Goal: Book appointment/travel/reservation

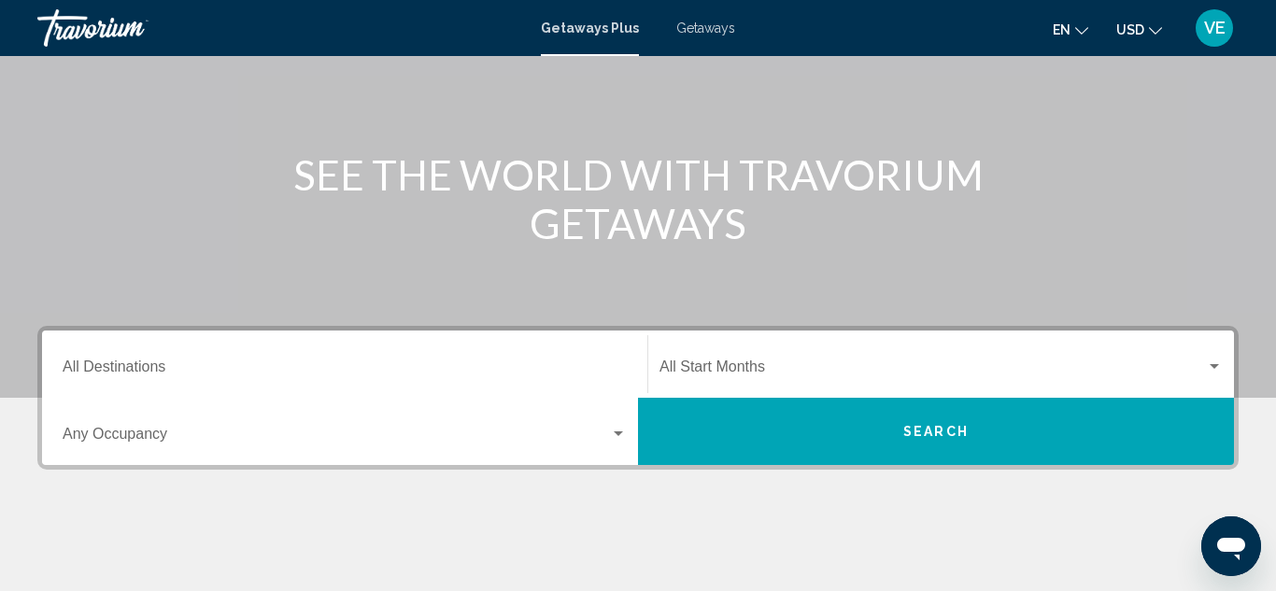
scroll to position [262, 0]
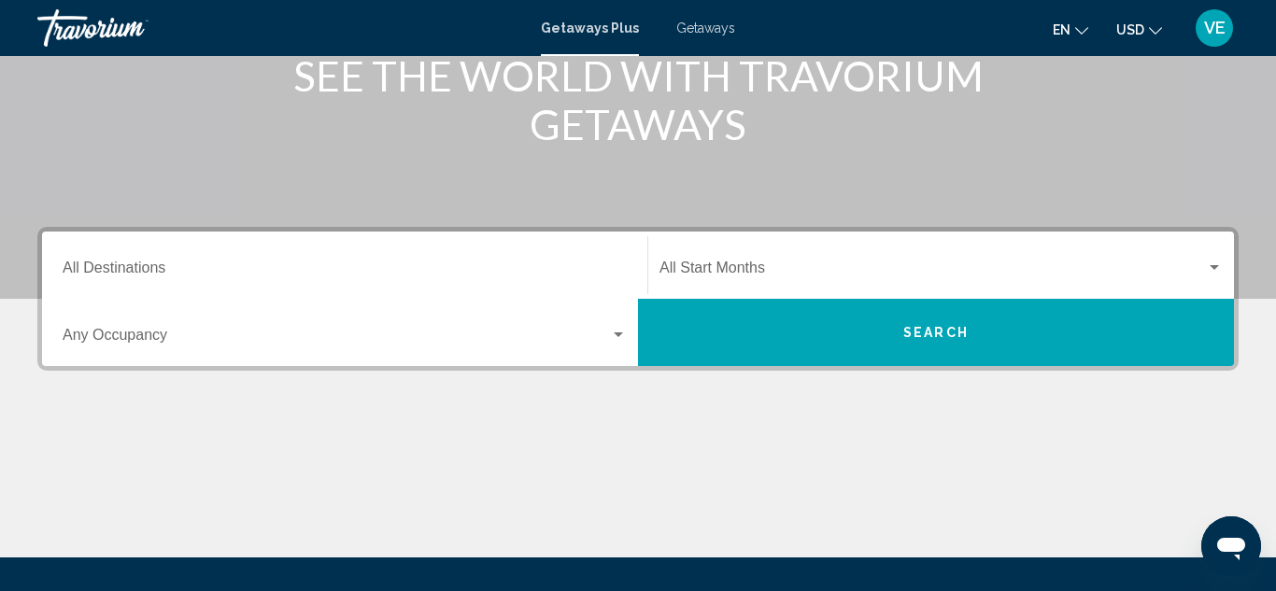
click at [78, 271] on input "Destination All Destinations" at bounding box center [345, 271] width 564 height 17
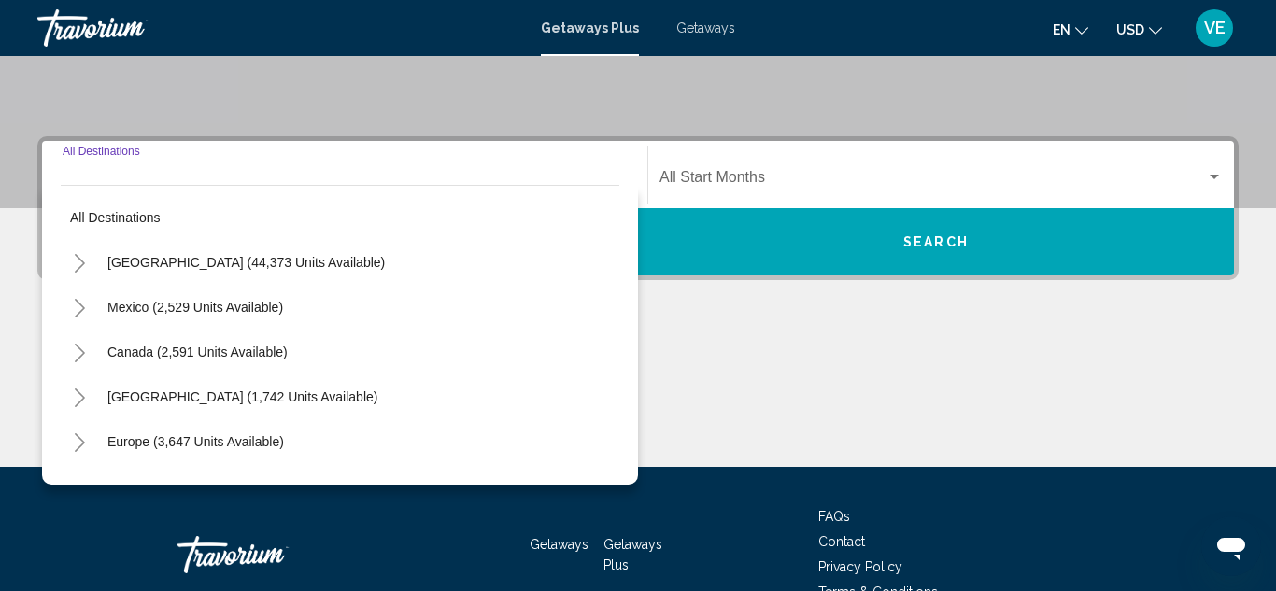
scroll to position [428, 0]
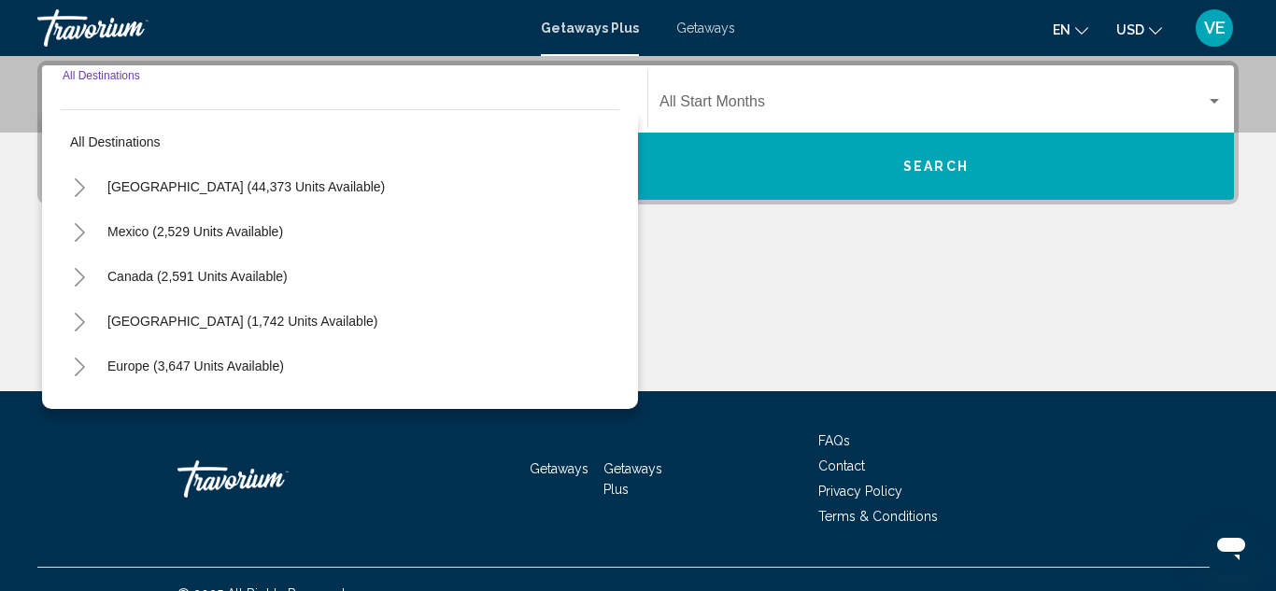
click at [80, 191] on icon "Toggle United States (44,373 units available)" at bounding box center [80, 187] width 10 height 19
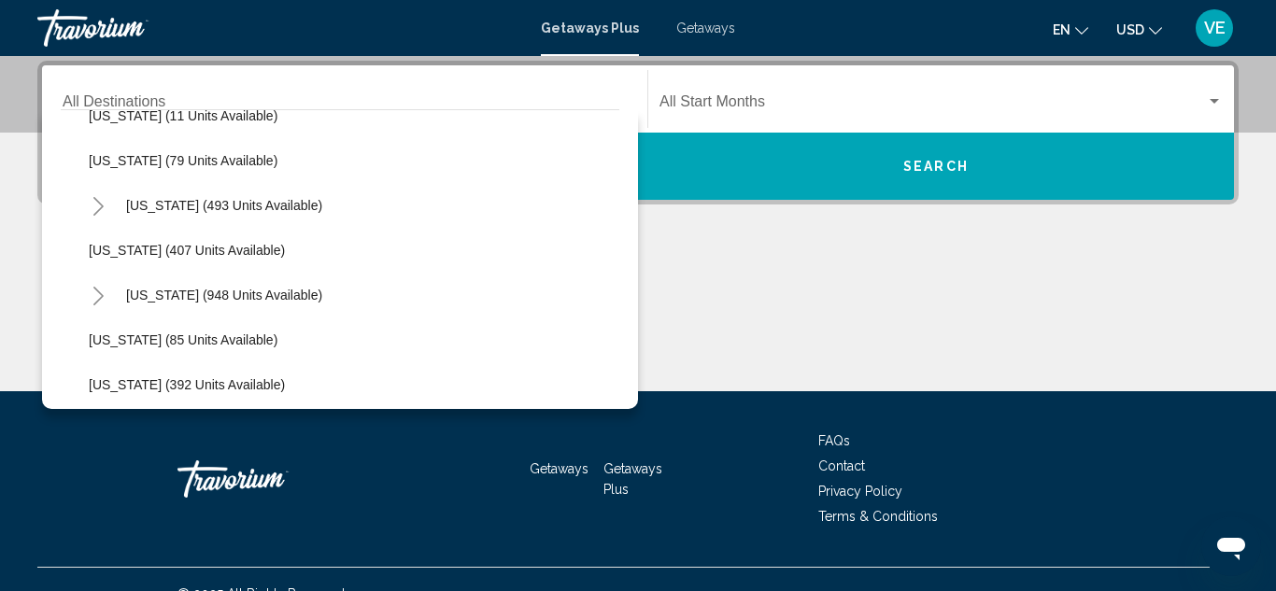
scroll to position [747, 0]
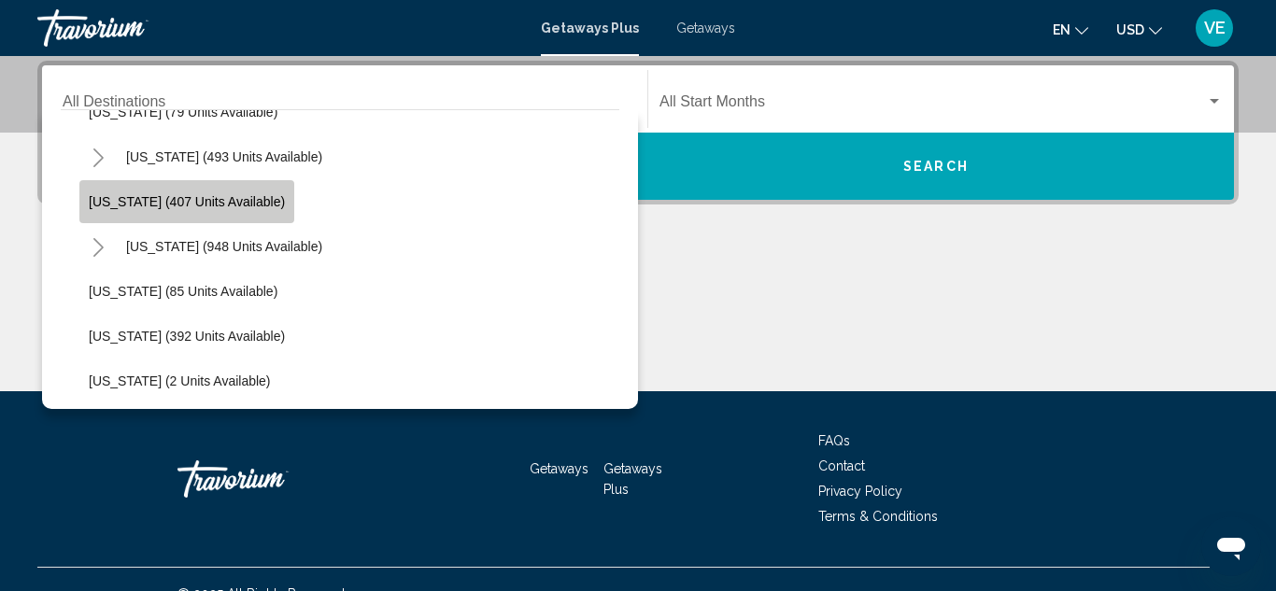
click at [226, 200] on span "[US_STATE] (407 units available)" at bounding box center [187, 201] width 196 height 15
type input "**********"
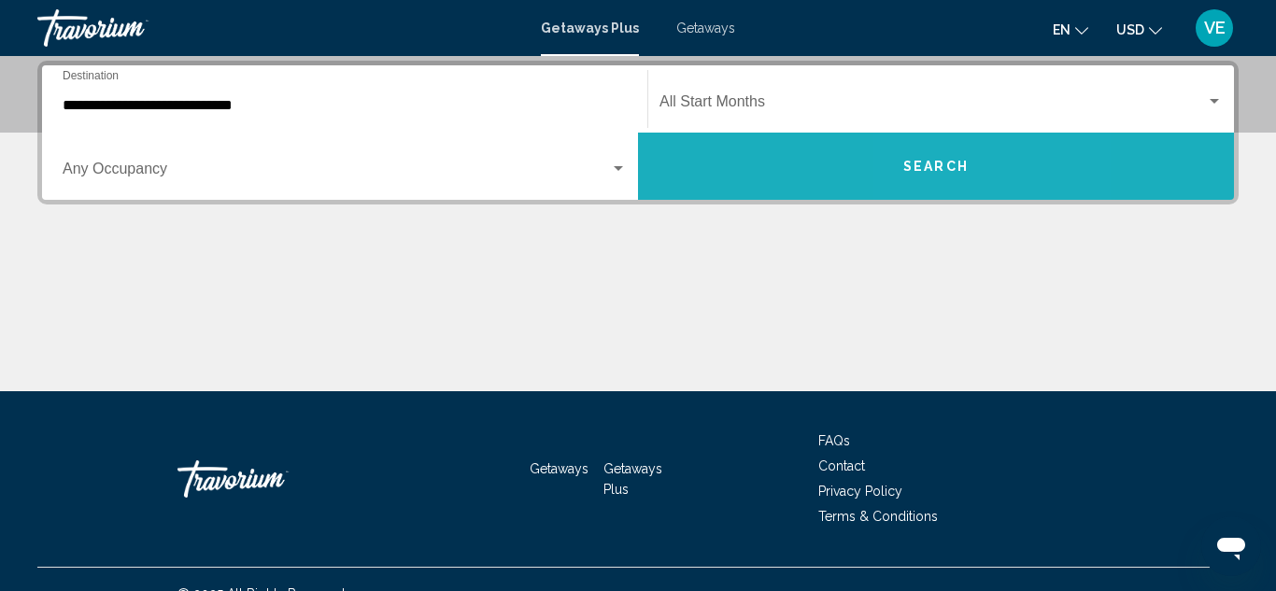
click at [939, 173] on span "Search" at bounding box center [935, 167] width 65 height 15
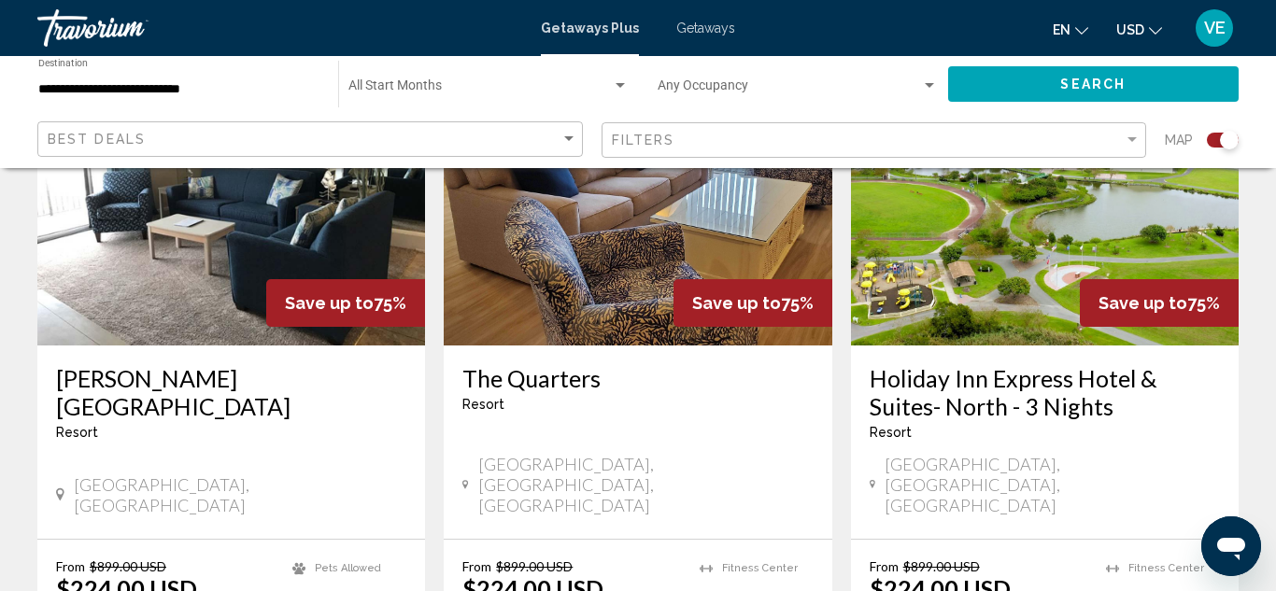
scroll to position [2915, 0]
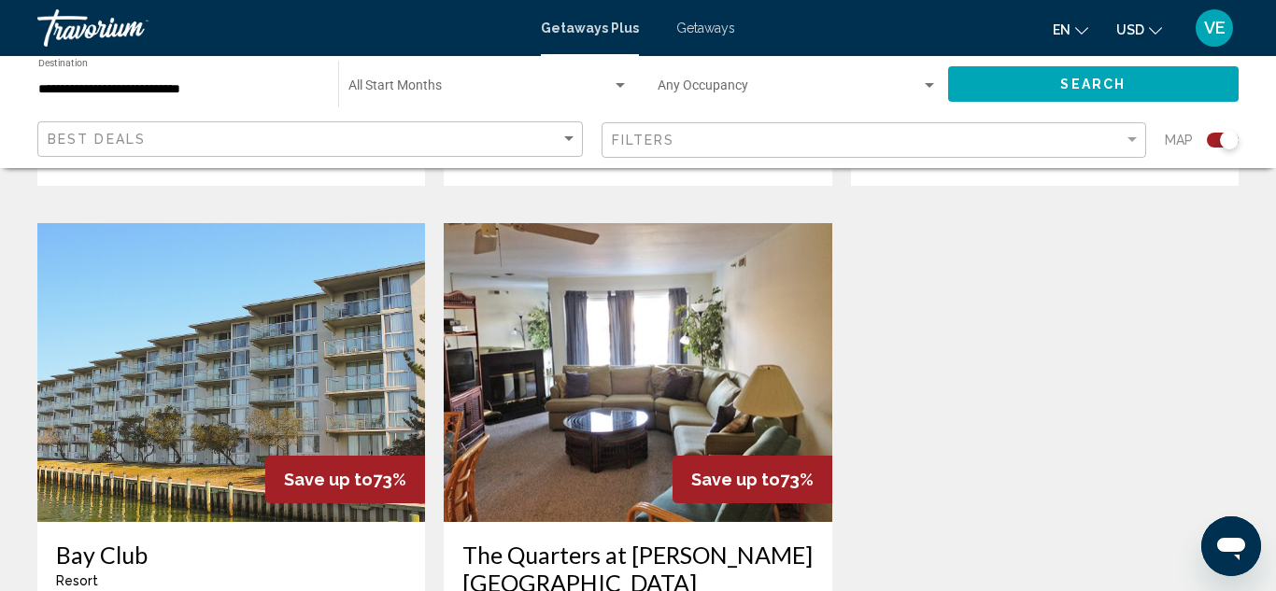
scroll to position [1980, 0]
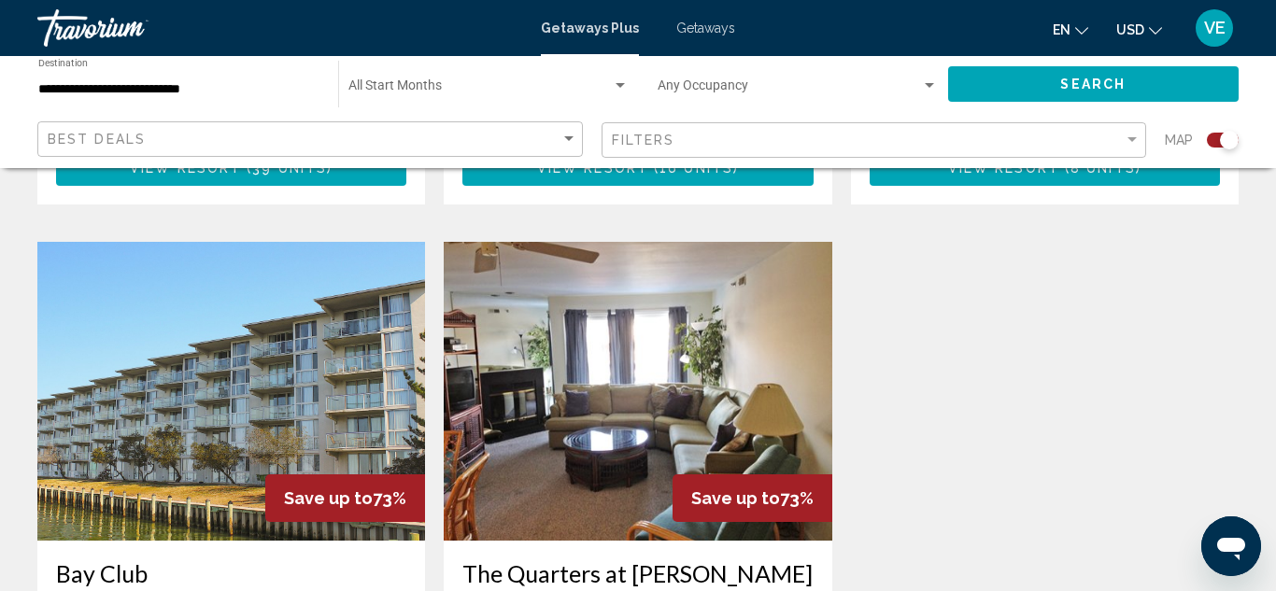
click at [606, 384] on img "Main content" at bounding box center [638, 391] width 388 height 299
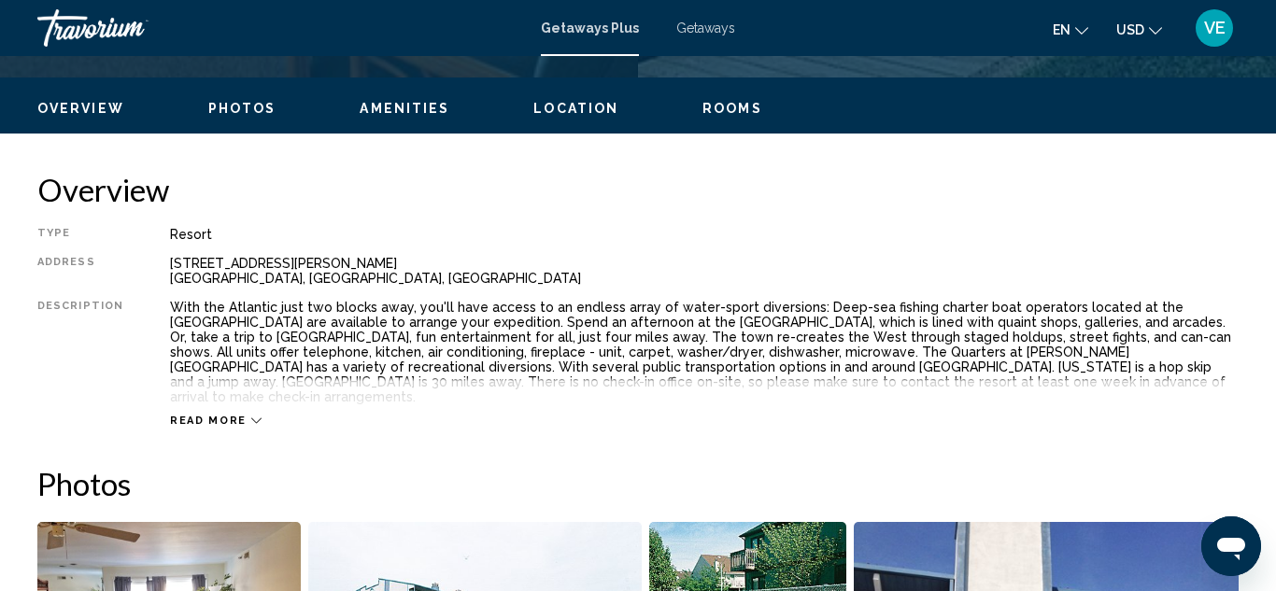
scroll to position [877, 0]
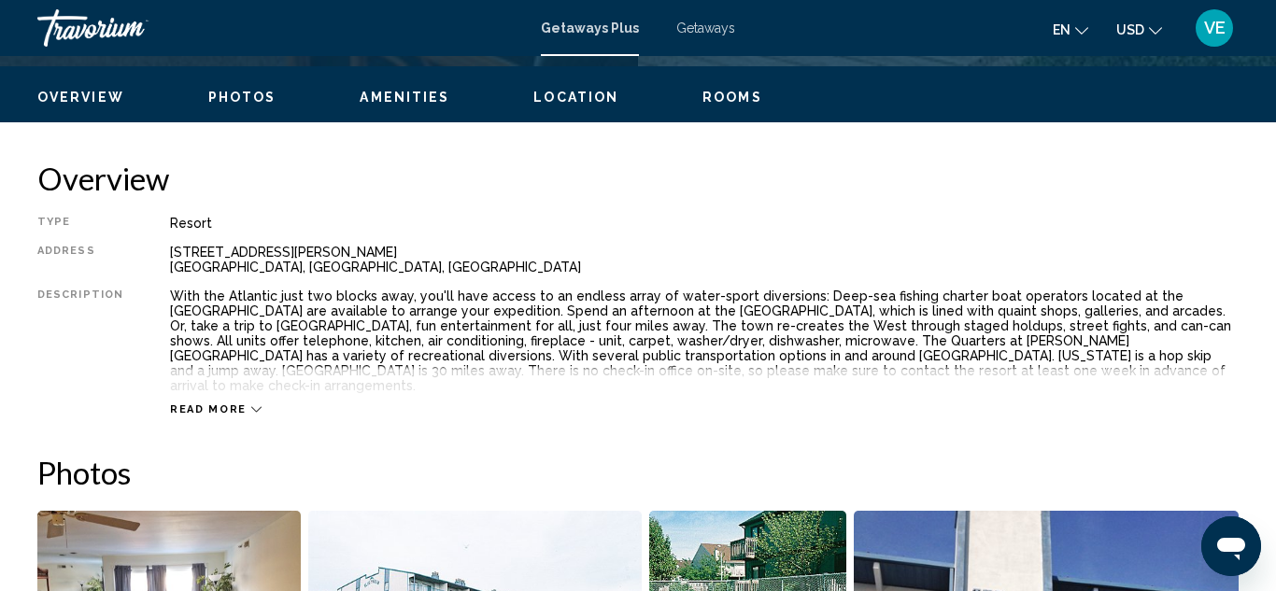
click at [238, 404] on div "Read more" at bounding box center [216, 410] width 92 height 12
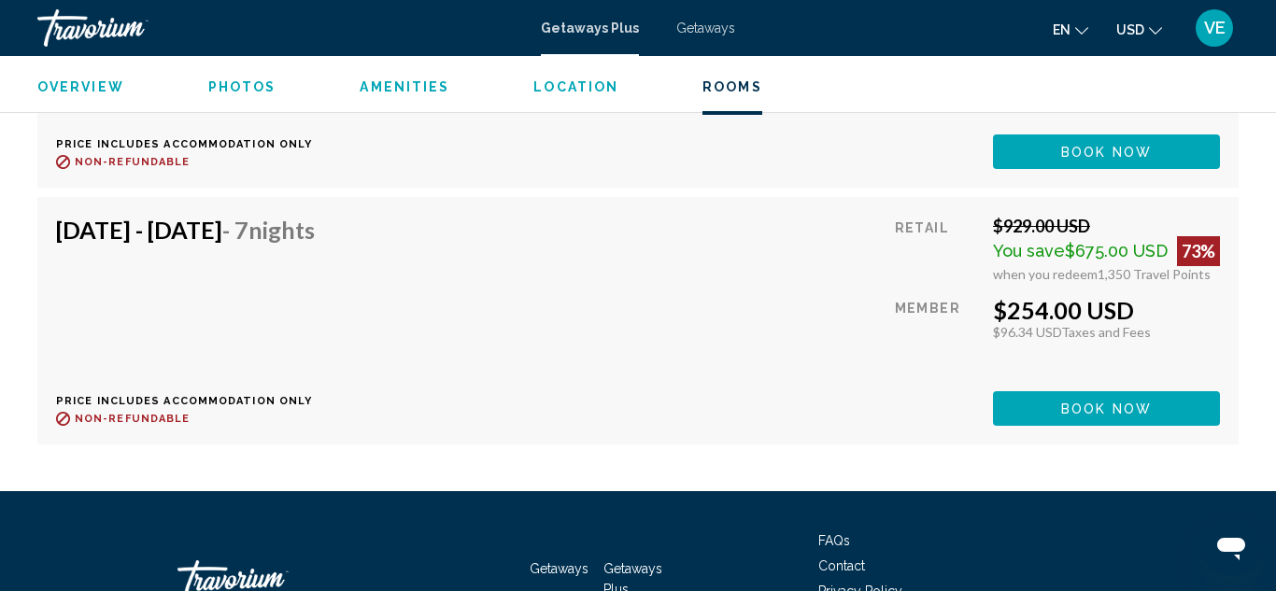
scroll to position [6183, 0]
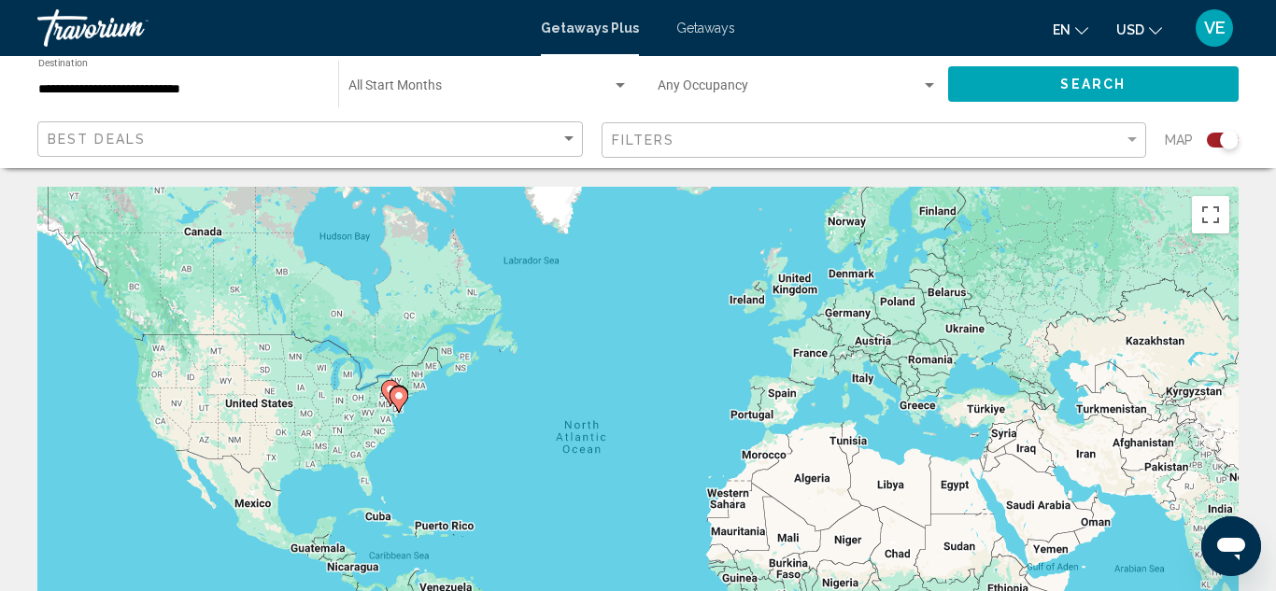
click at [728, 30] on span "Getaways" at bounding box center [705, 28] width 59 height 15
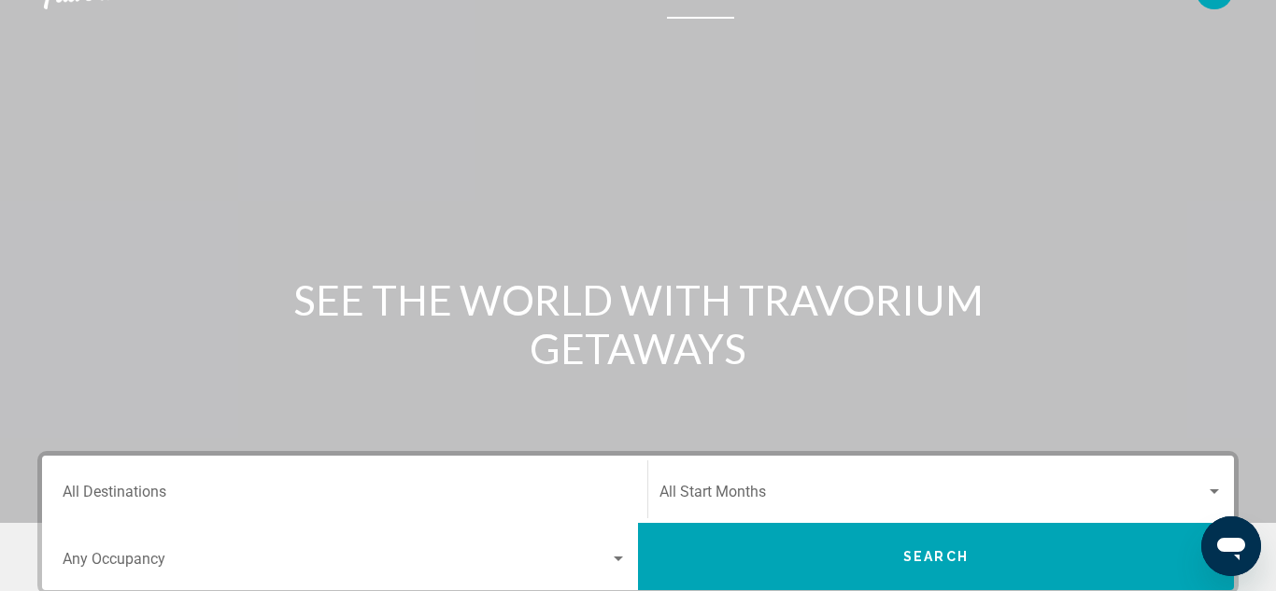
scroll to position [75, 0]
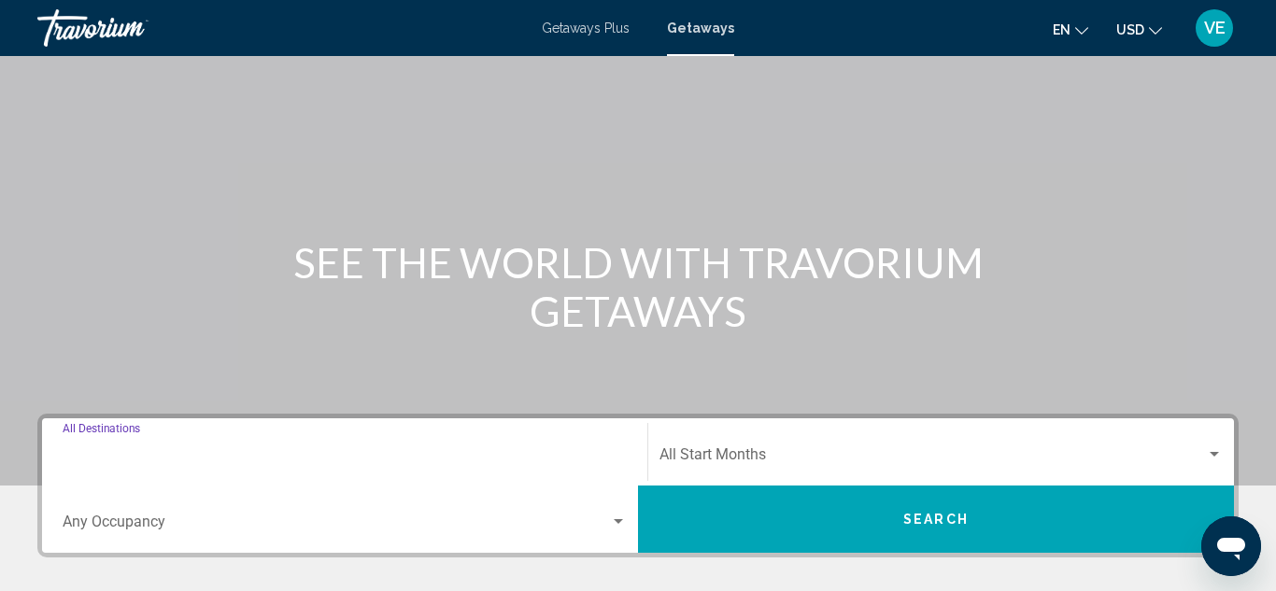
click at [148, 458] on input "Destination All Destinations" at bounding box center [345, 458] width 564 height 17
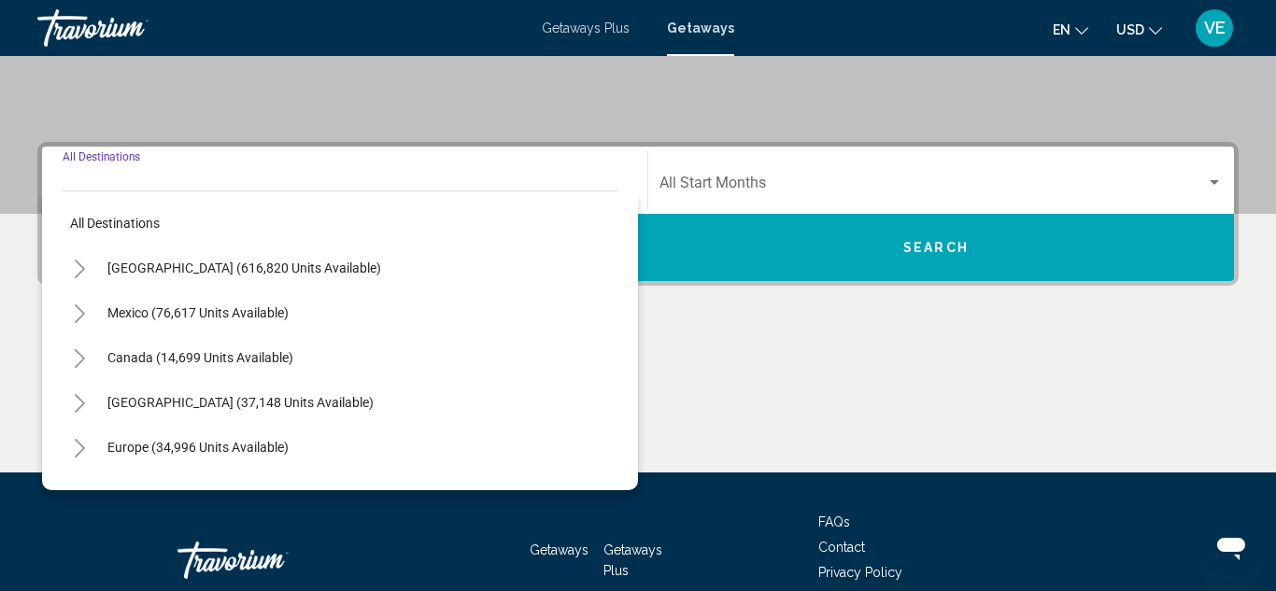
scroll to position [428, 0]
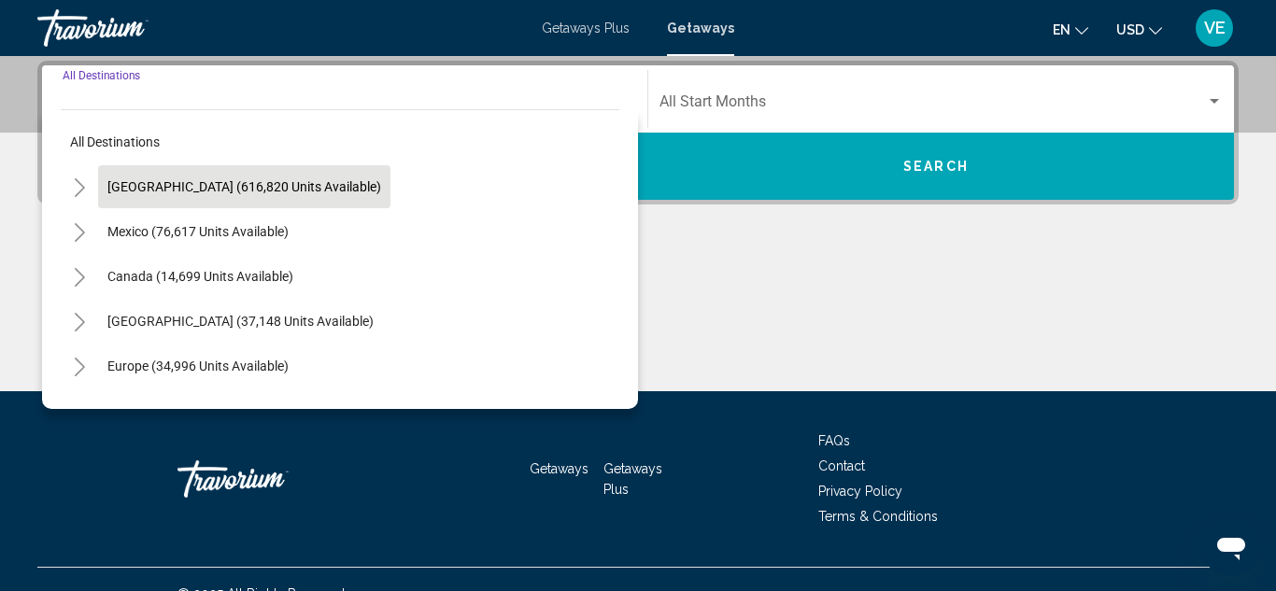
click at [271, 182] on span "[GEOGRAPHIC_DATA] (616,820 units available)" at bounding box center [244, 186] width 274 height 15
type input "**********"
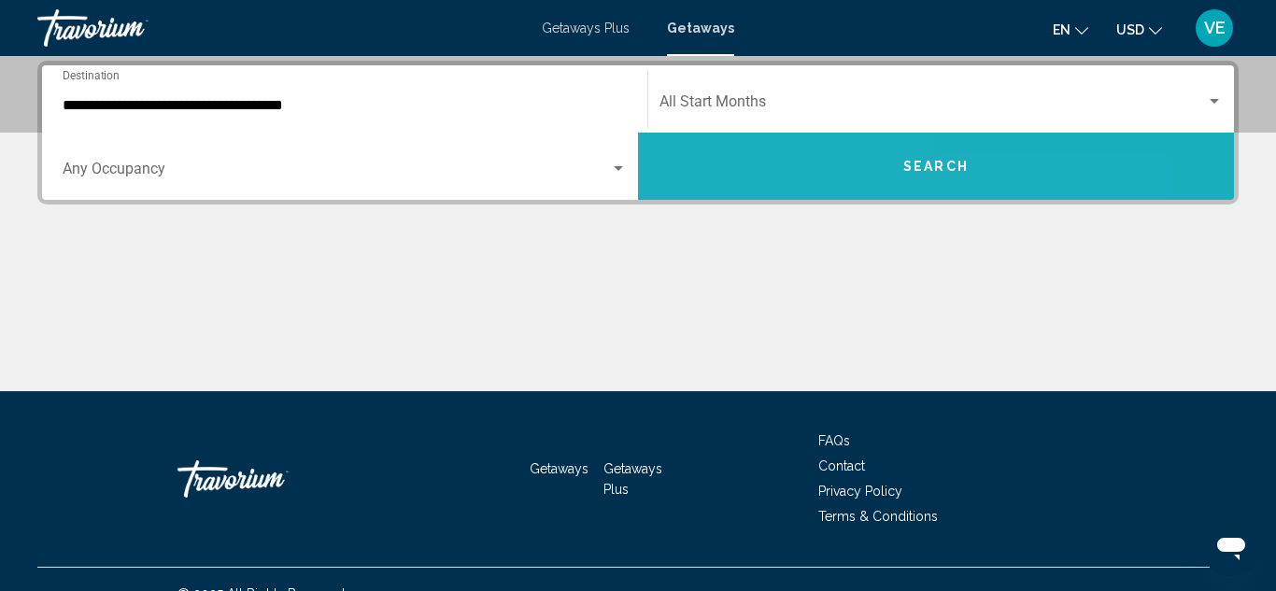
click at [730, 187] on button "Search" at bounding box center [936, 166] width 596 height 67
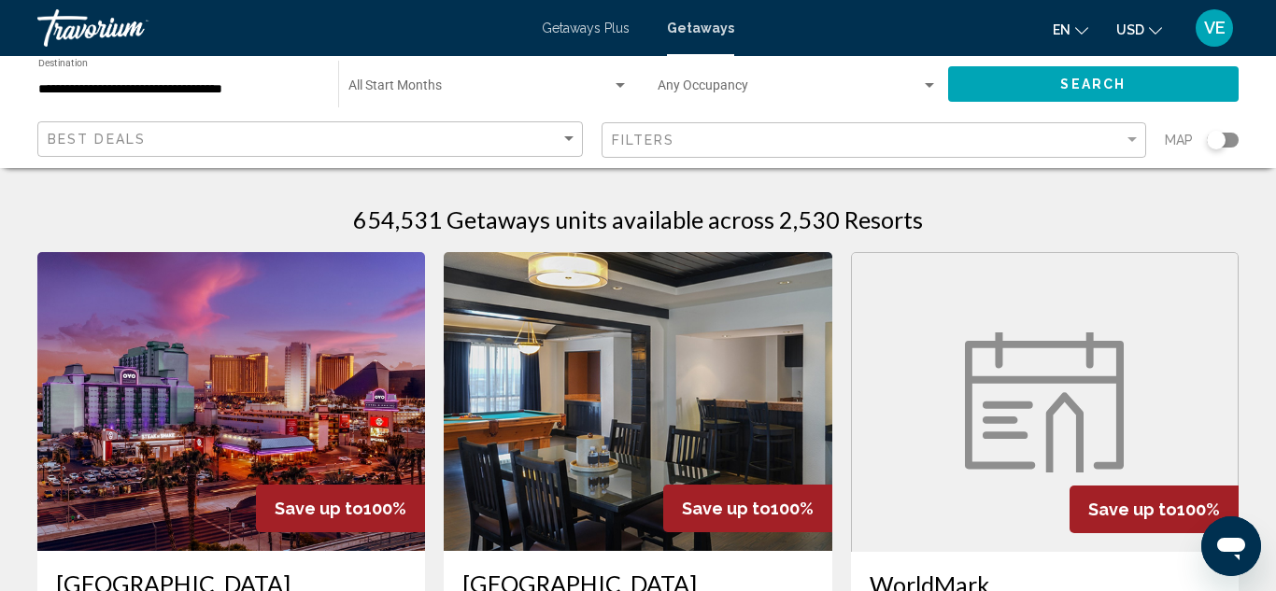
click at [277, 84] on input "**********" at bounding box center [178, 89] width 281 height 15
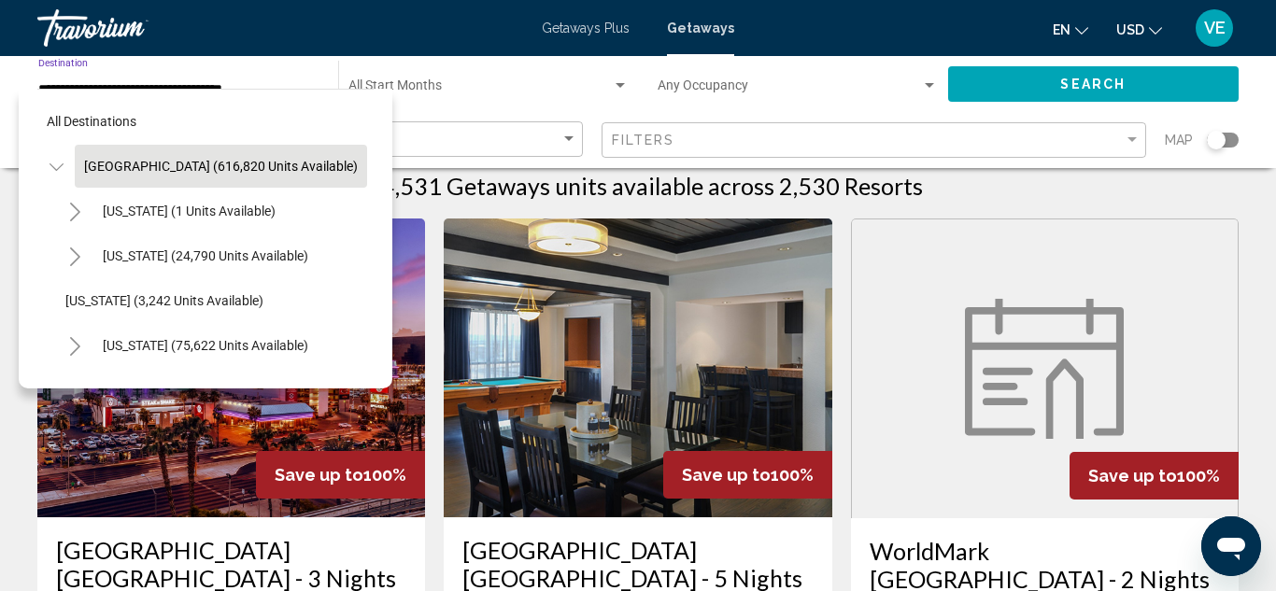
scroll to position [37, 0]
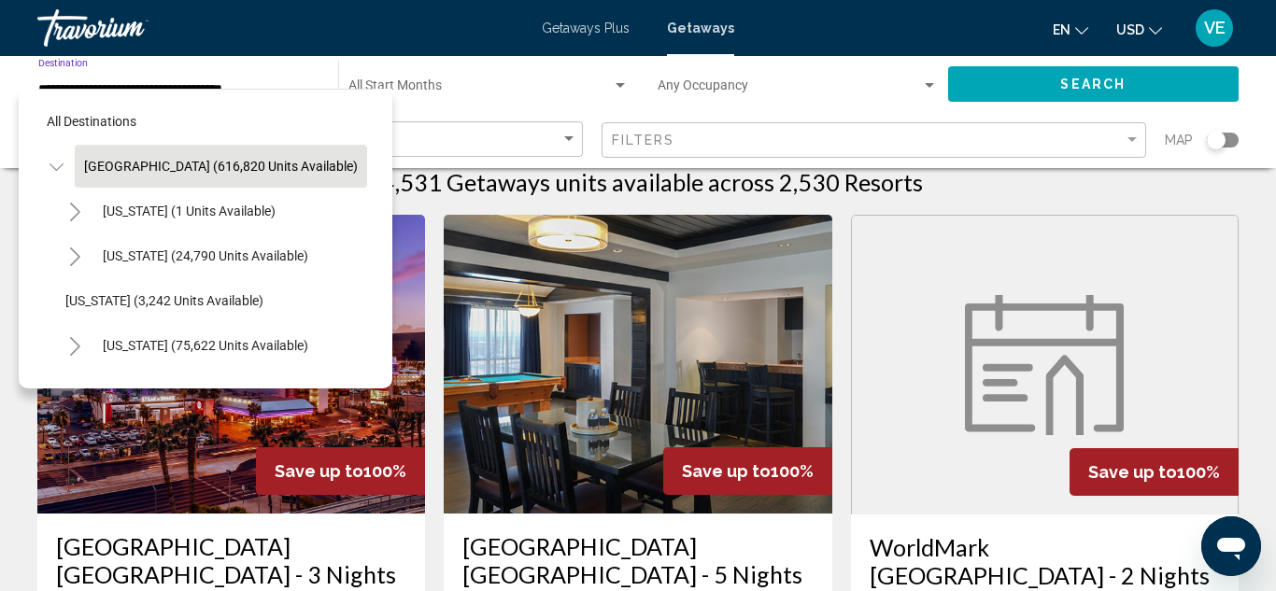
click at [86, 163] on span "[GEOGRAPHIC_DATA] (616,820 units available)" at bounding box center [221, 166] width 274 height 15
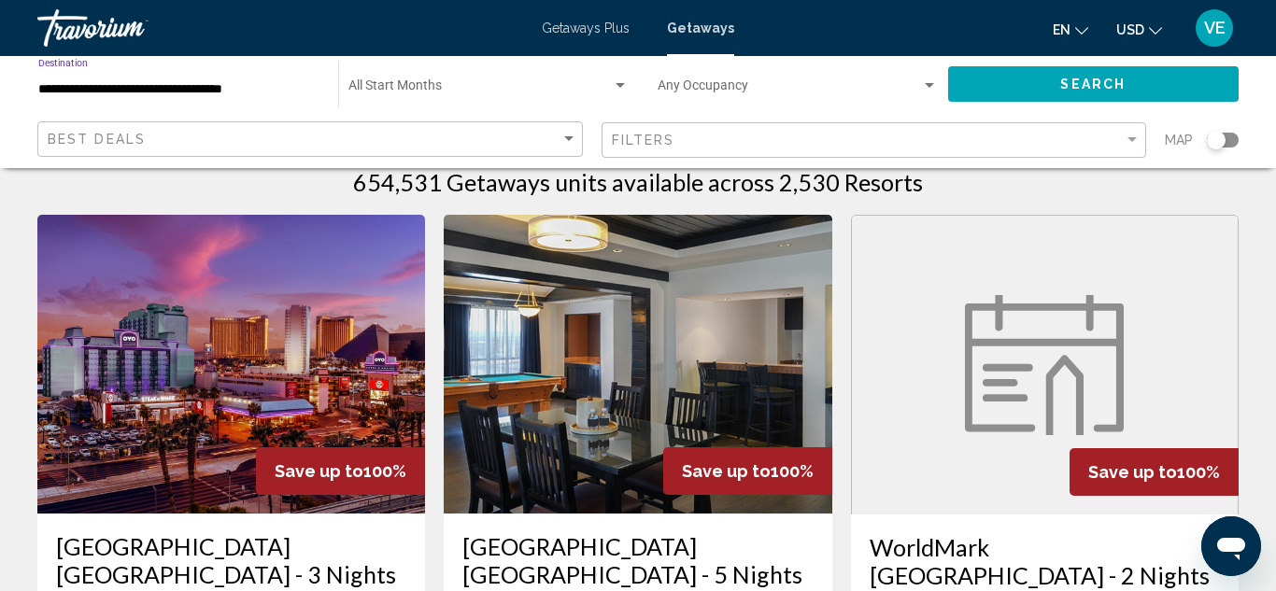
click at [168, 92] on input "**********" at bounding box center [178, 89] width 281 height 15
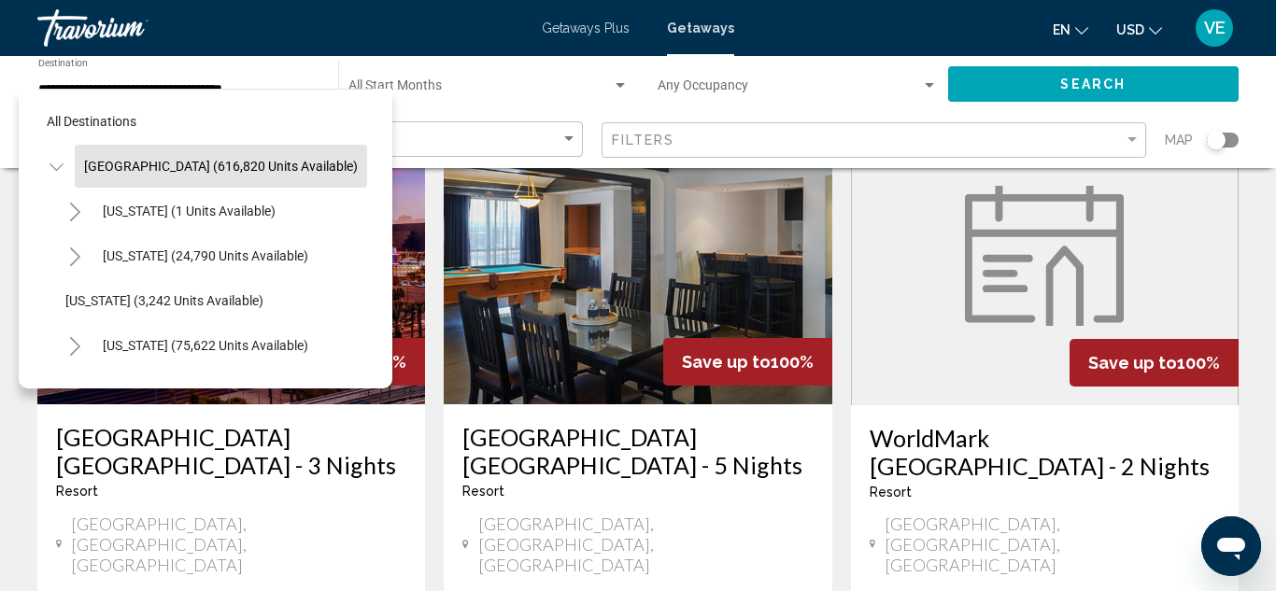
scroll to position [149, 0]
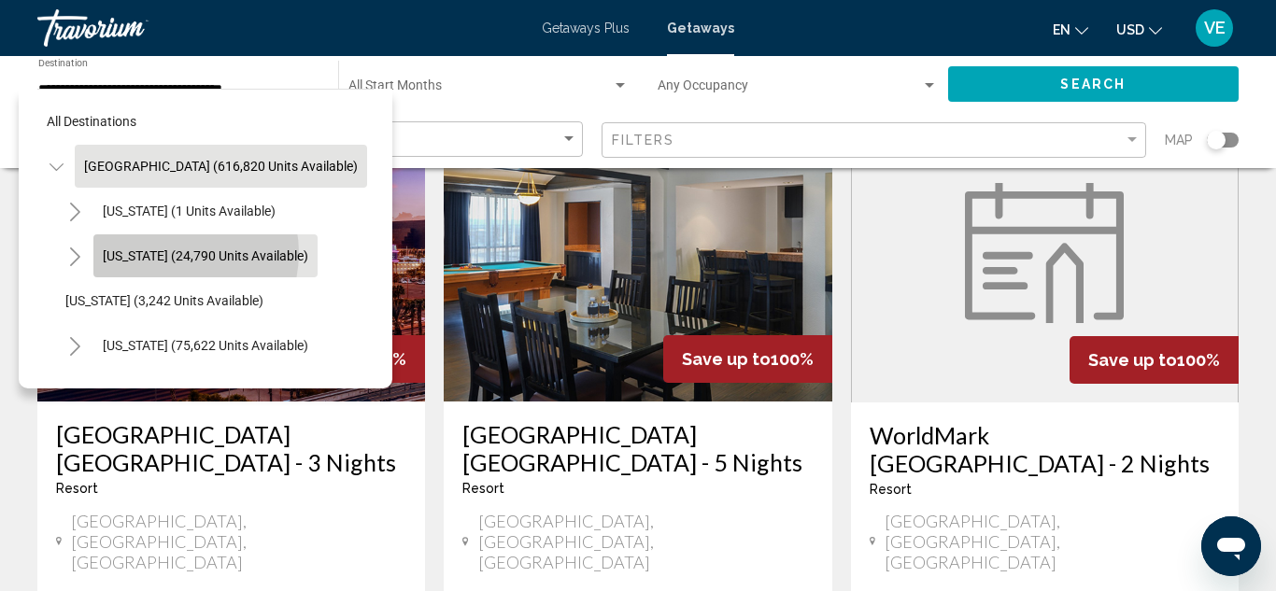
click at [172, 253] on span "[US_STATE] (24,790 units available)" at bounding box center [206, 255] width 206 height 15
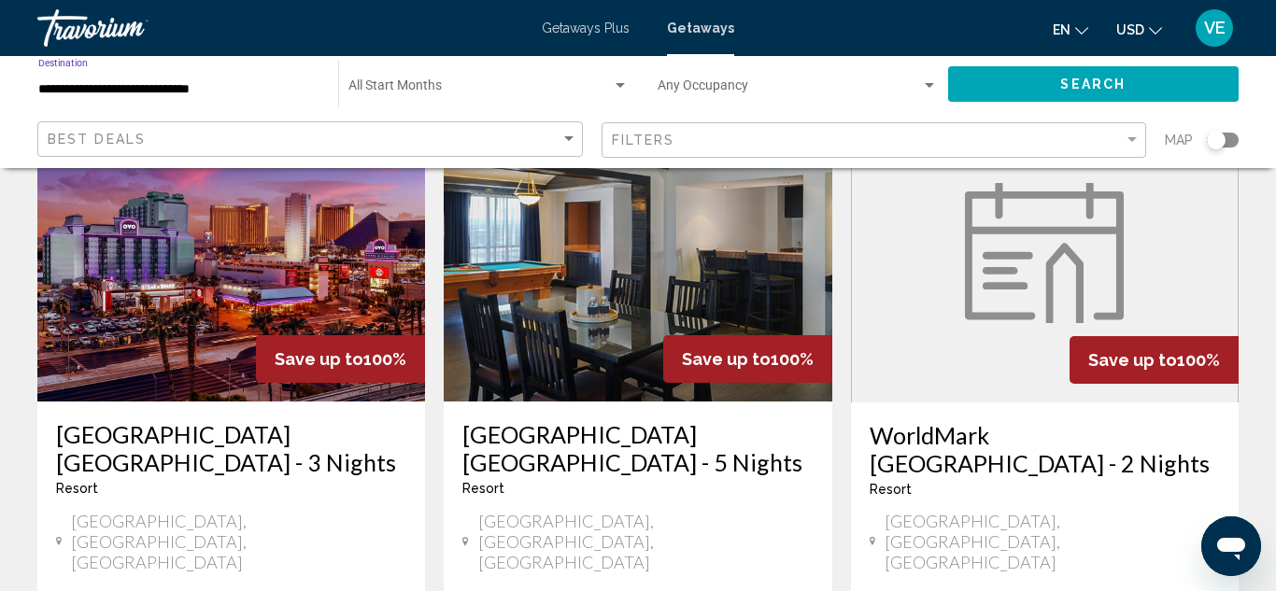
click at [263, 83] on input "**********" at bounding box center [178, 89] width 281 height 15
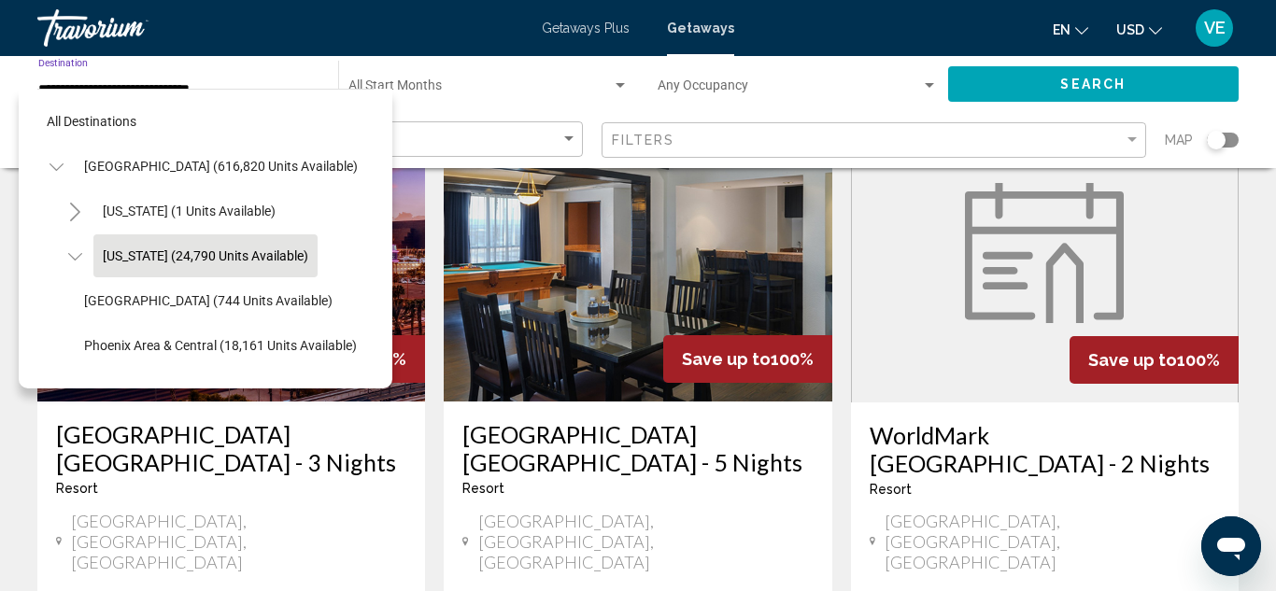
scroll to position [21, 0]
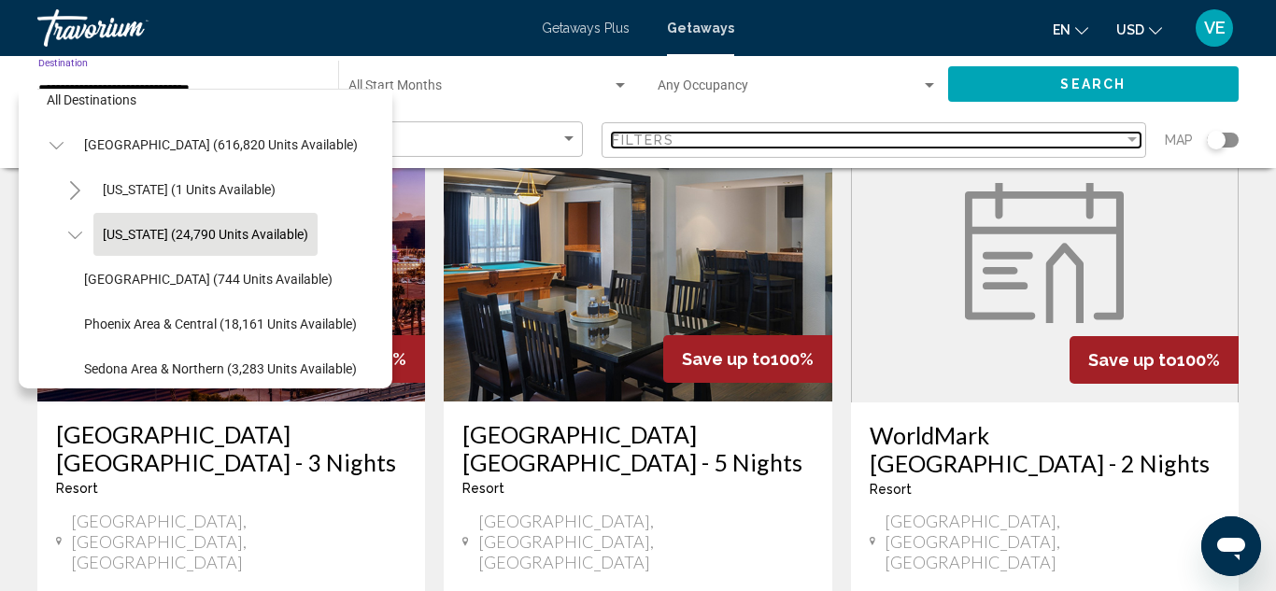
click at [1138, 141] on div "Filter" at bounding box center [1132, 140] width 17 height 15
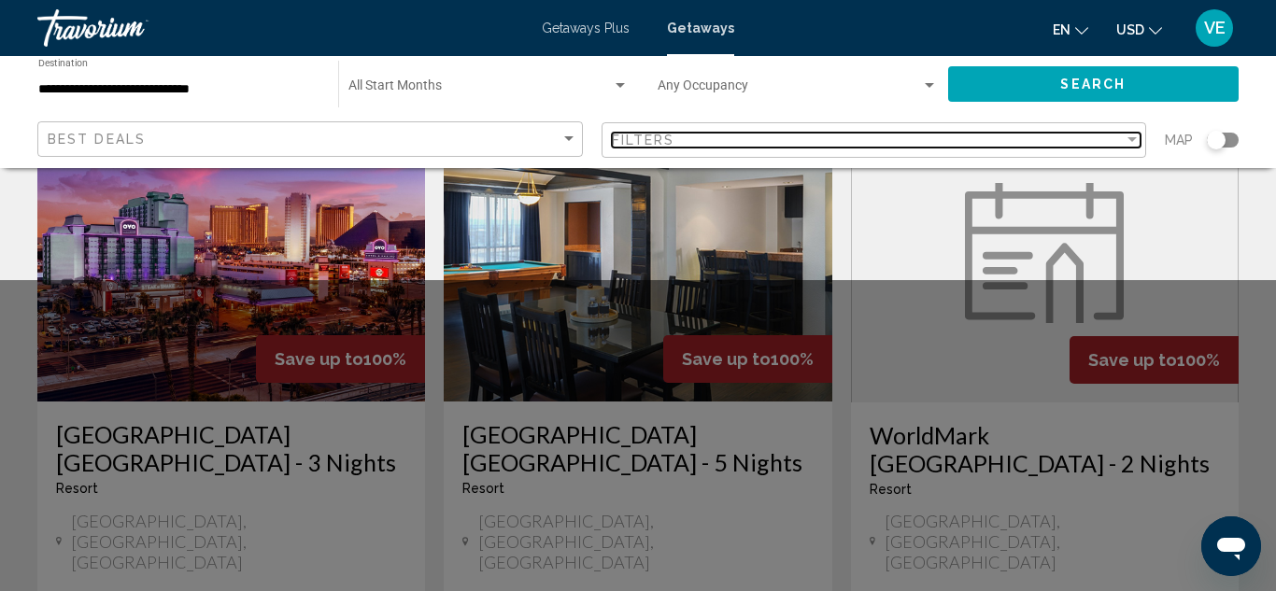
click at [1138, 141] on div "Filter" at bounding box center [1132, 140] width 17 height 15
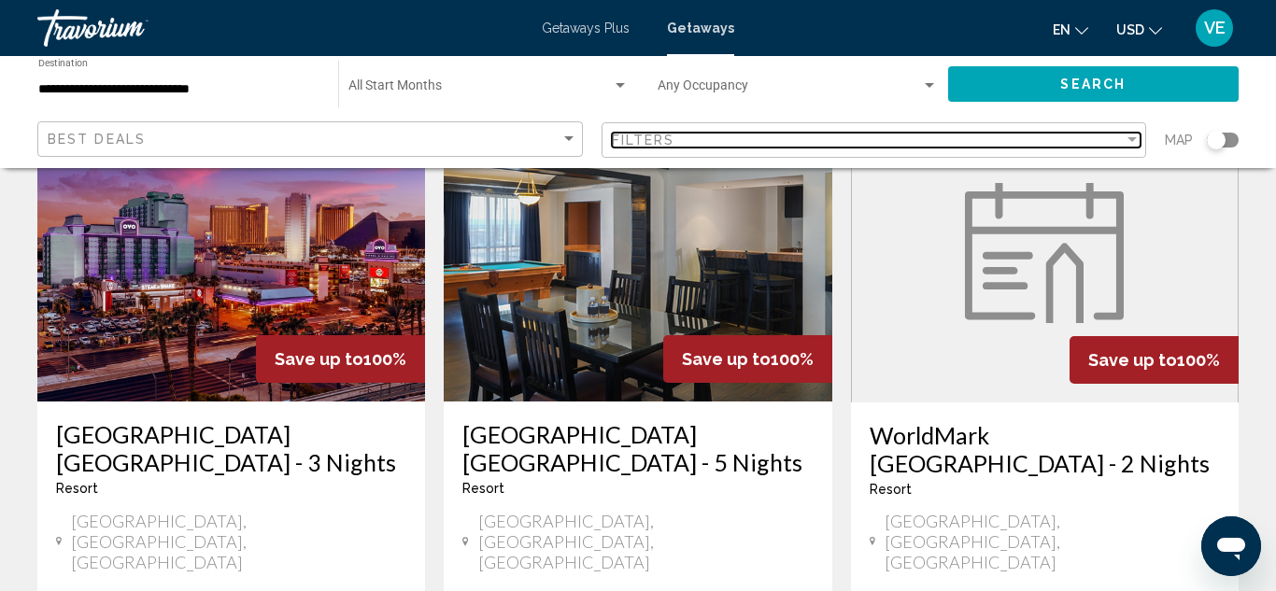
click at [1127, 135] on div "Filter" at bounding box center [1132, 140] width 17 height 15
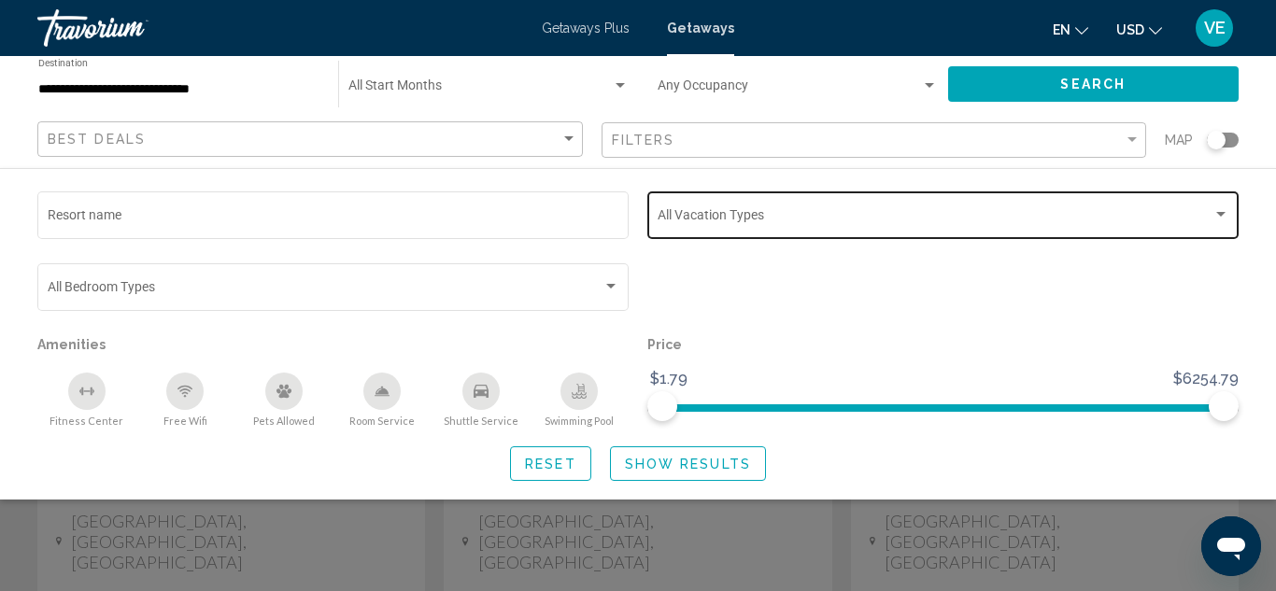
click at [1225, 215] on div "Search widget" at bounding box center [1220, 214] width 9 height 5
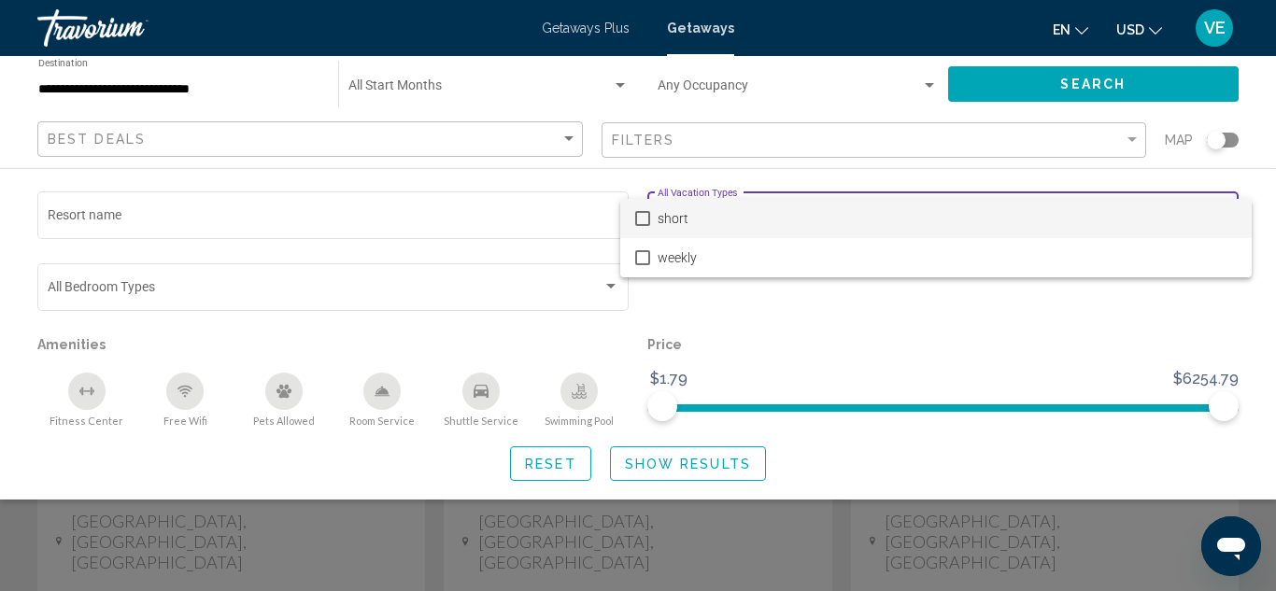
click at [570, 137] on div at bounding box center [638, 295] width 1276 height 591
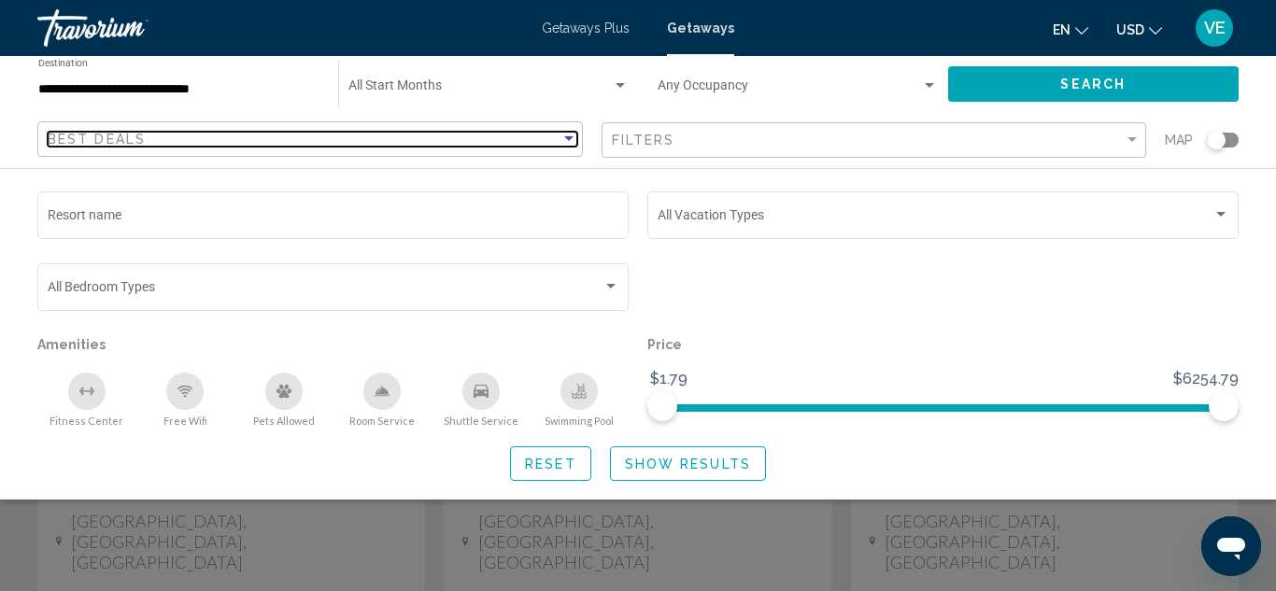
click at [570, 138] on div "Sort by" at bounding box center [568, 138] width 9 height 5
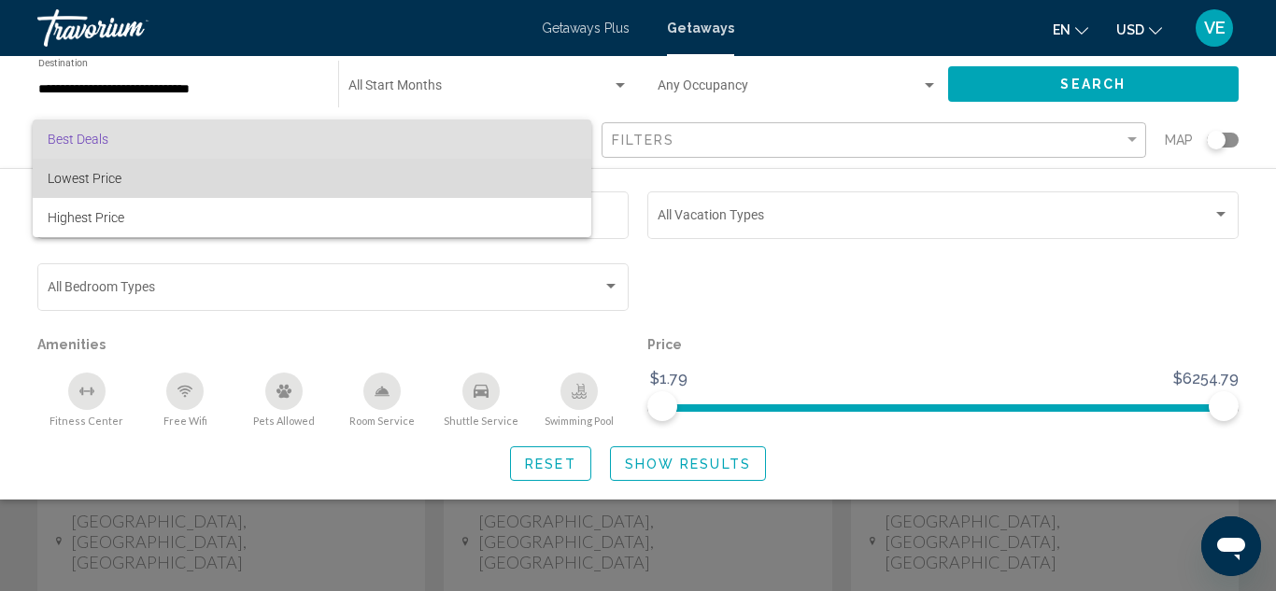
click at [547, 166] on span "Lowest Price" at bounding box center [312, 178] width 529 height 39
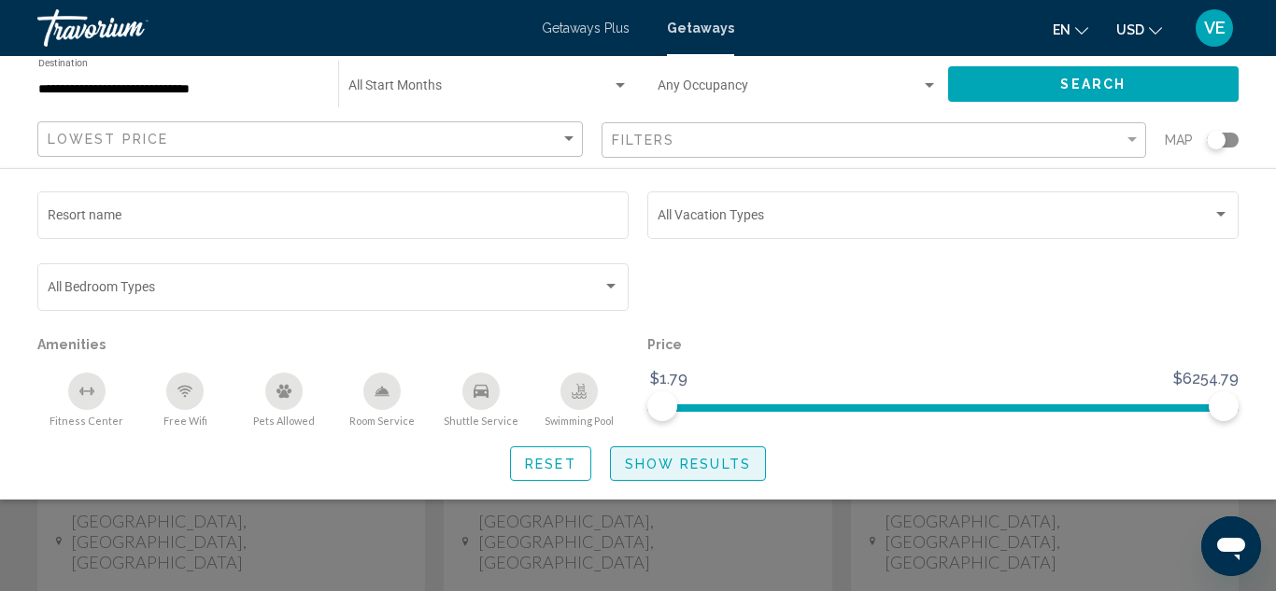
click at [703, 468] on span "Show Results" at bounding box center [688, 464] width 126 height 15
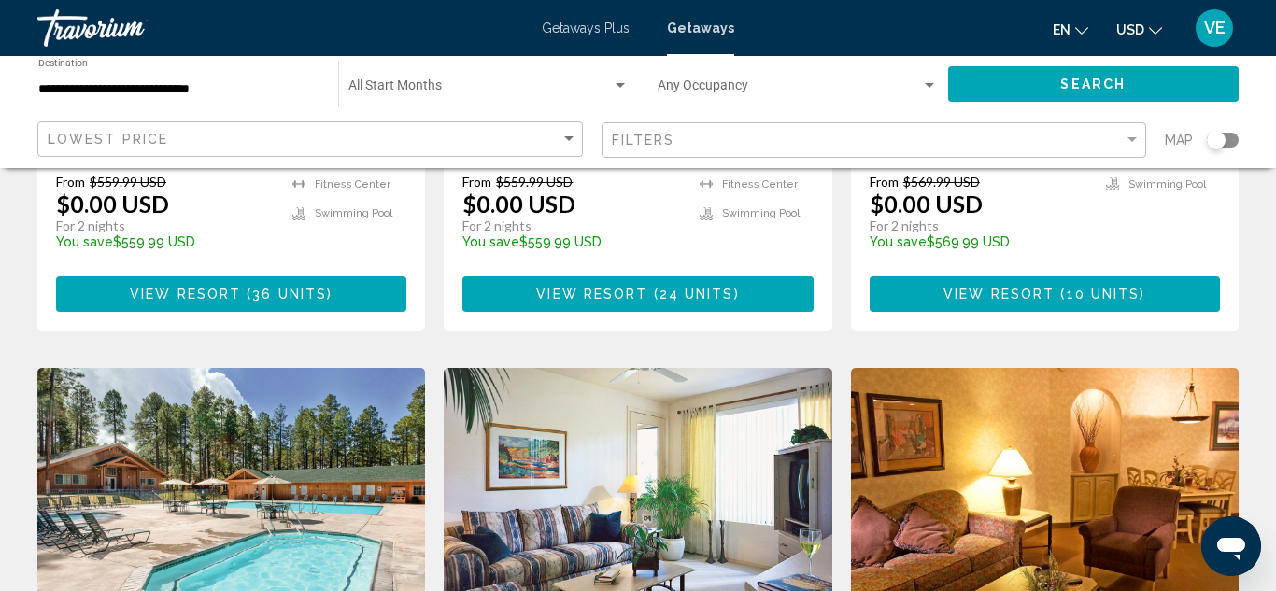
scroll to position [1308, 0]
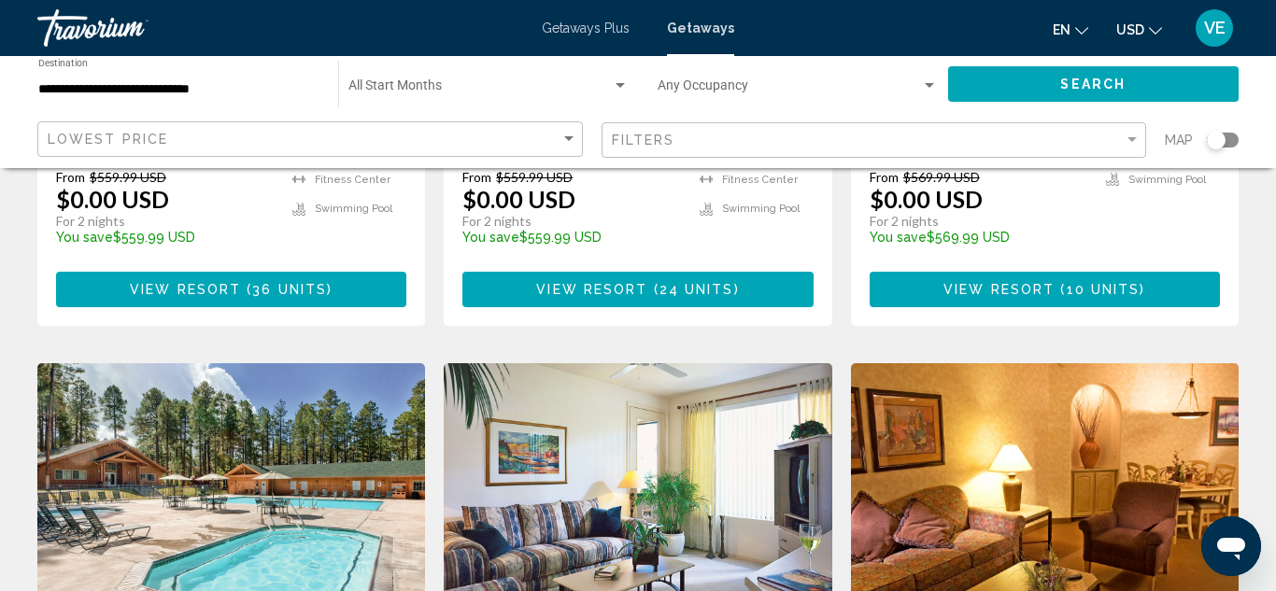
click at [1177, 142] on span "Map" at bounding box center [1179, 140] width 28 height 26
click at [227, 83] on input "**********" at bounding box center [178, 89] width 281 height 15
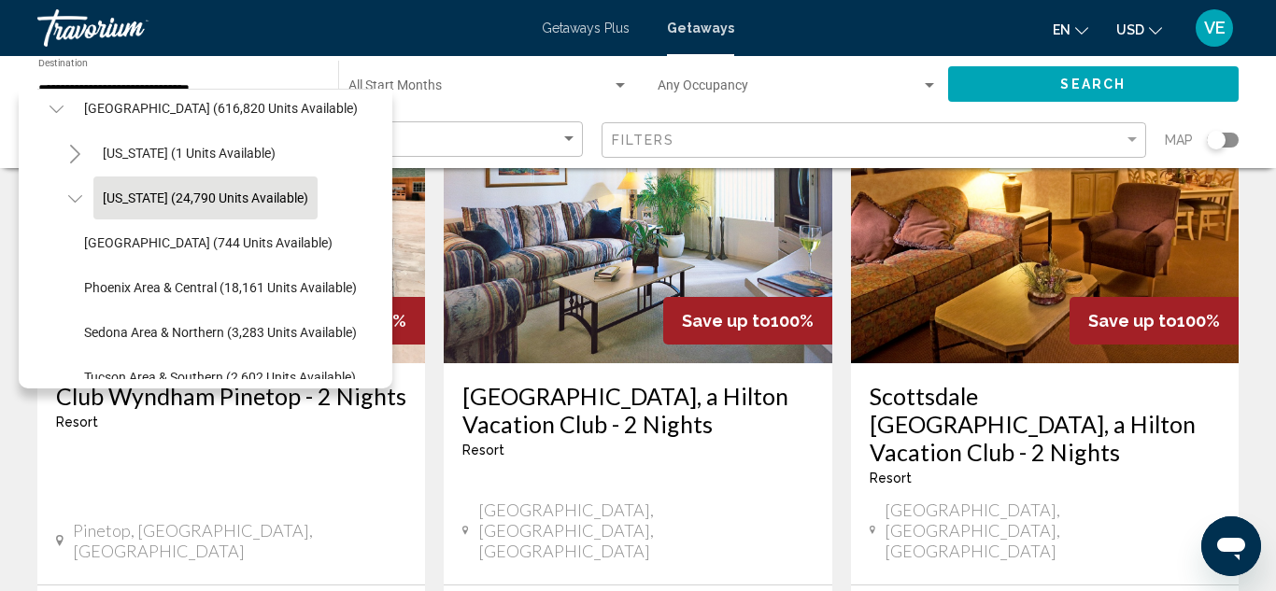
scroll to position [1644, 0]
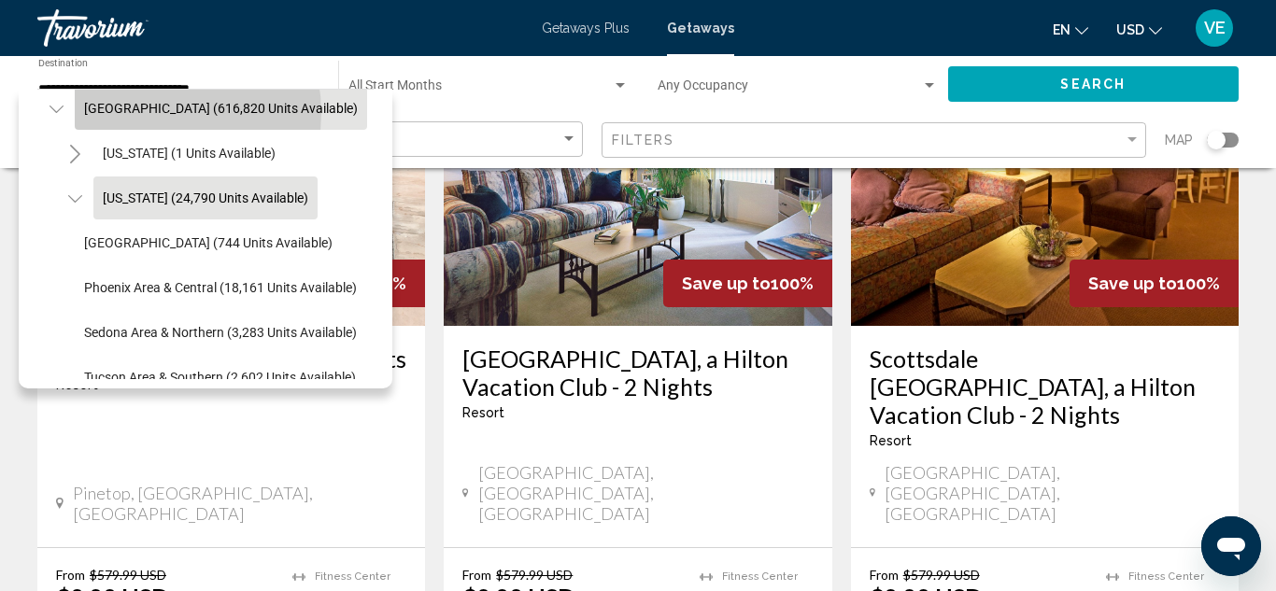
click at [150, 113] on span "[GEOGRAPHIC_DATA] (616,820 units available)" at bounding box center [221, 108] width 274 height 15
type input "**********"
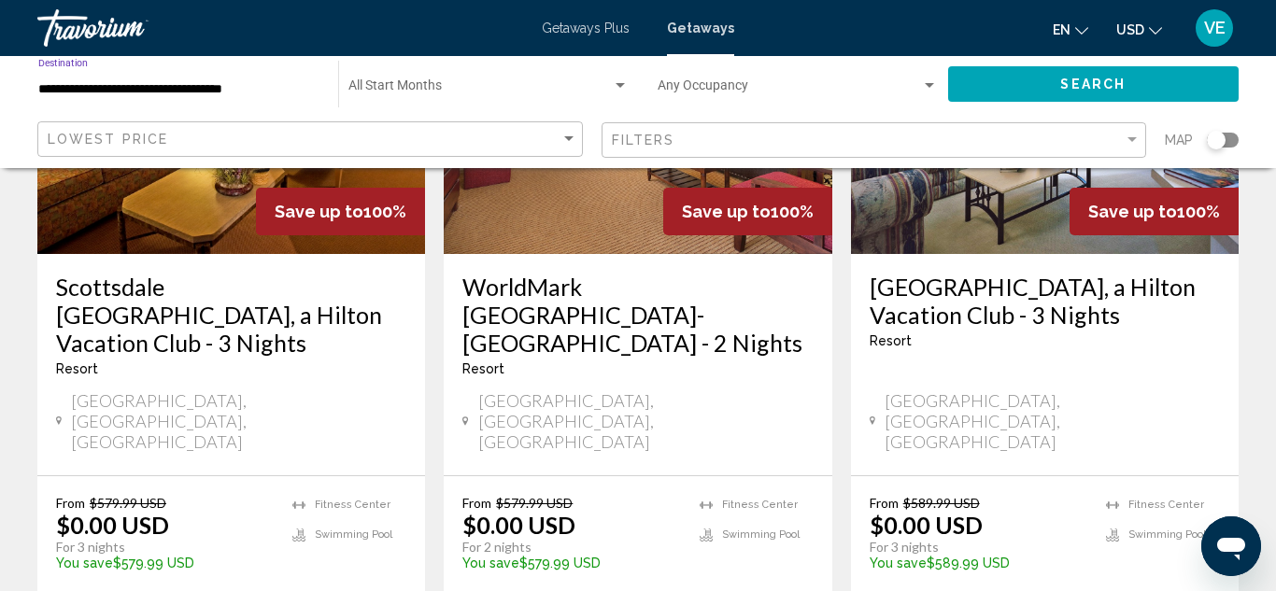
scroll to position [2541, 0]
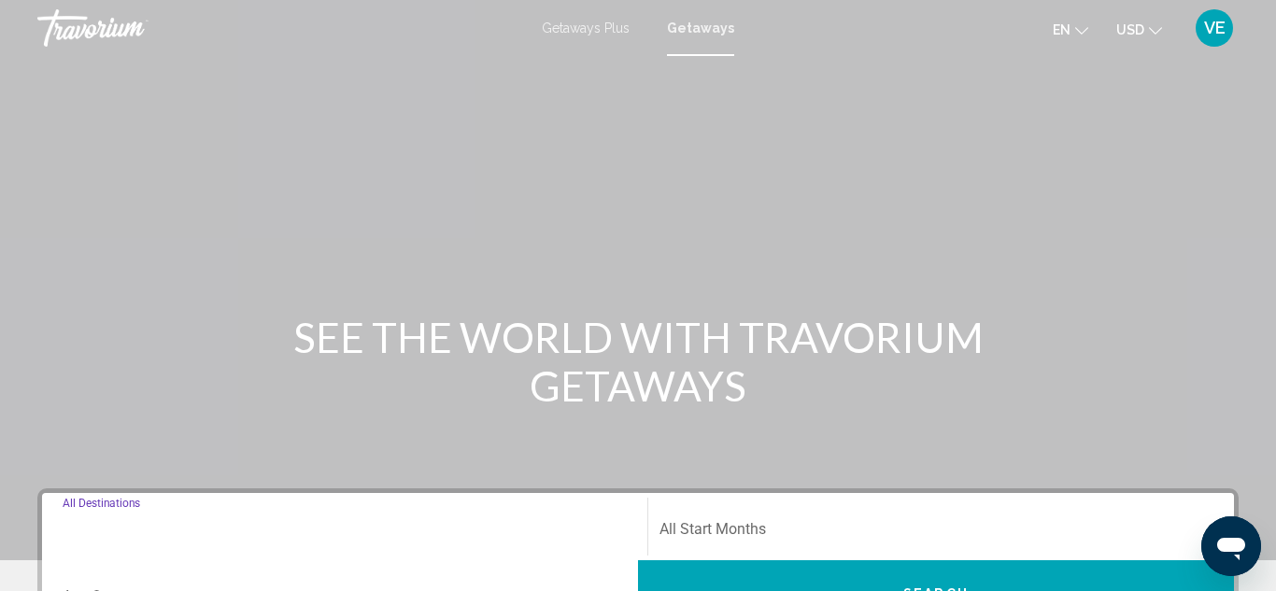
click at [568, 525] on input "Destination All Destinations" at bounding box center [345, 533] width 564 height 17
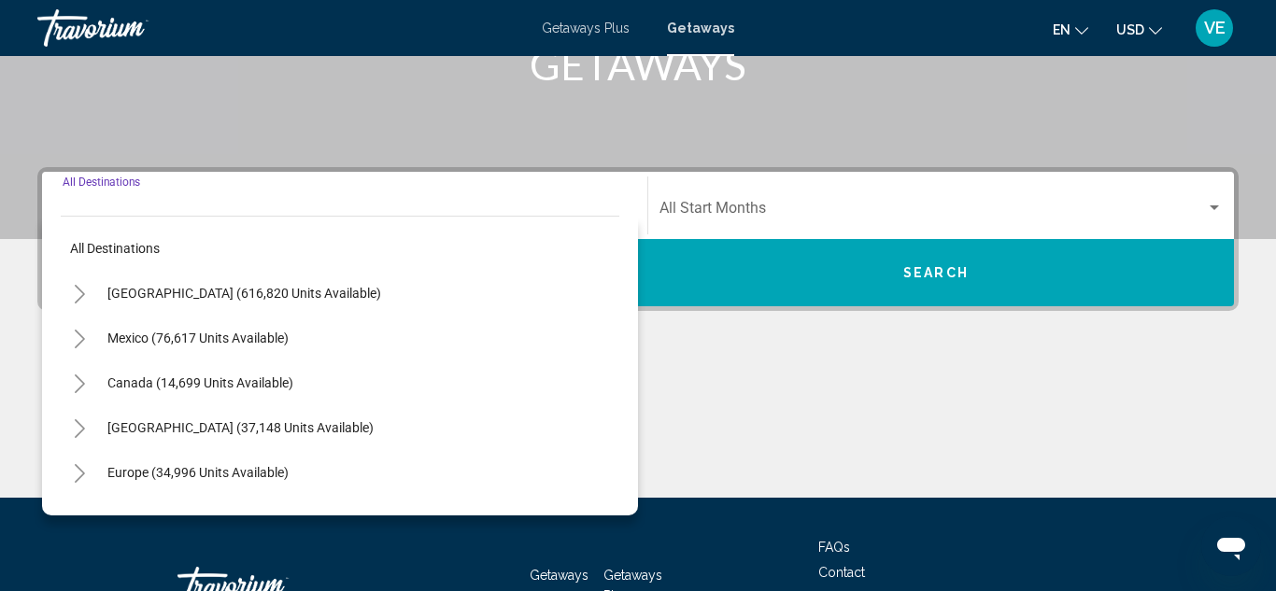
scroll to position [428, 0]
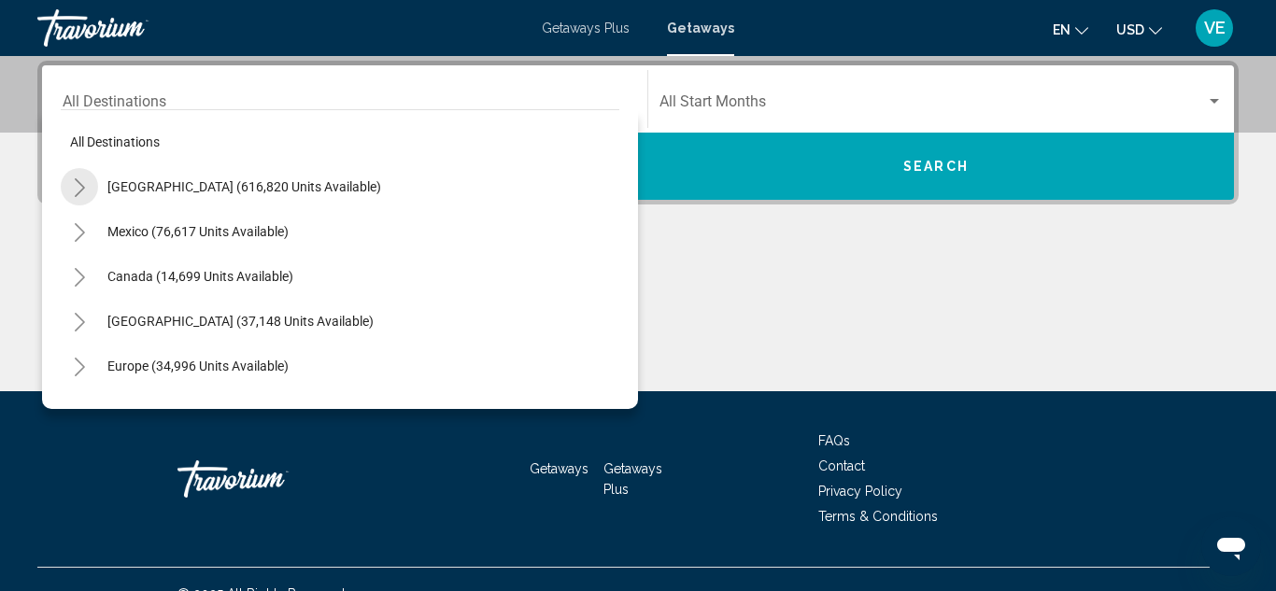
click at [86, 182] on icon "Toggle United States (616,820 units available)" at bounding box center [80, 187] width 14 height 19
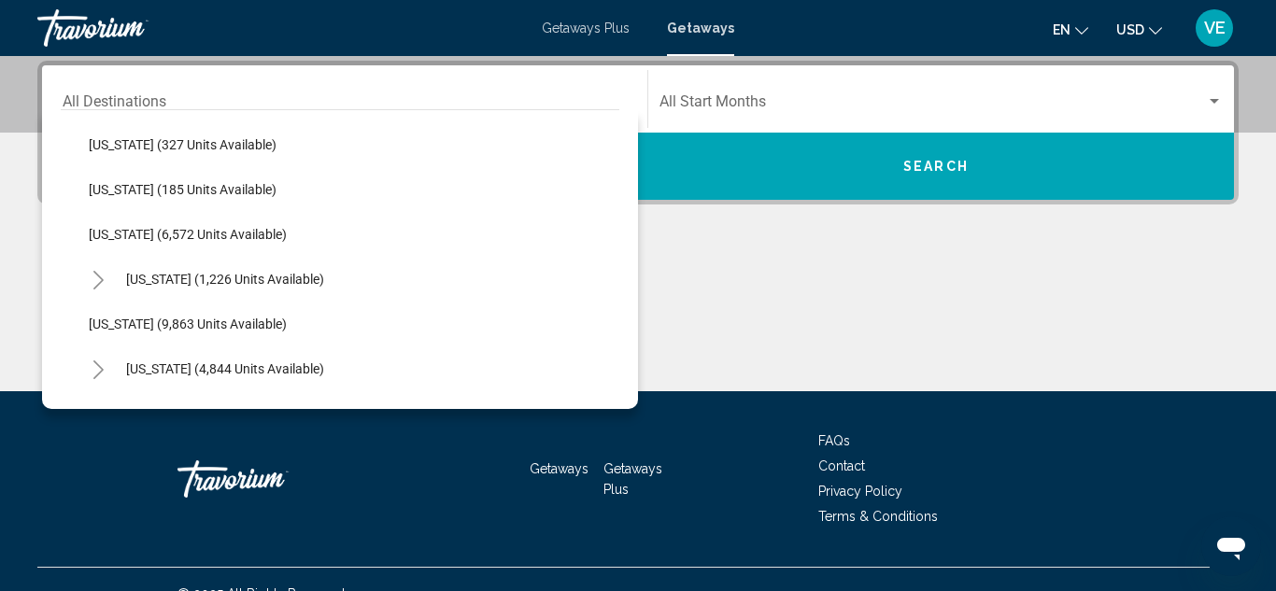
scroll to position [673, 0]
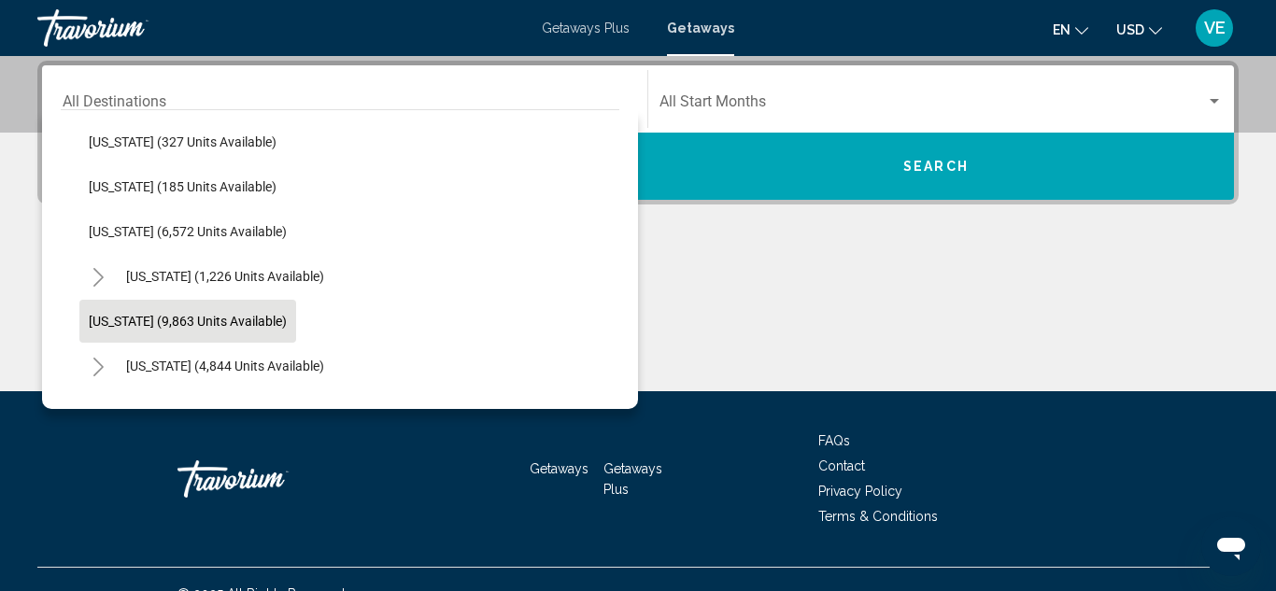
click at [111, 324] on span "[US_STATE] (9,863 units available)" at bounding box center [188, 321] width 198 height 15
type input "**********"
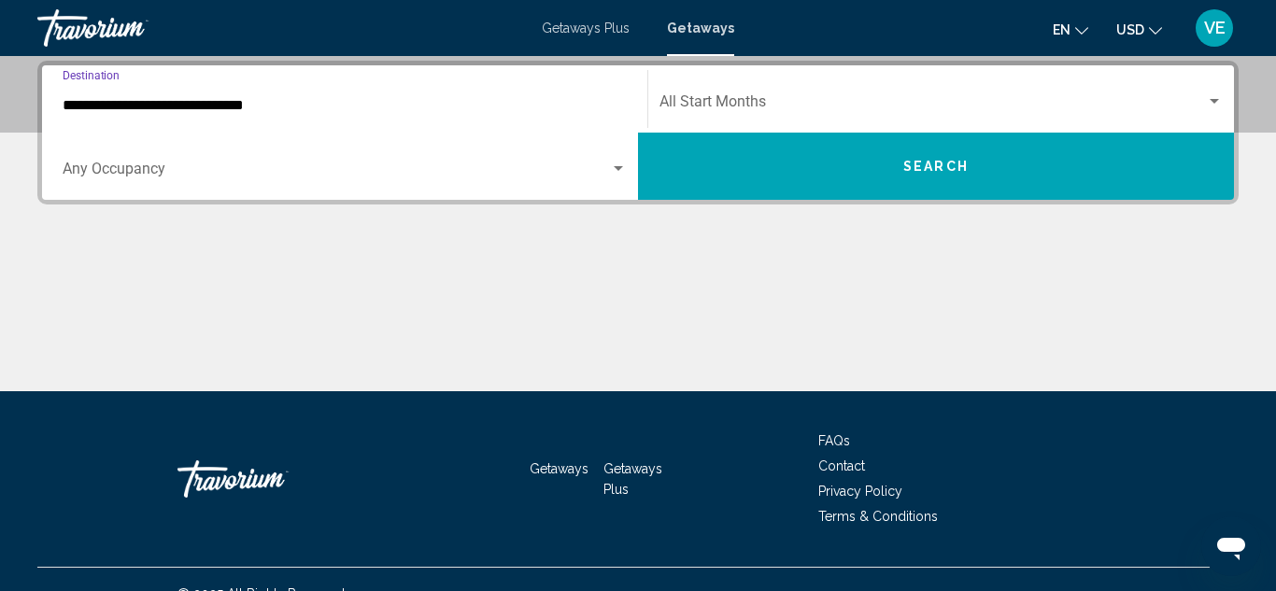
click at [838, 159] on button "Search" at bounding box center [936, 166] width 596 height 67
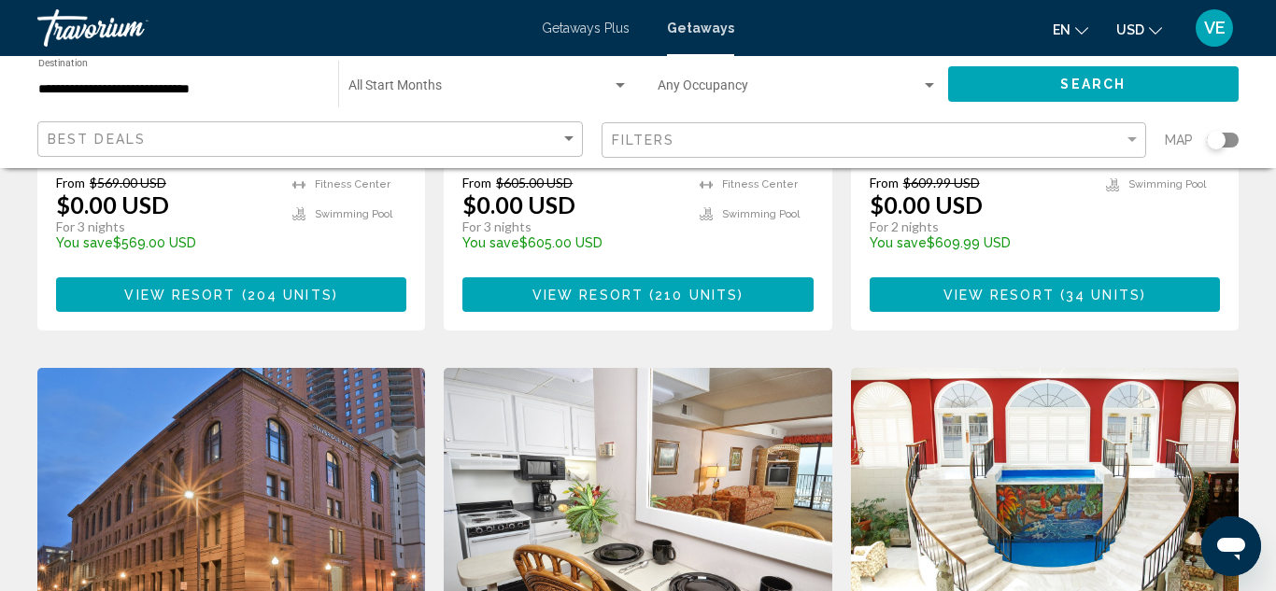
scroll to position [561, 0]
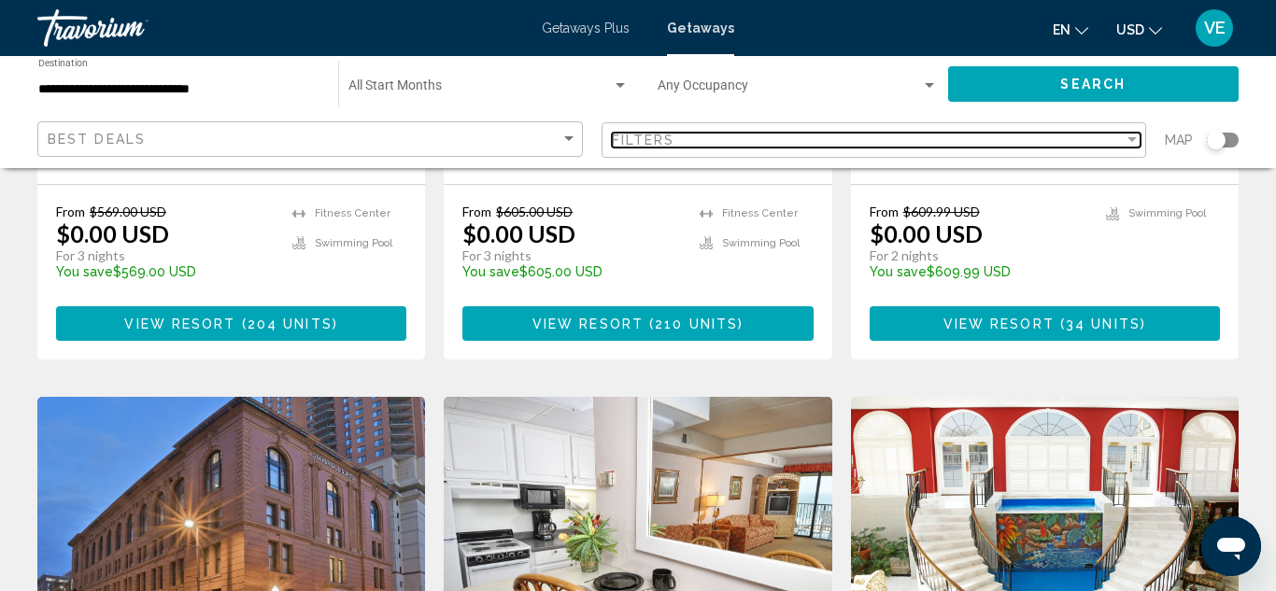
click at [1136, 140] on div "Filter" at bounding box center [1132, 139] width 9 height 5
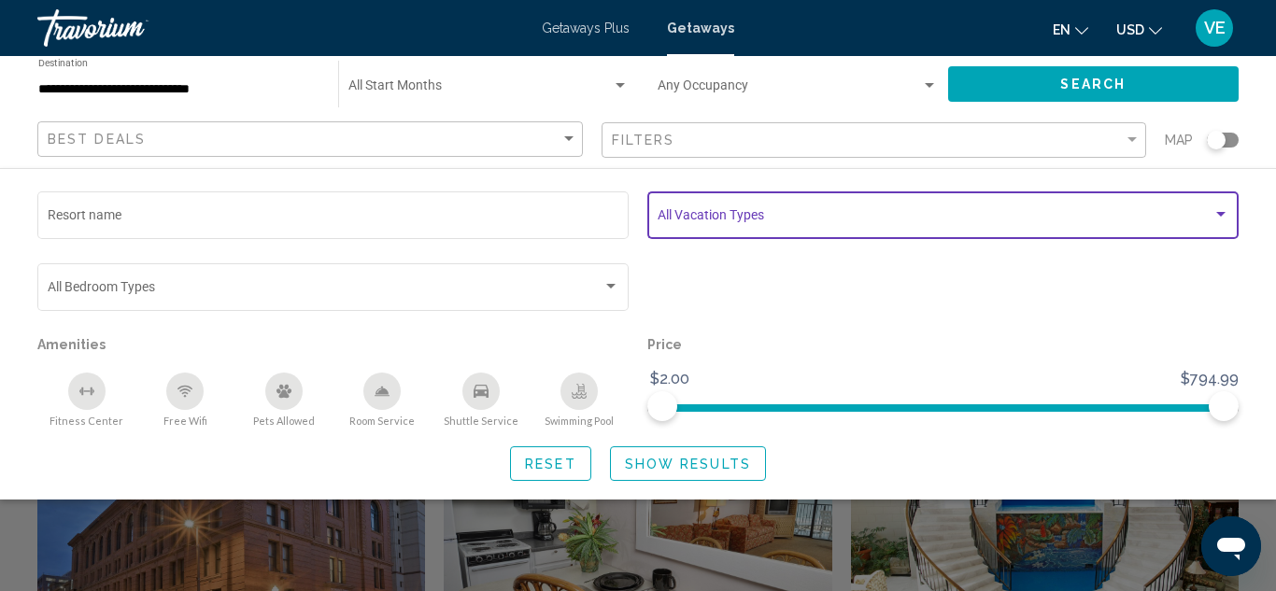
click at [1227, 218] on div "Search widget" at bounding box center [1221, 214] width 17 height 15
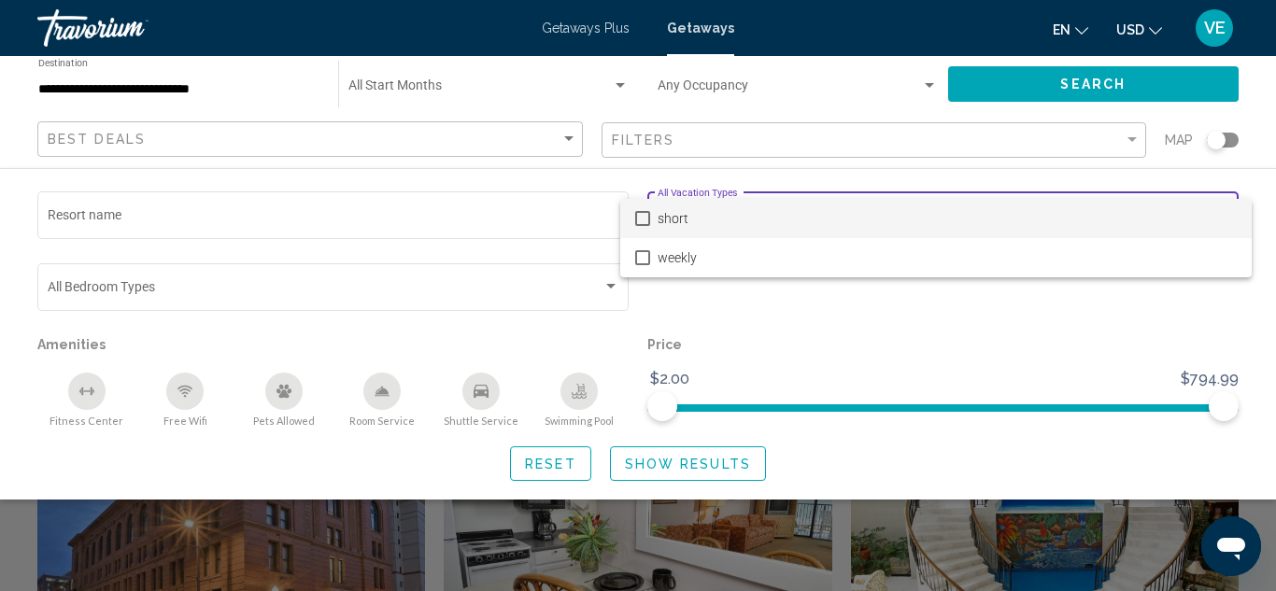
click at [646, 224] on mat-pseudo-checkbox at bounding box center [642, 218] width 15 height 15
click at [711, 456] on div at bounding box center [638, 295] width 1276 height 591
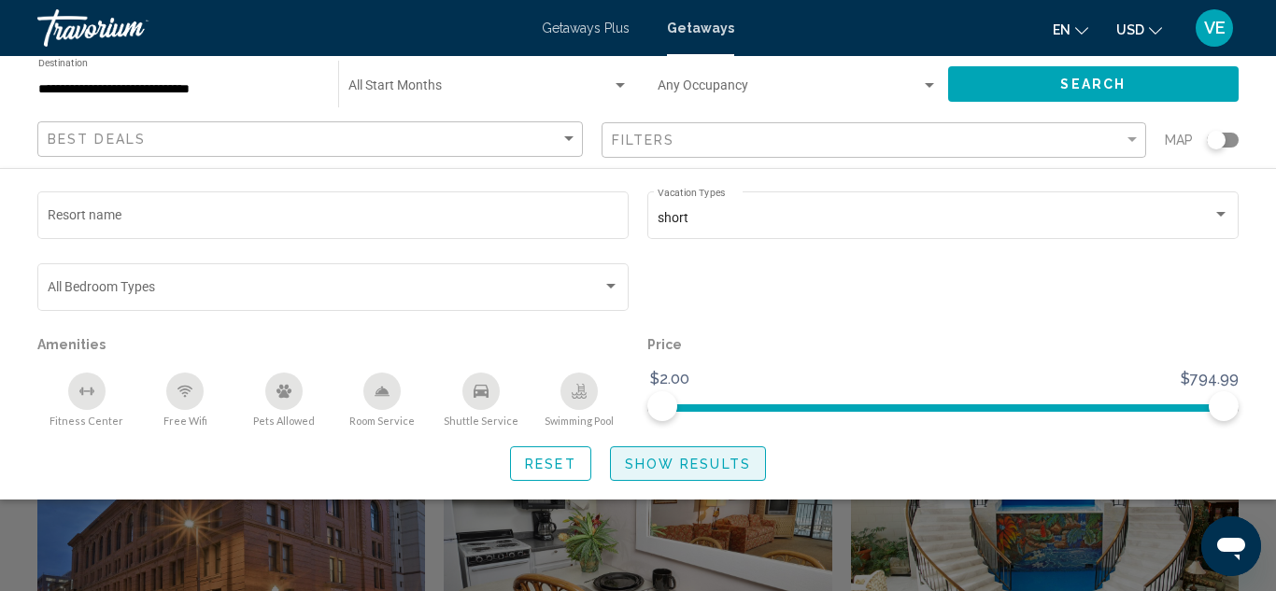
click at [708, 468] on span "Show Results" at bounding box center [688, 464] width 126 height 15
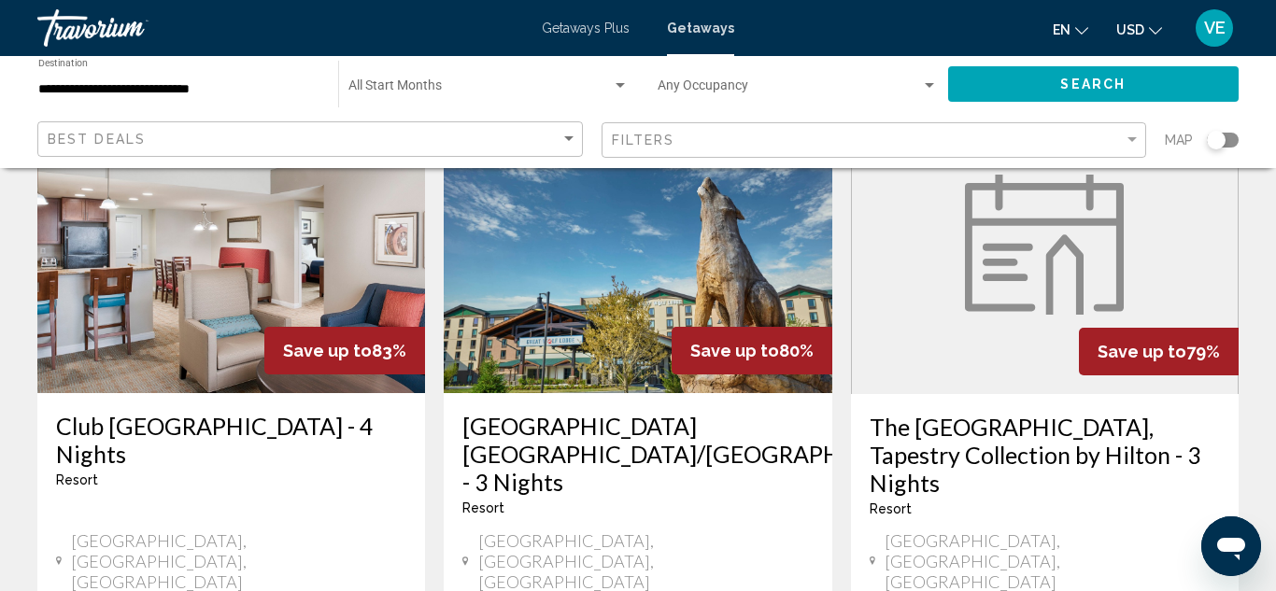
scroll to position [1532, 0]
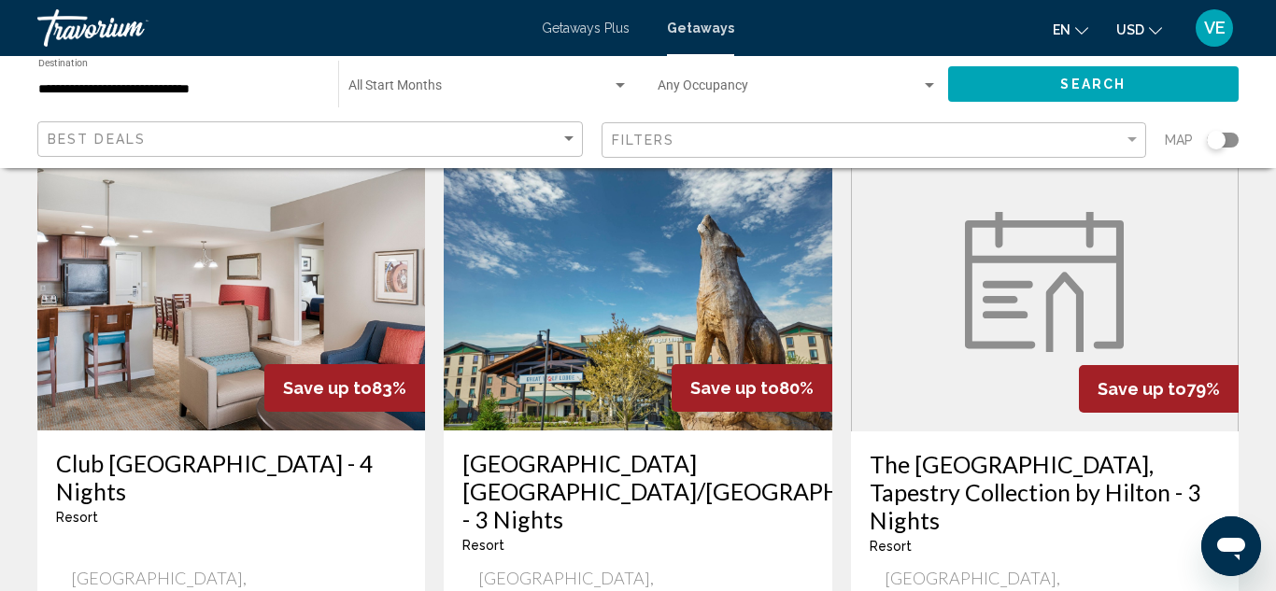
click at [614, 449] on h3 "[GEOGRAPHIC_DATA] [GEOGRAPHIC_DATA]/[GEOGRAPHIC_DATA] - 3 Nights" at bounding box center [637, 491] width 350 height 84
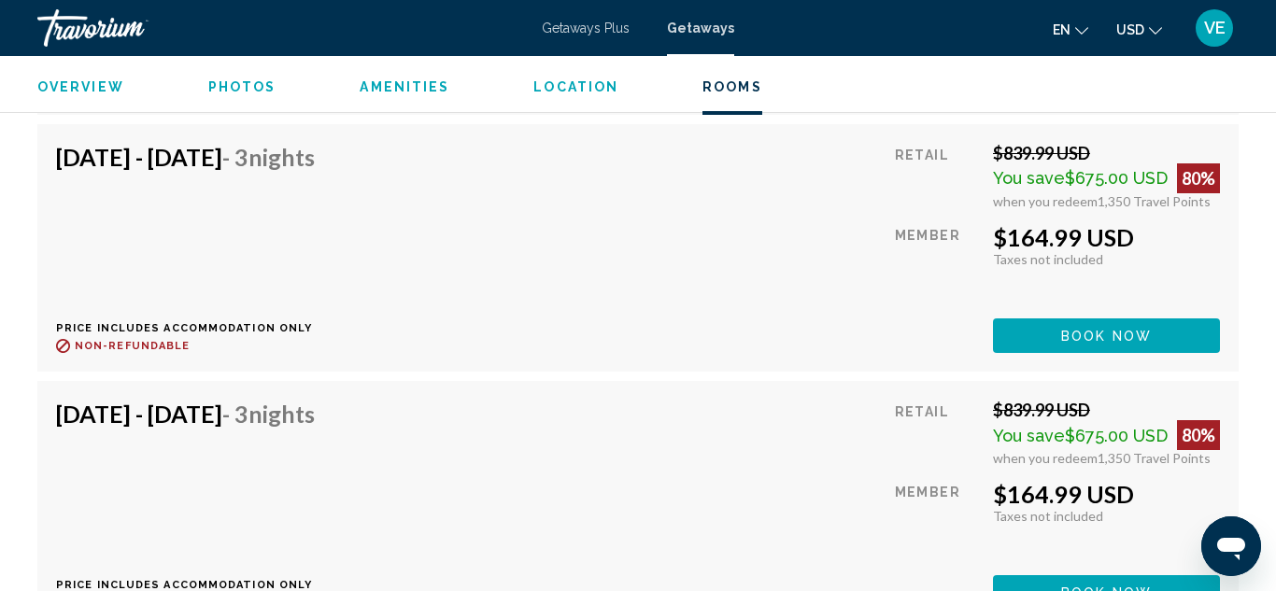
scroll to position [4689, 0]
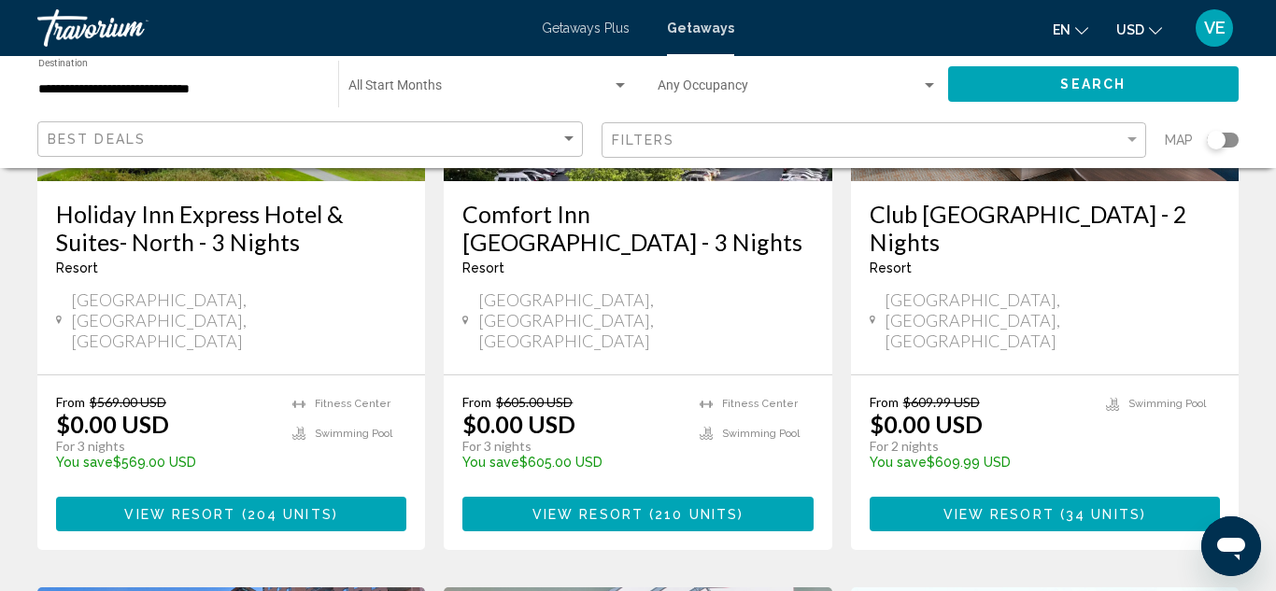
scroll to position [336, 0]
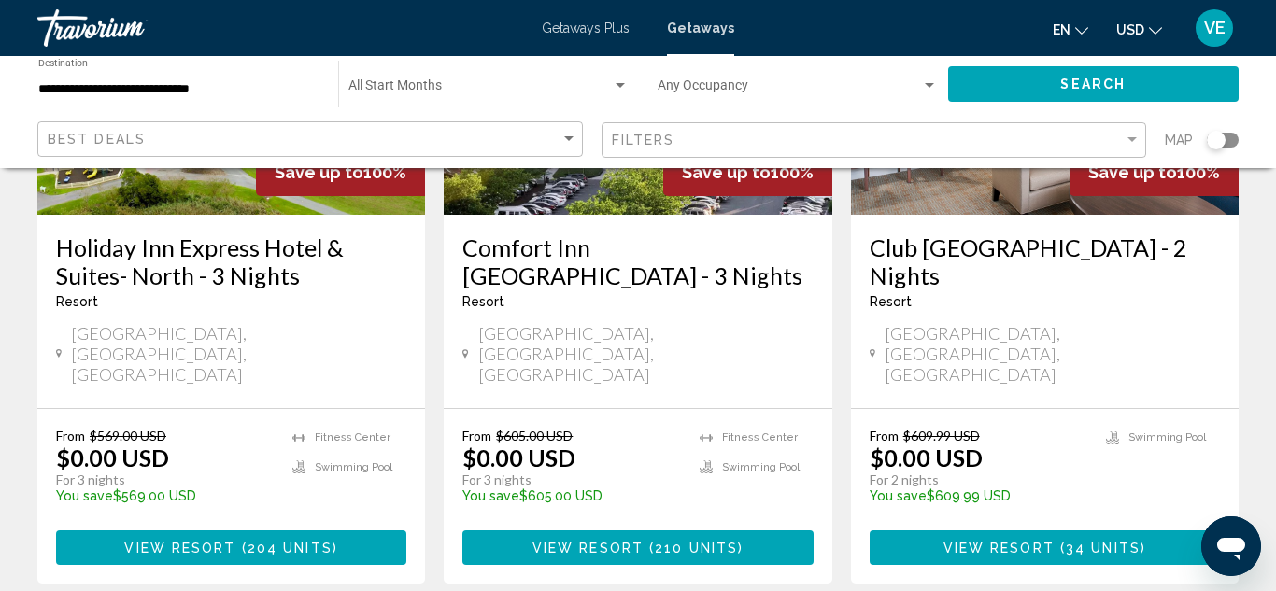
click at [1011, 541] on span "View Resort" at bounding box center [999, 548] width 111 height 15
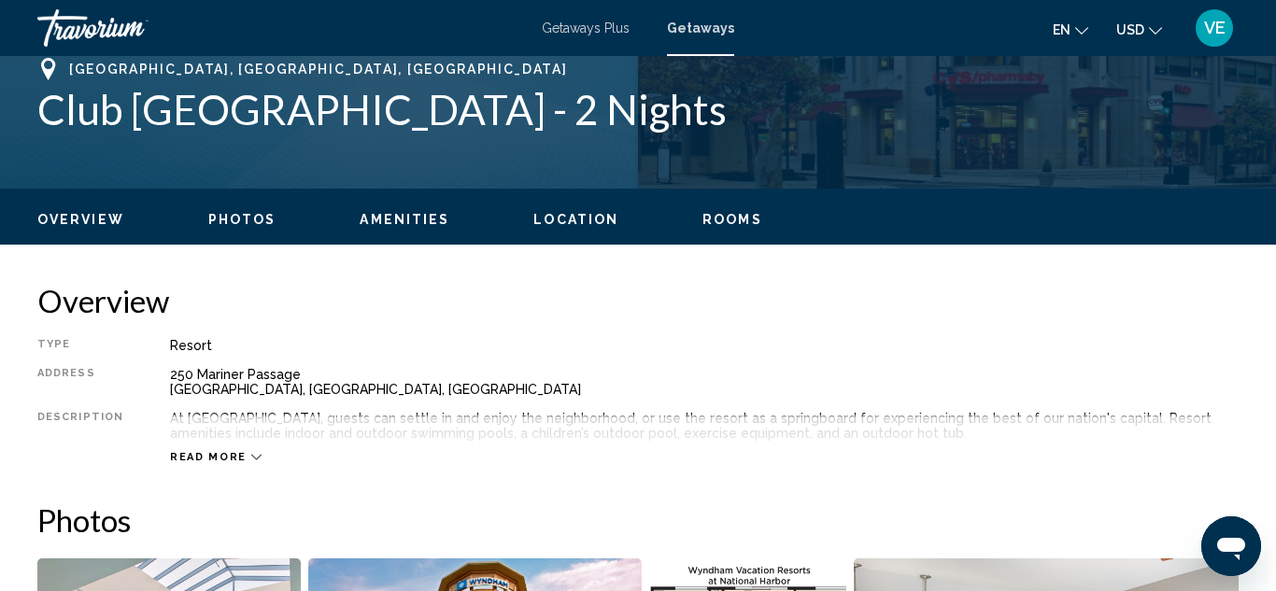
scroll to position [765, 0]
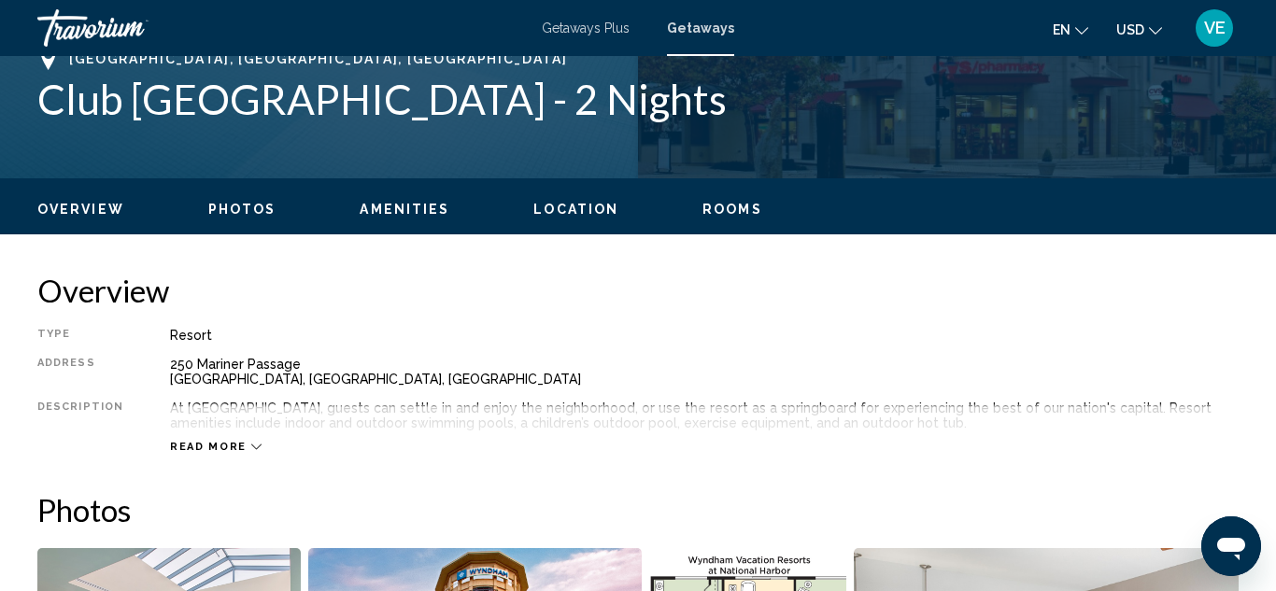
click at [226, 447] on span "Read more" at bounding box center [208, 447] width 77 height 12
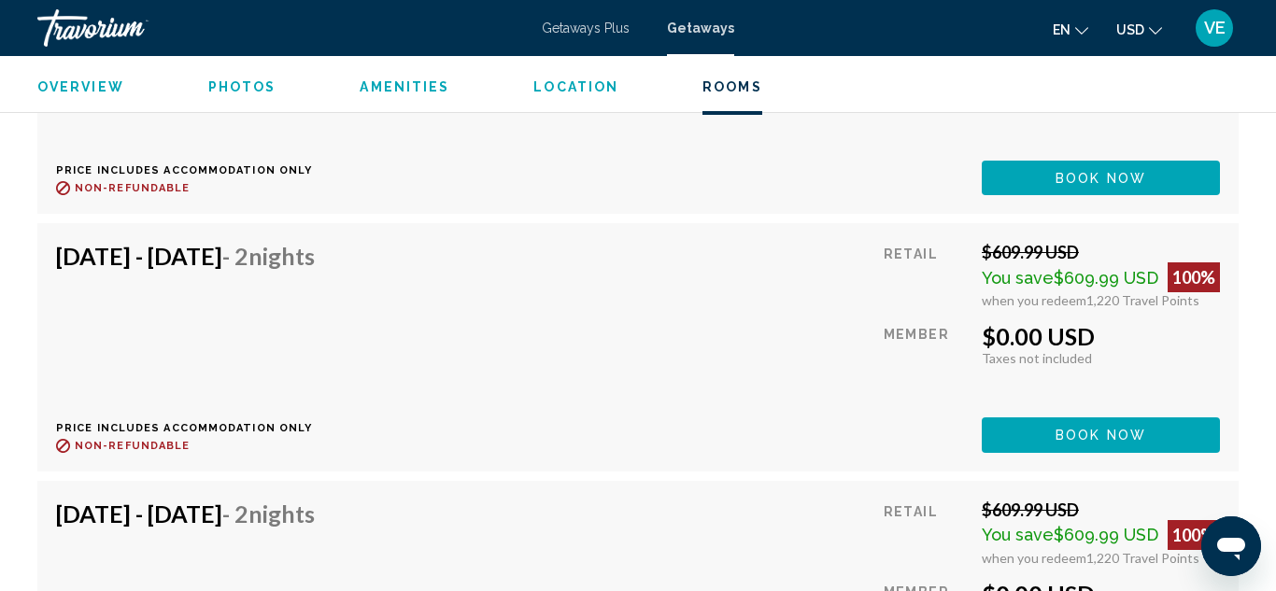
scroll to position [5586, 0]
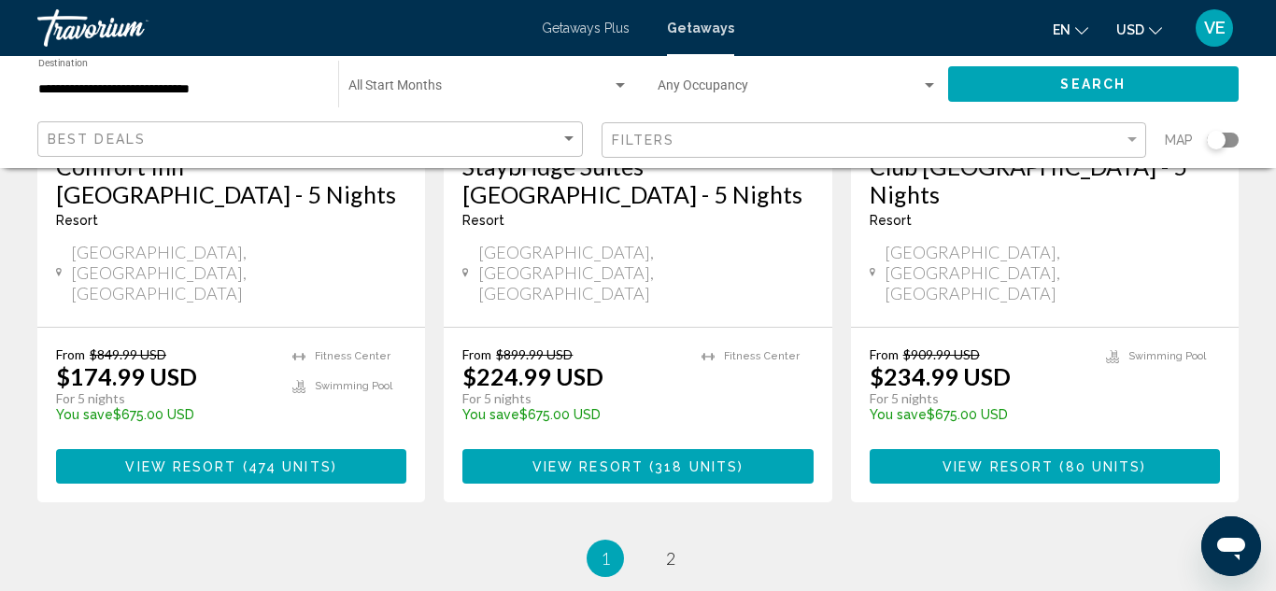
scroll to position [2623, 0]
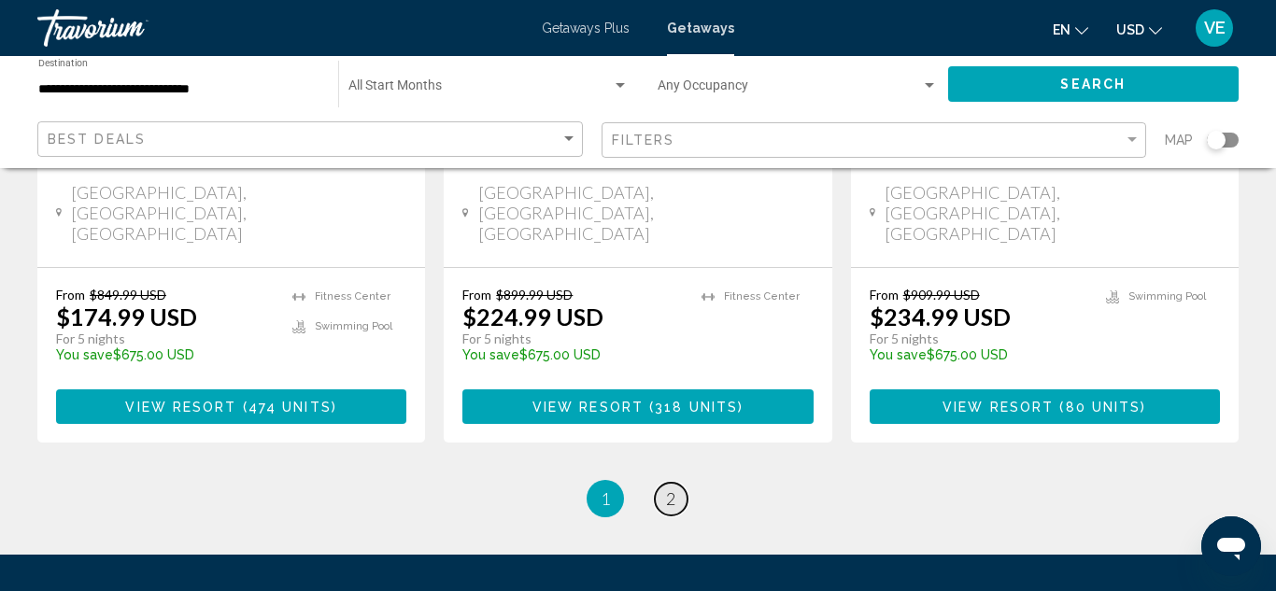
click at [666, 489] on span "2" at bounding box center [670, 499] width 9 height 21
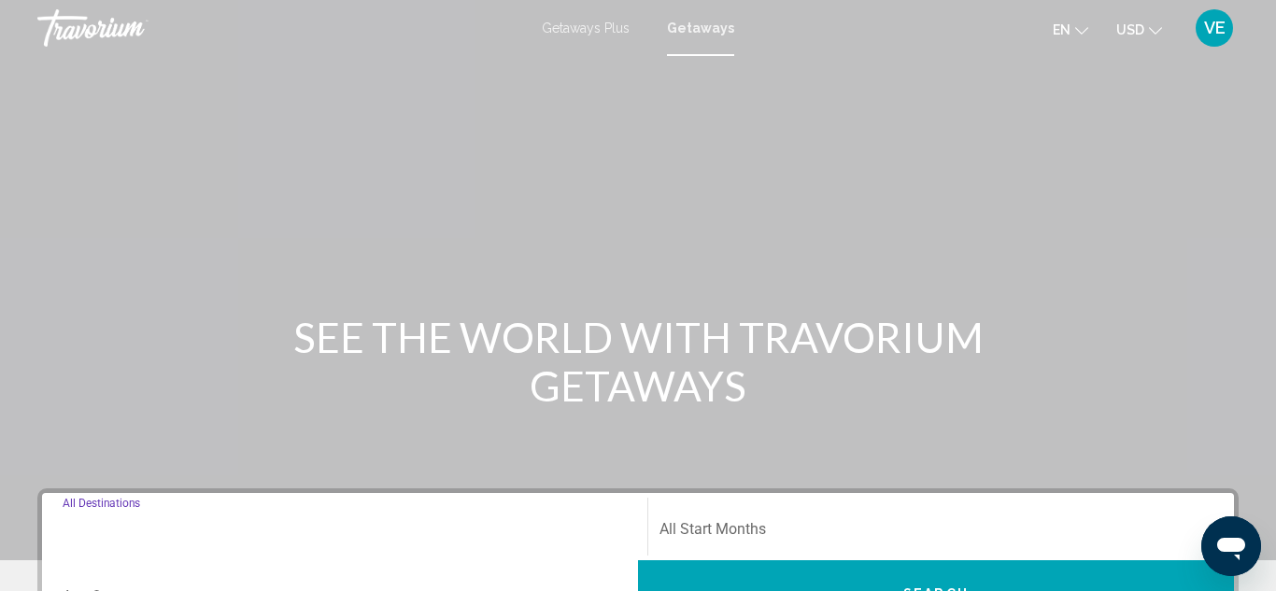
click at [261, 525] on input "Destination All Destinations" at bounding box center [345, 533] width 564 height 17
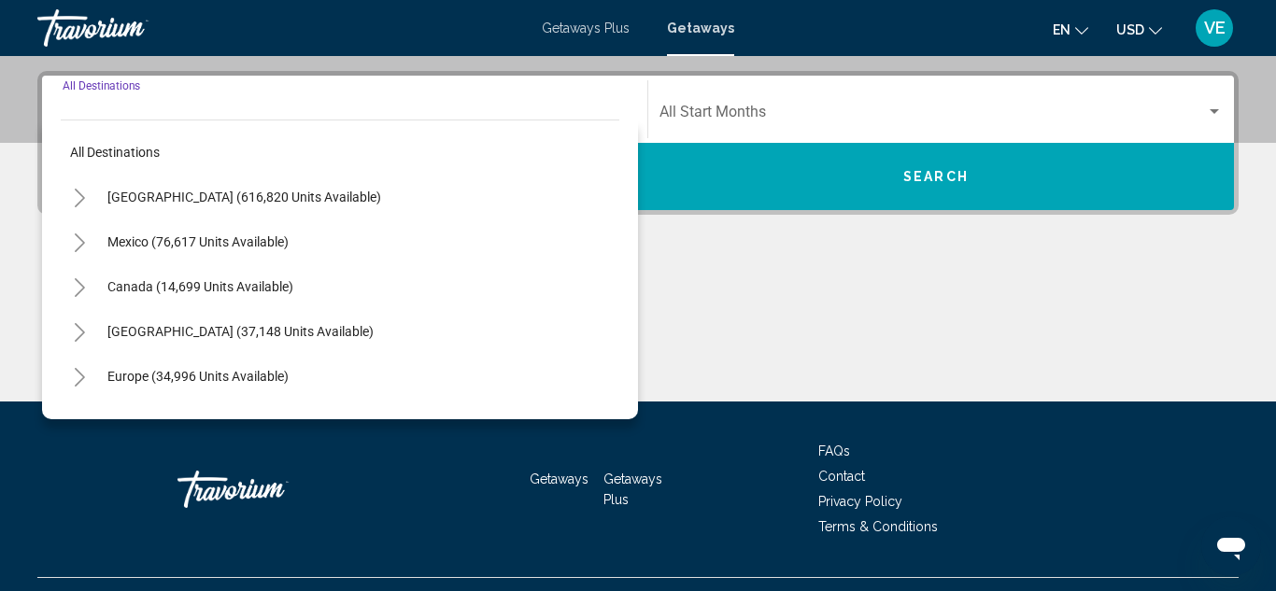
scroll to position [428, 0]
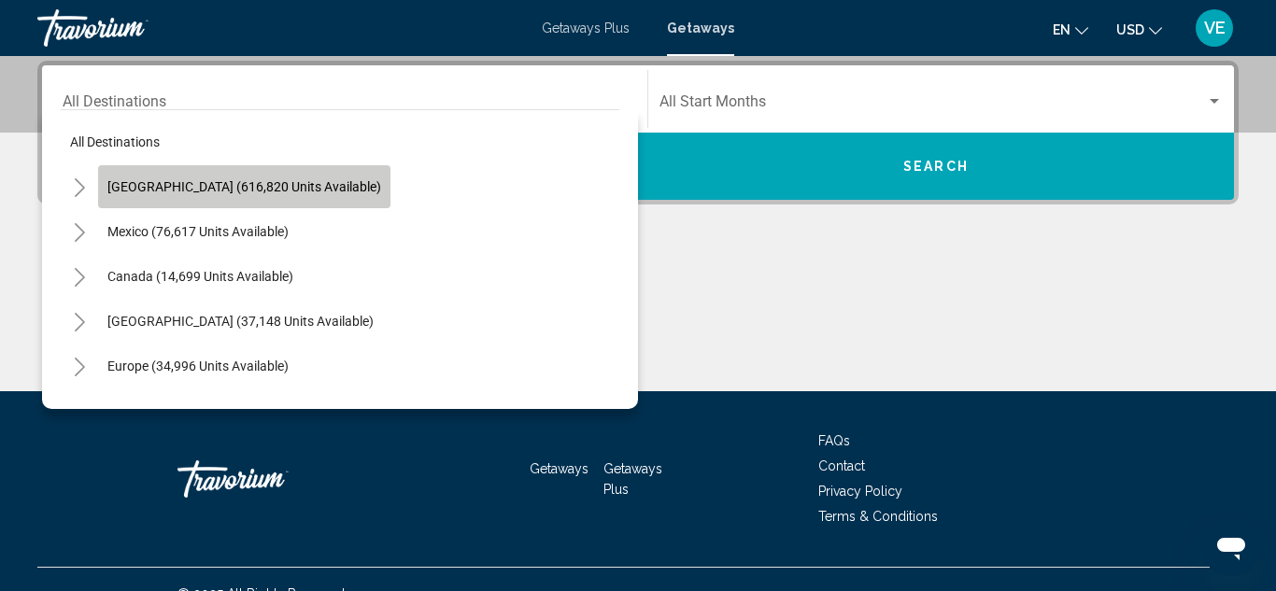
click at [279, 179] on span "[GEOGRAPHIC_DATA] (616,820 units available)" at bounding box center [244, 186] width 274 height 15
type input "**********"
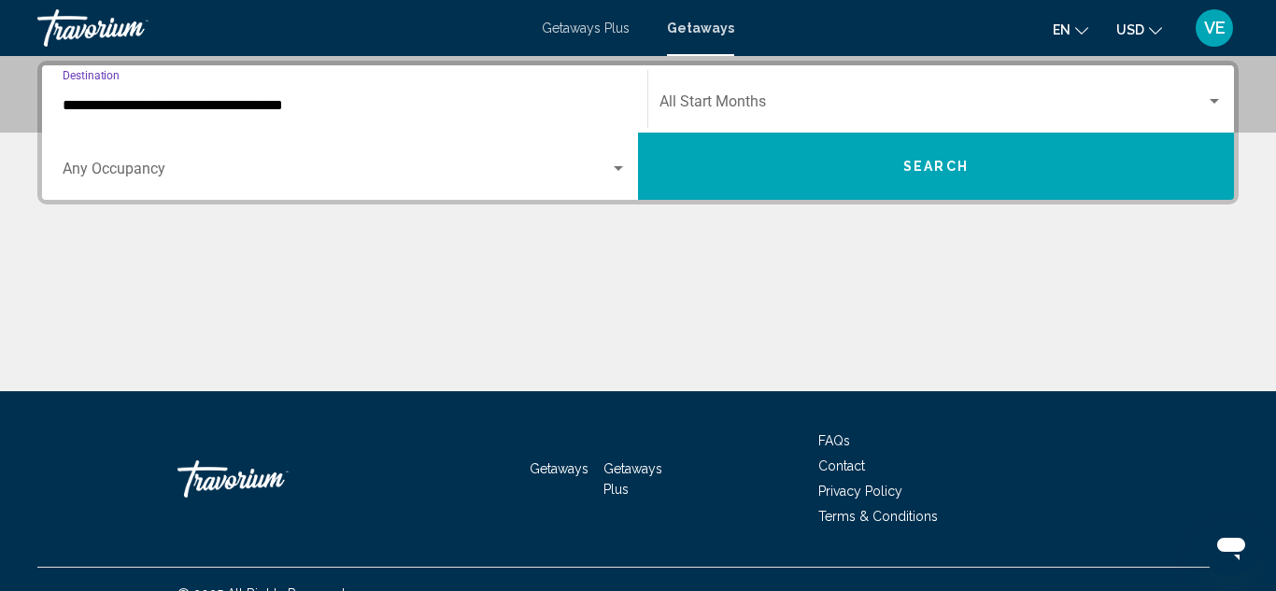
click at [287, 107] on input "**********" at bounding box center [345, 105] width 564 height 17
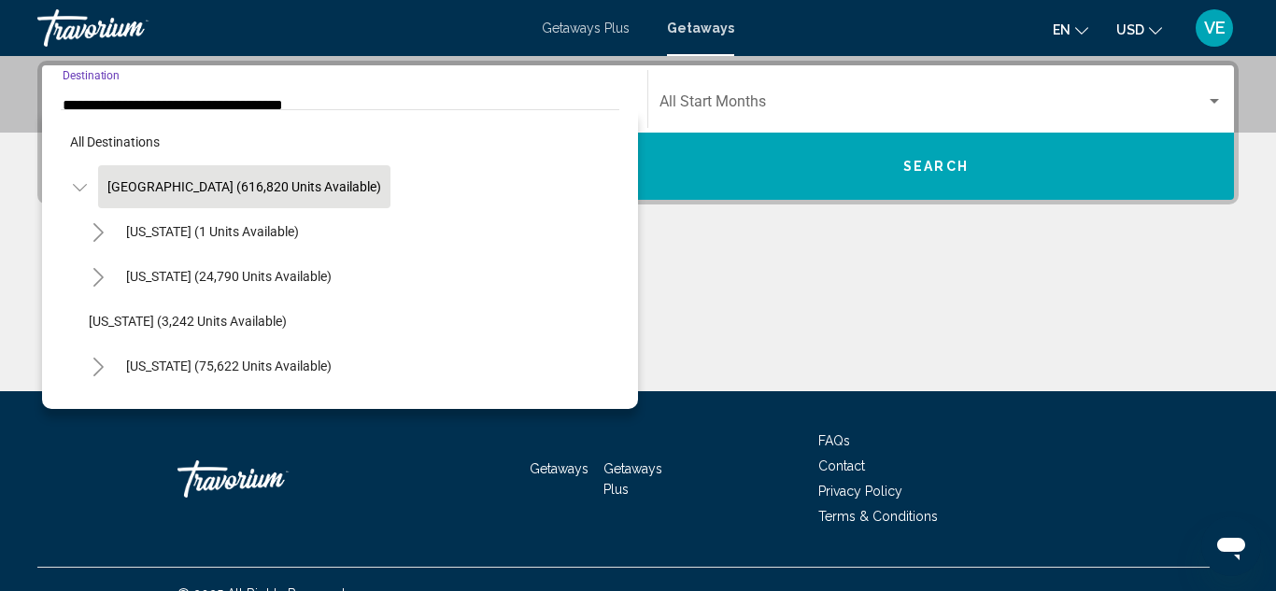
scroll to position [319, 0]
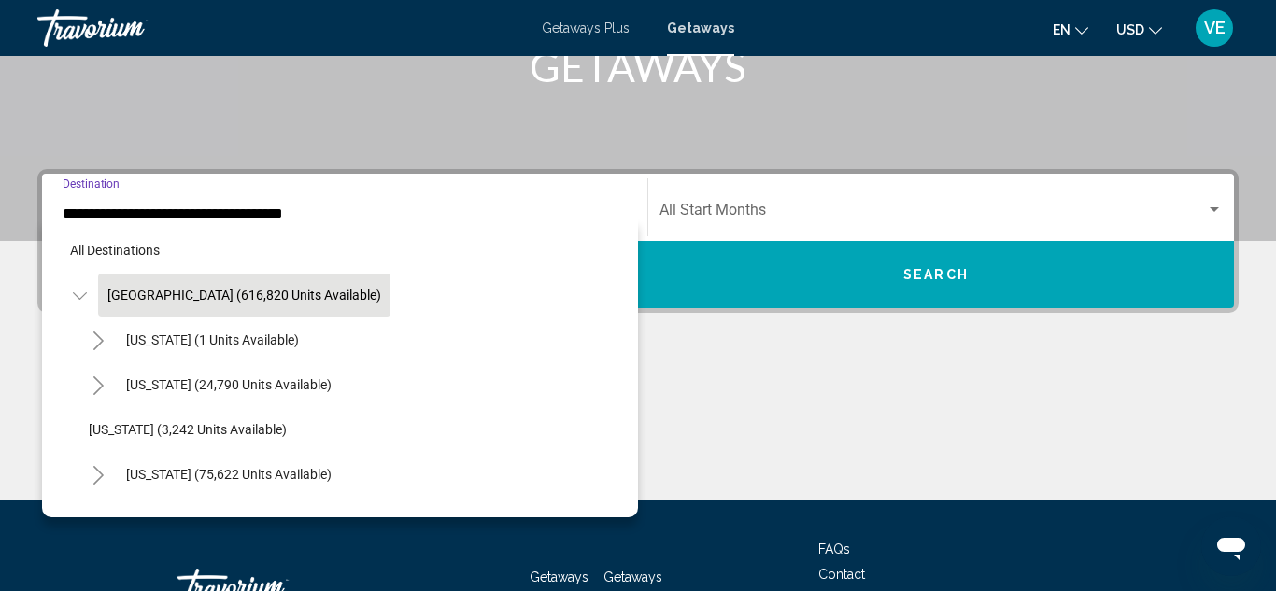
click at [452, 297] on div "[GEOGRAPHIC_DATA] (616,820 units available)" at bounding box center [340, 295] width 559 height 45
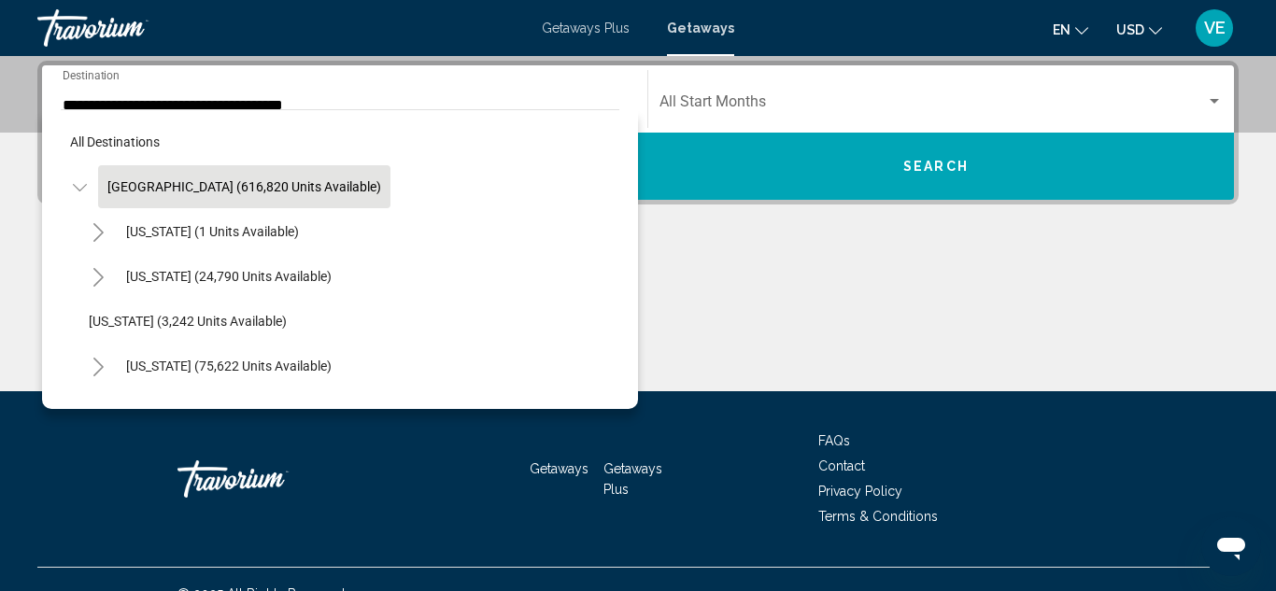
click at [452, 297] on div "[US_STATE] (24,790 units available)" at bounding box center [349, 276] width 540 height 45
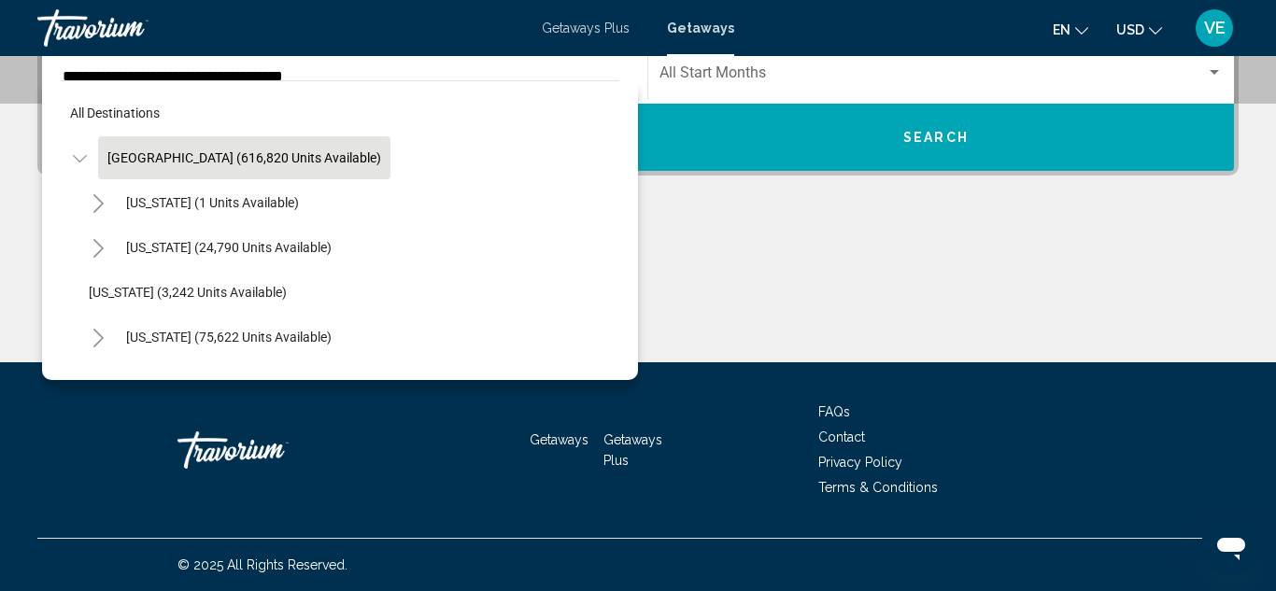
click at [385, 238] on div "[US_STATE] (24,790 units available)" at bounding box center [349, 247] width 540 height 45
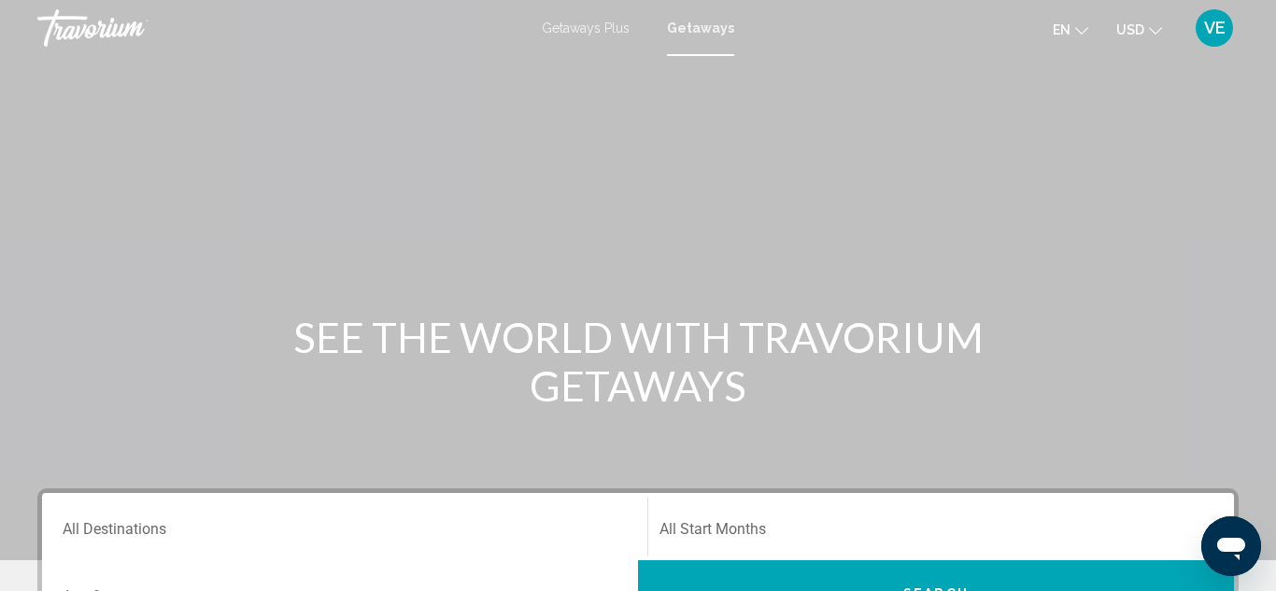
click at [220, 522] on div "Destination All Destinations" at bounding box center [345, 527] width 564 height 59
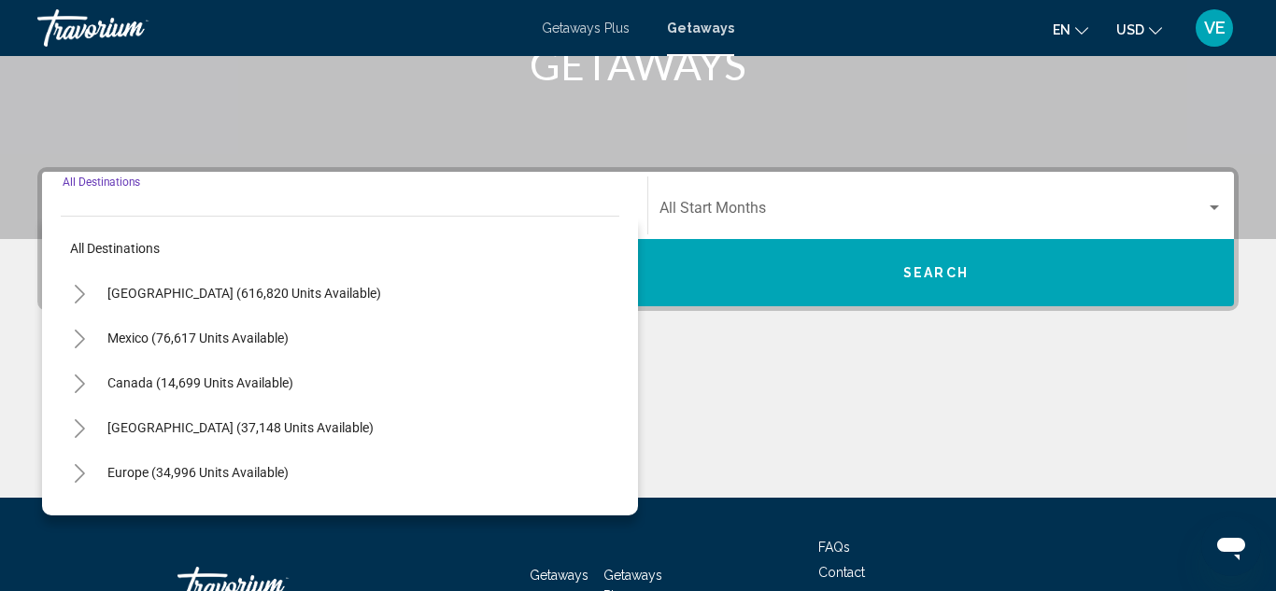
scroll to position [428, 0]
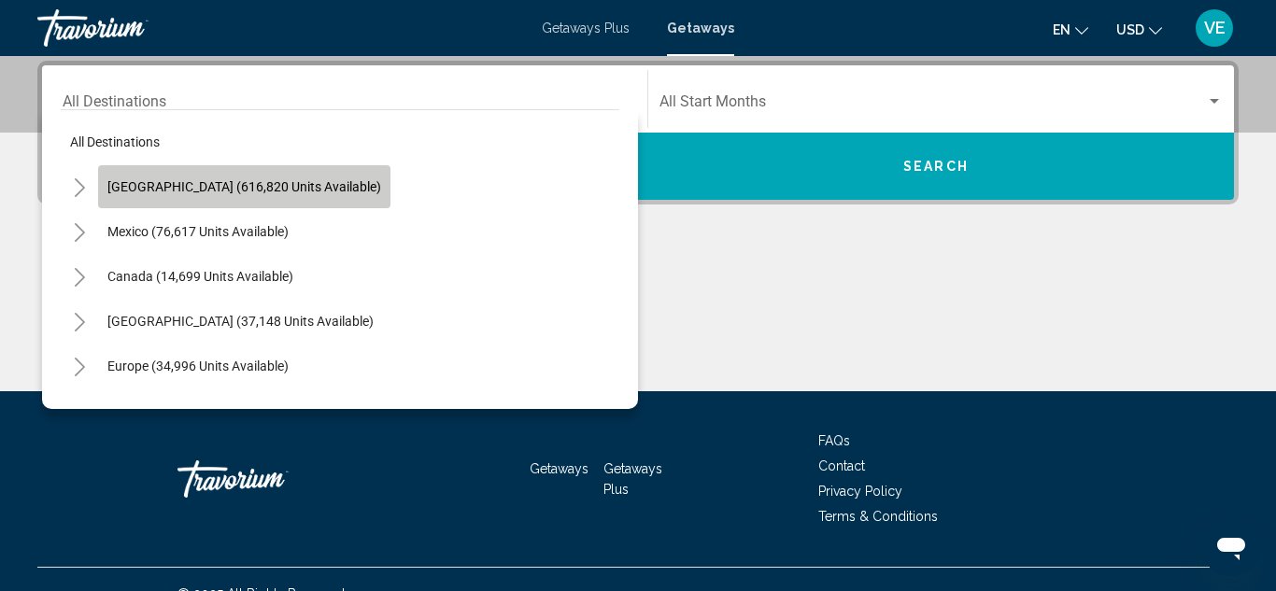
click at [297, 174] on button "[GEOGRAPHIC_DATA] (616,820 units available)" at bounding box center [244, 186] width 292 height 43
type input "**********"
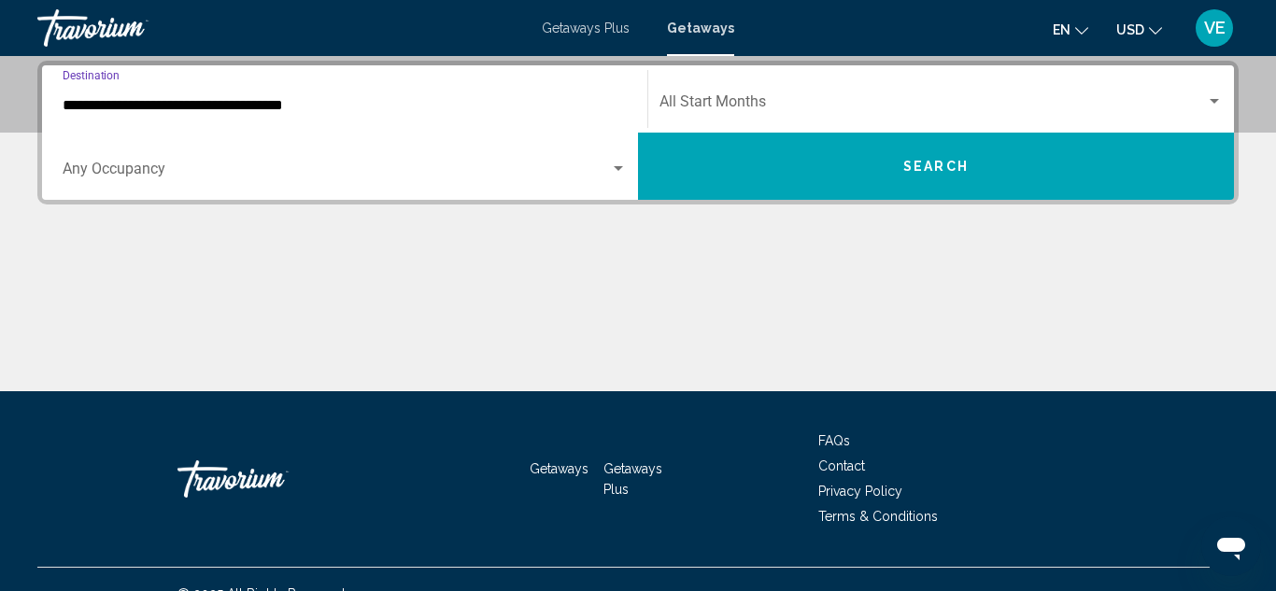
click at [302, 107] on input "**********" at bounding box center [345, 105] width 564 height 17
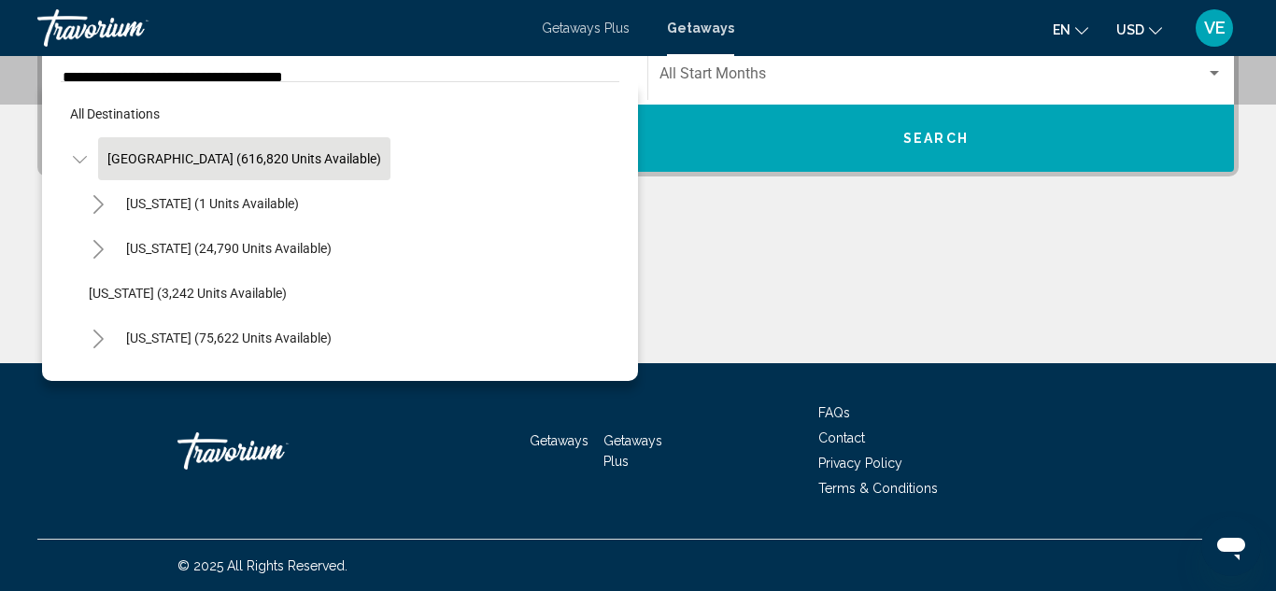
scroll to position [457, 0]
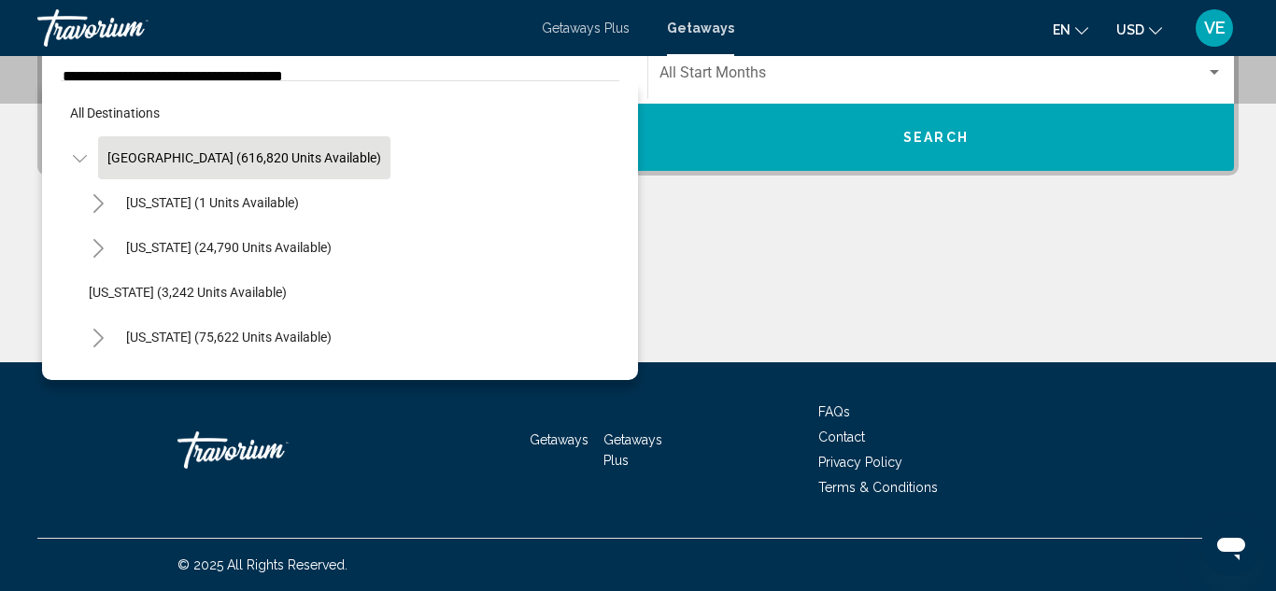
click at [79, 158] on icon "Toggle United States (616,820 units available)" at bounding box center [80, 158] width 14 height 19
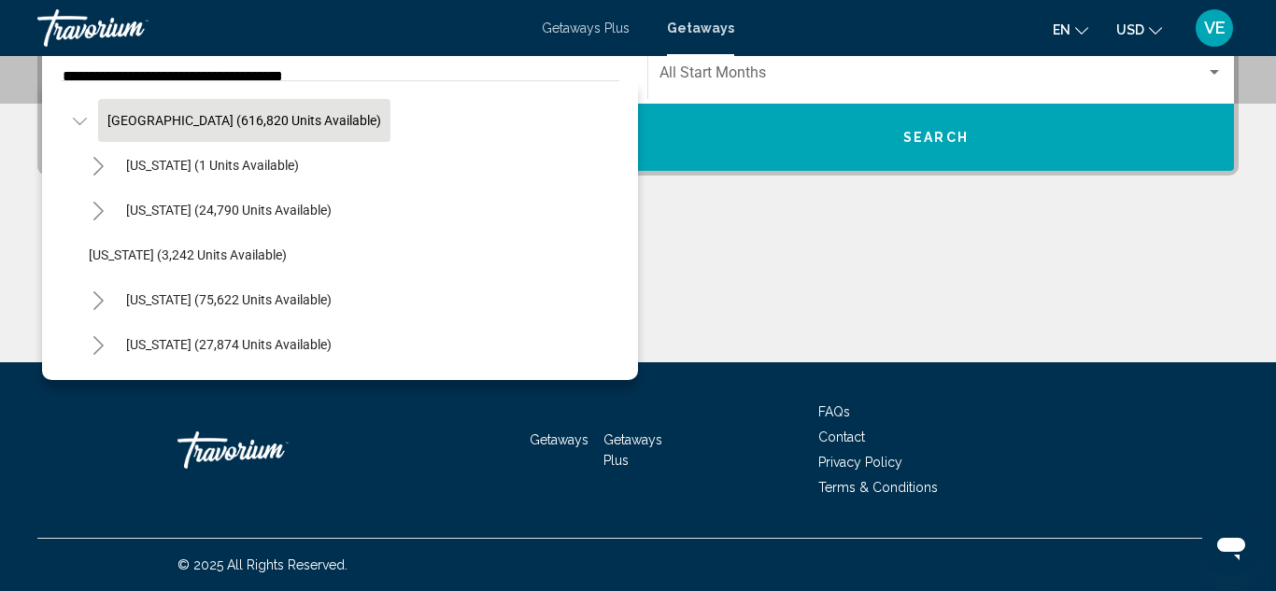
scroll to position [75, 0]
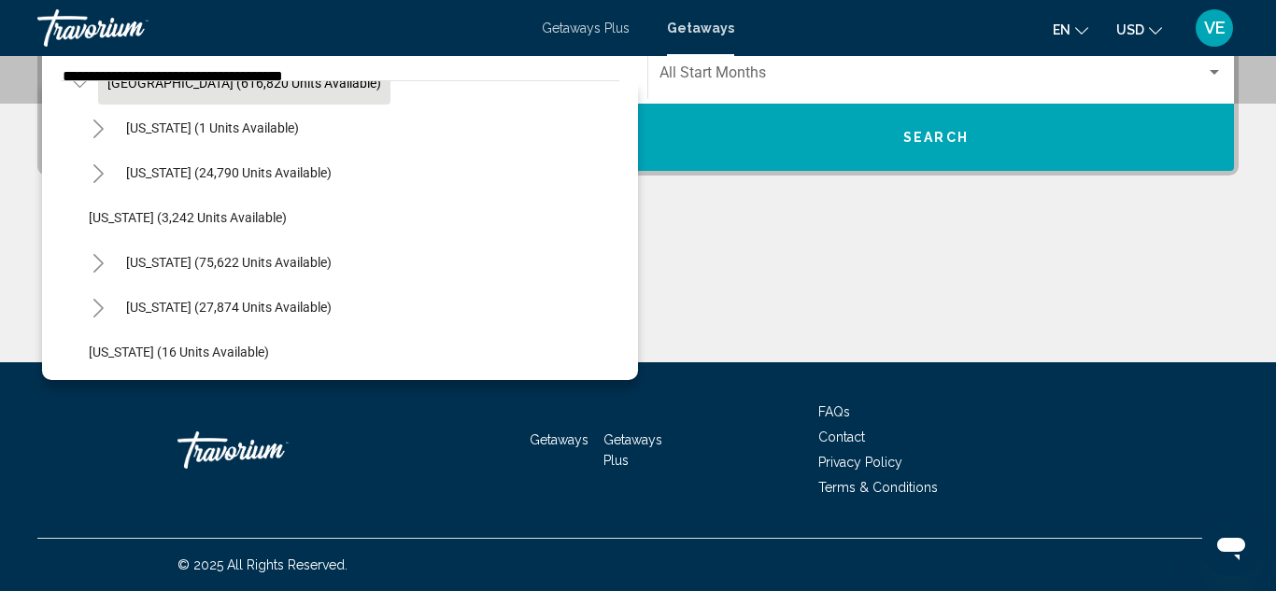
click at [74, 85] on icon "Toggle United States (616,820 units available)" at bounding box center [80, 84] width 14 height 19
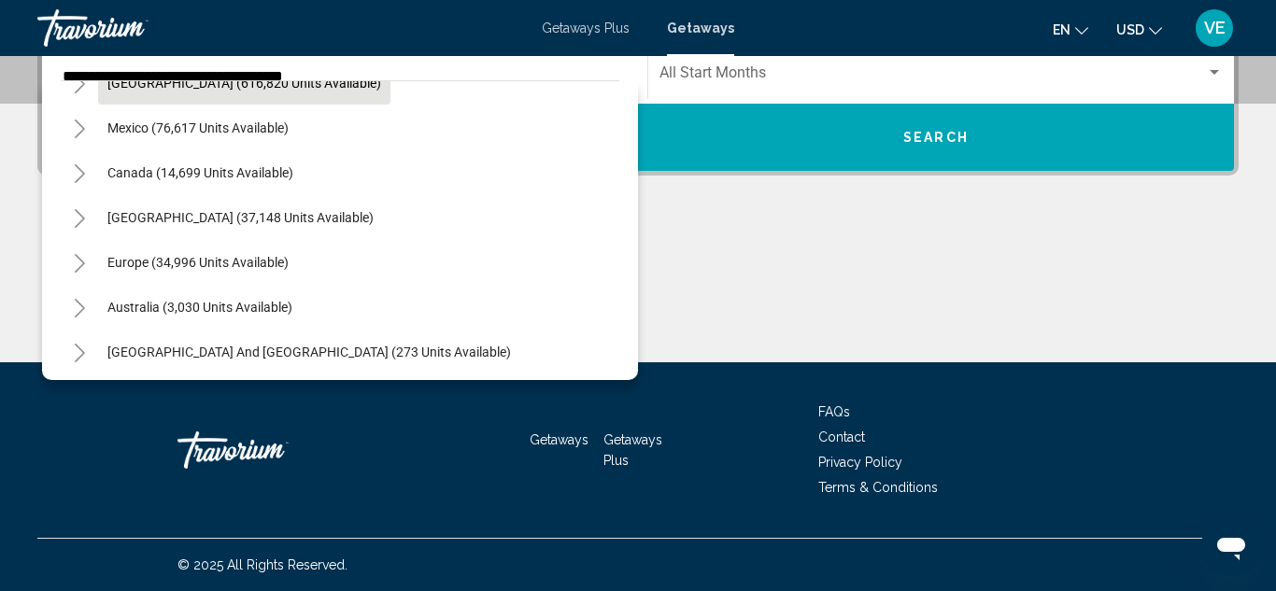
click at [74, 85] on icon "Toggle United States (616,820 units available)" at bounding box center [80, 84] width 14 height 19
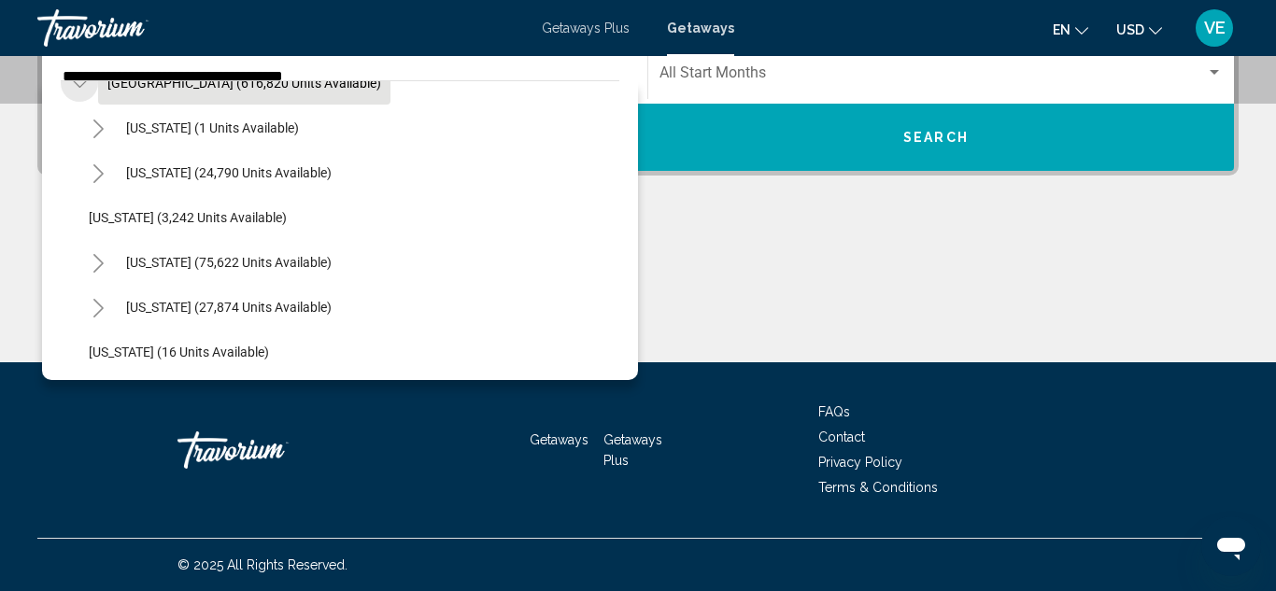
click at [80, 86] on icon "Toggle United States (616,820 units available)" at bounding box center [79, 83] width 14 height 7
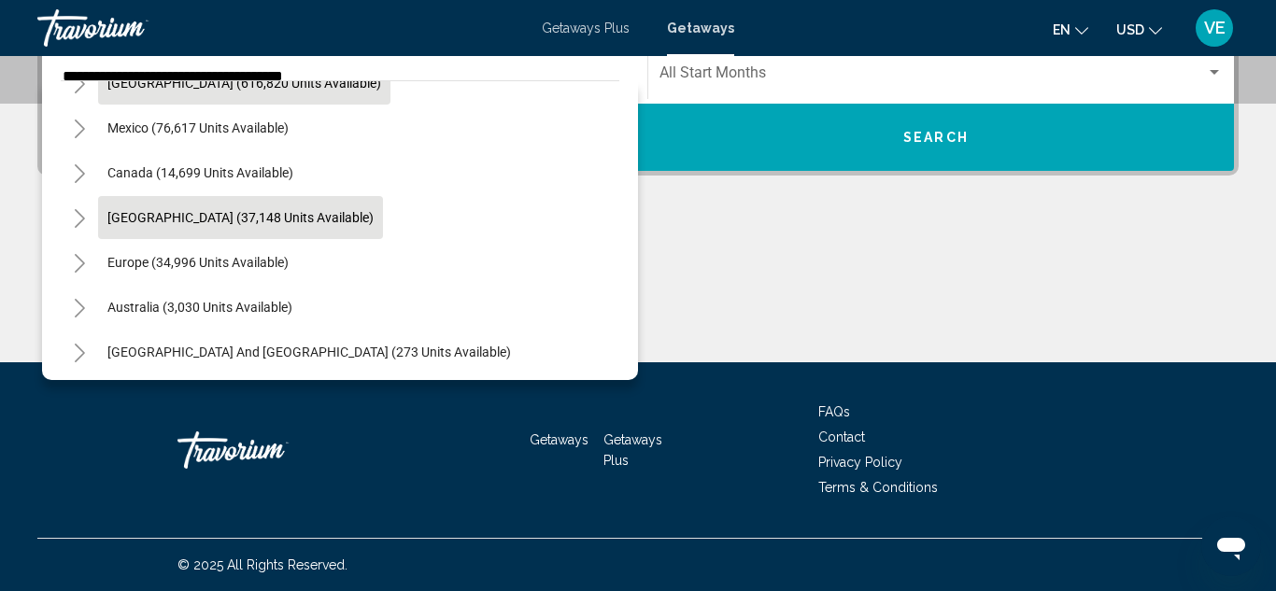
click at [115, 210] on span "[GEOGRAPHIC_DATA] (37,148 units available)" at bounding box center [240, 217] width 266 height 15
type input "**********"
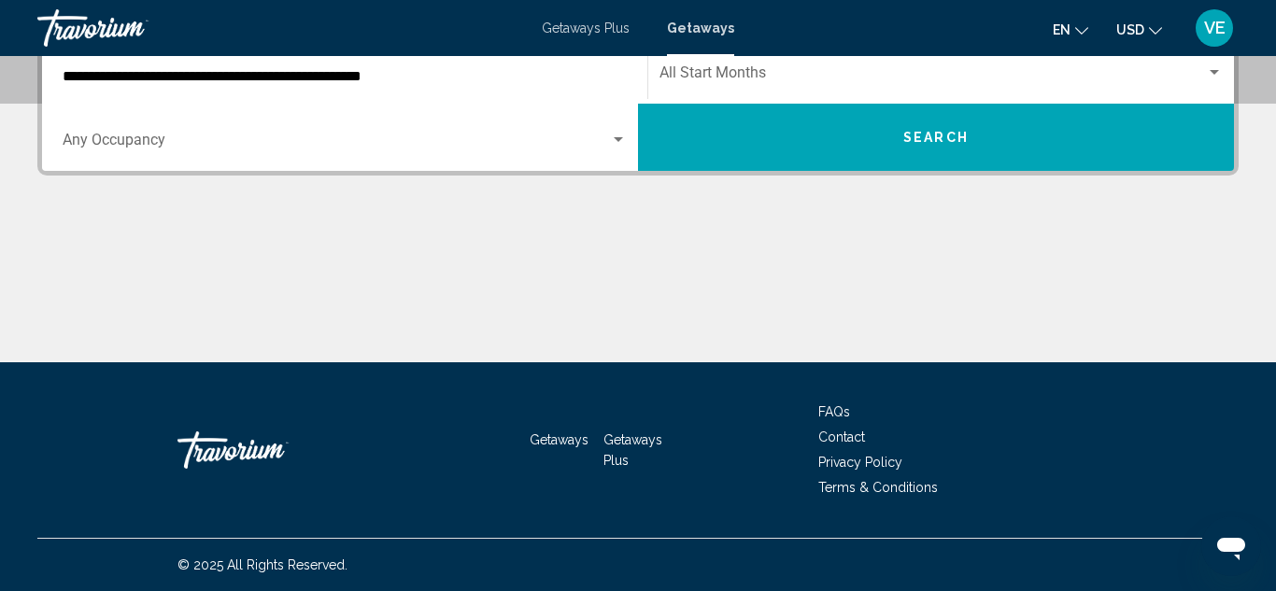
scroll to position [428, 0]
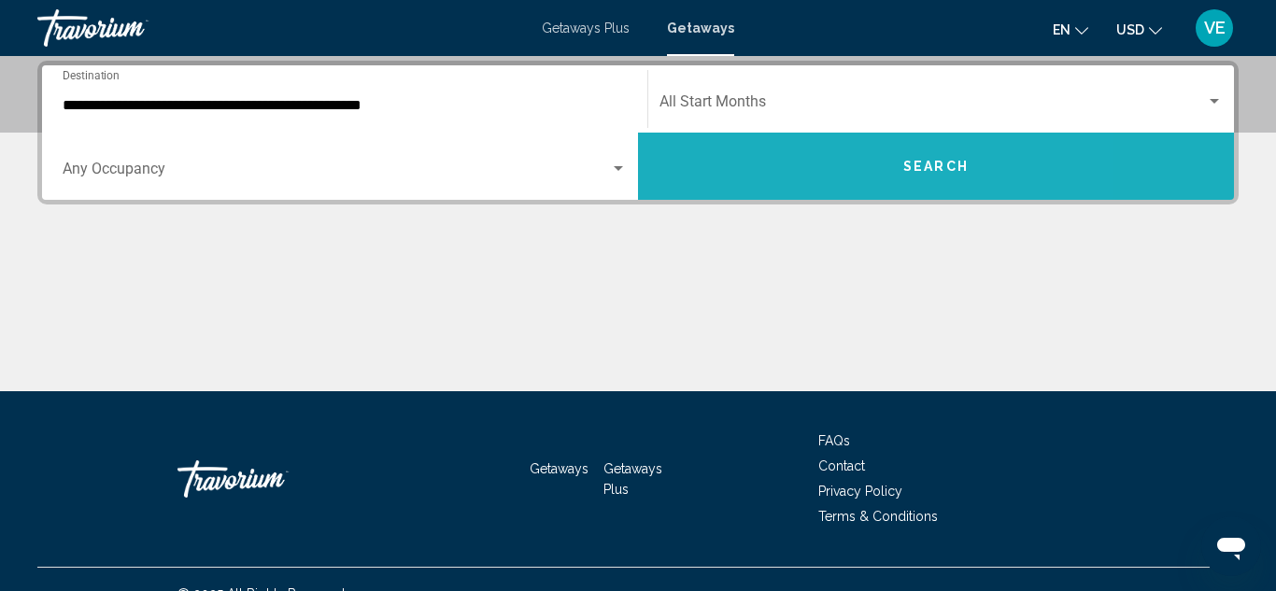
click at [700, 184] on button "Search" at bounding box center [936, 166] width 596 height 67
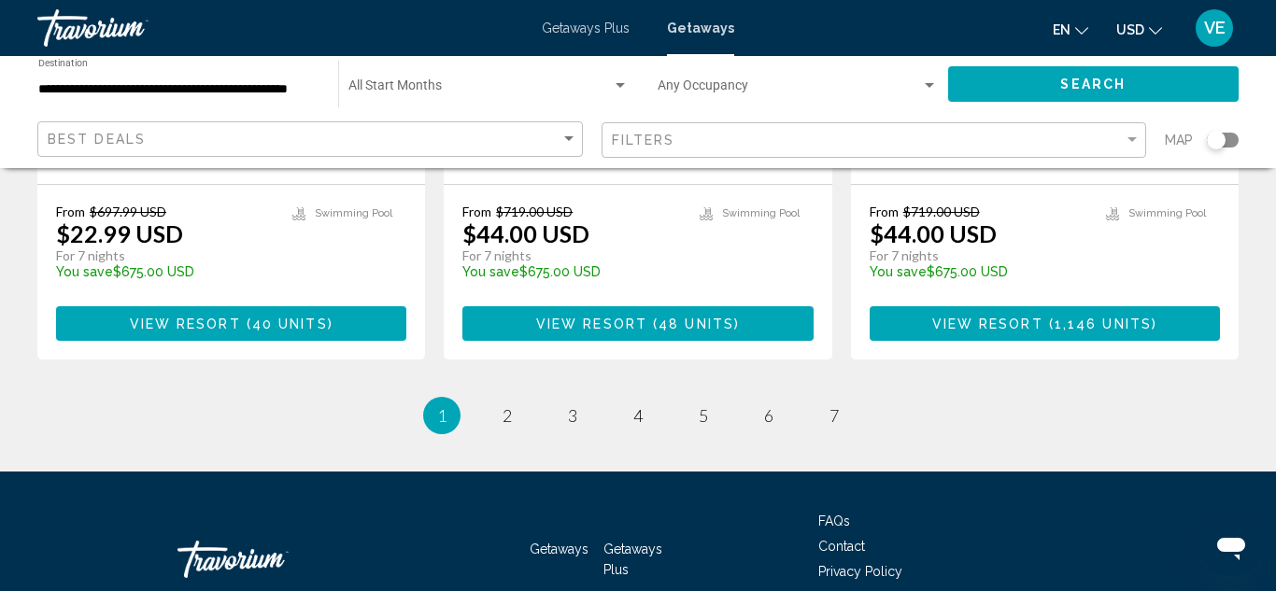
scroll to position [2587, 0]
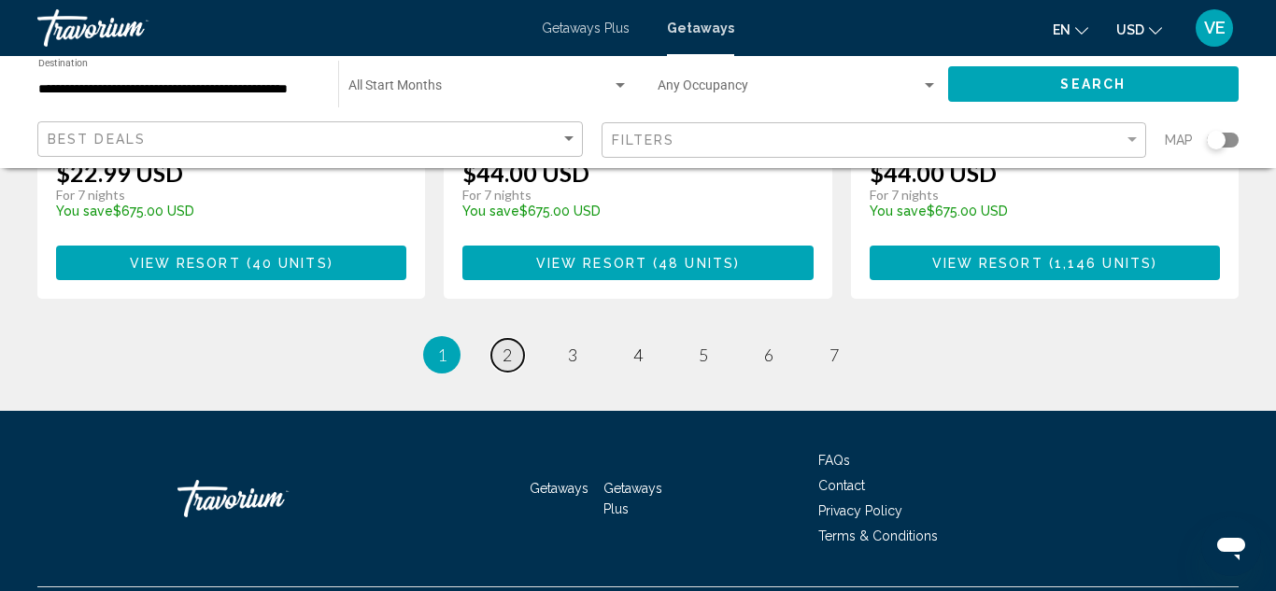
click at [508, 345] on span "2" at bounding box center [507, 355] width 9 height 21
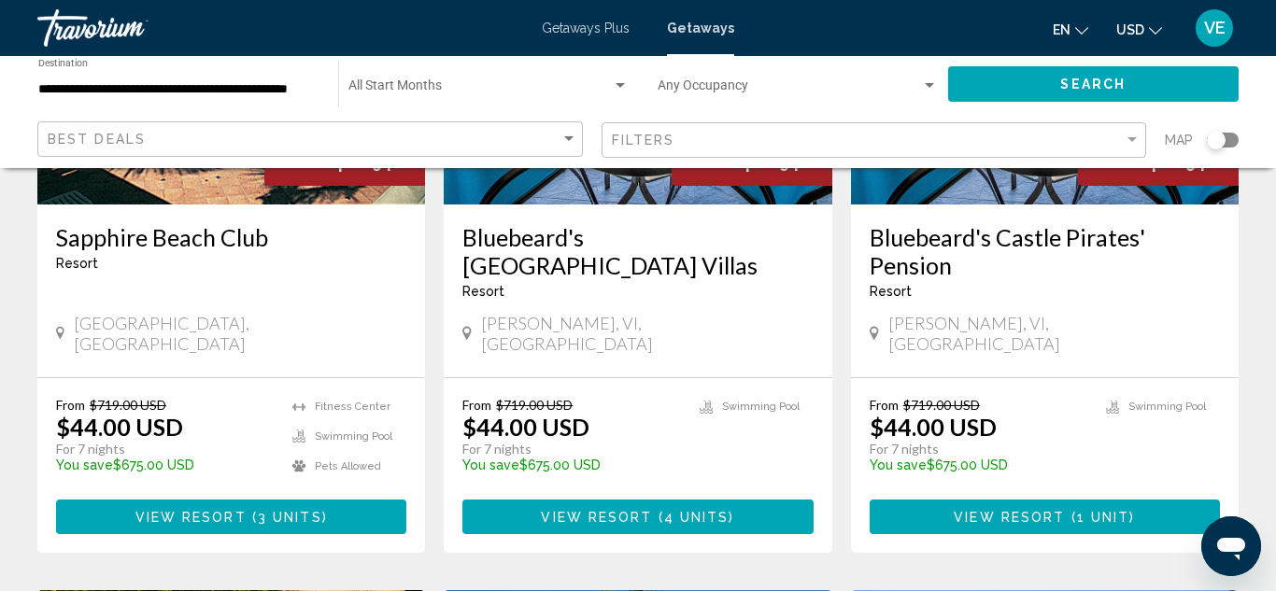
scroll to position [374, 0]
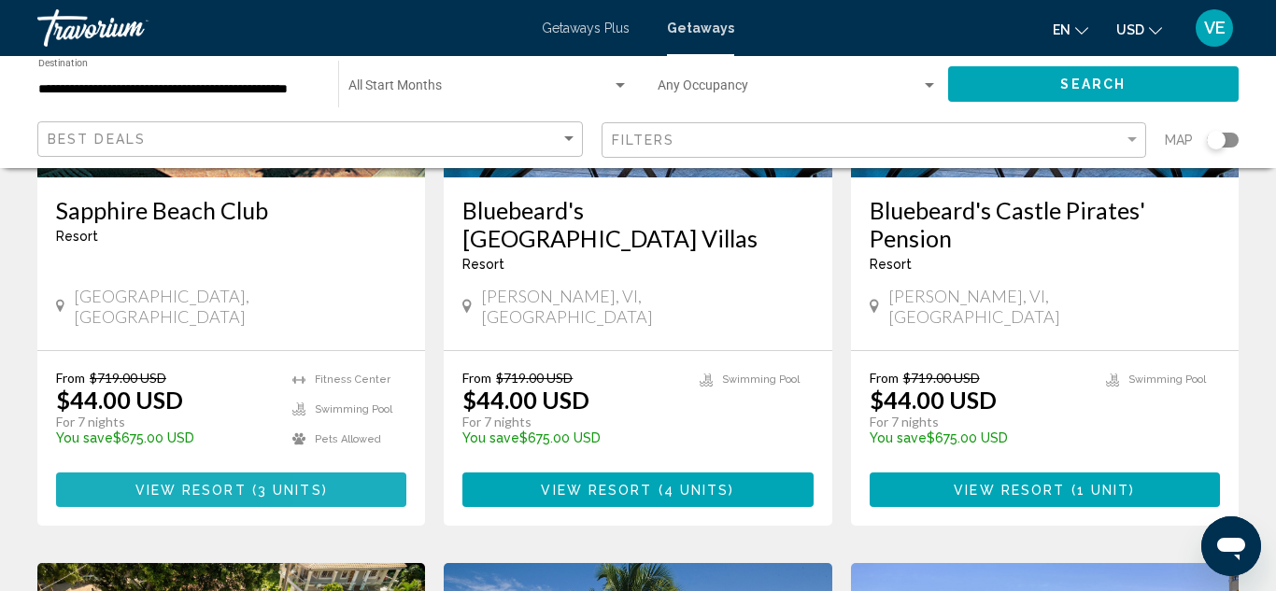
click at [373, 476] on button "View Resort ( 3 units )" at bounding box center [231, 490] width 350 height 35
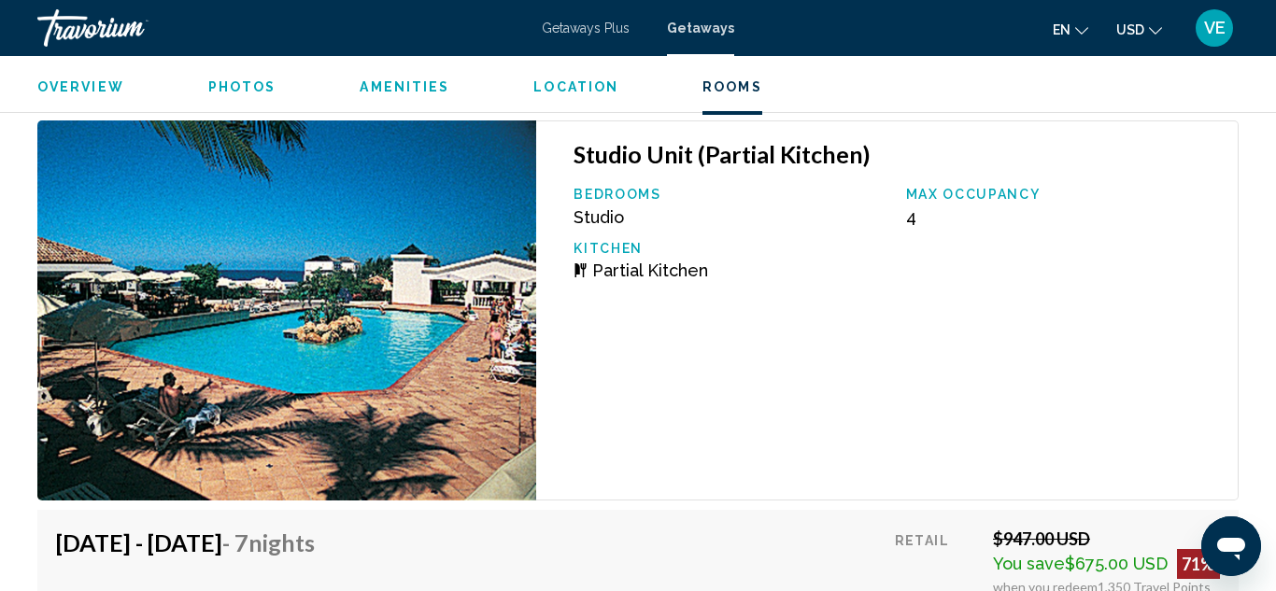
scroll to position [4502, 0]
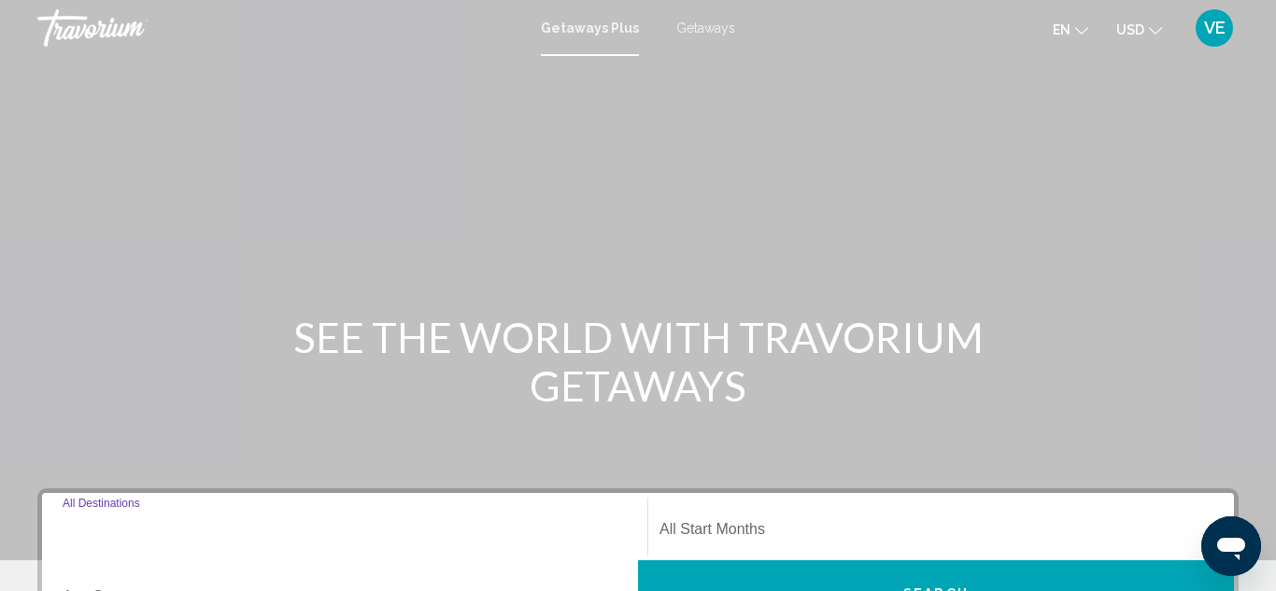
click at [162, 533] on input "Destination All Destinations" at bounding box center [345, 533] width 564 height 17
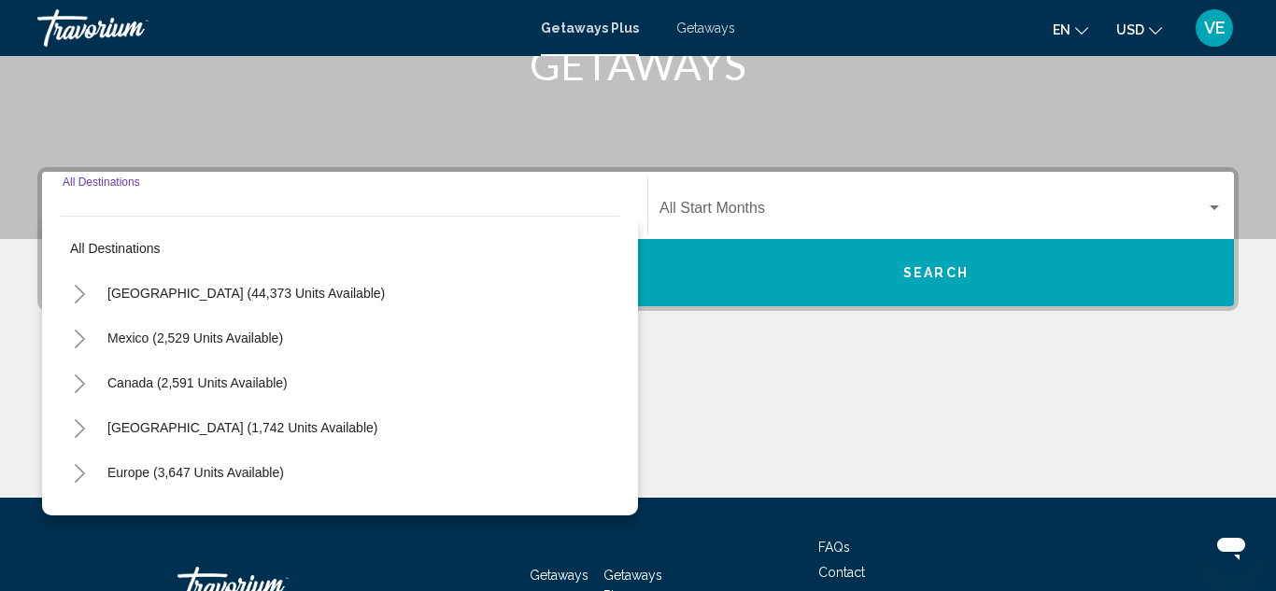
scroll to position [428, 0]
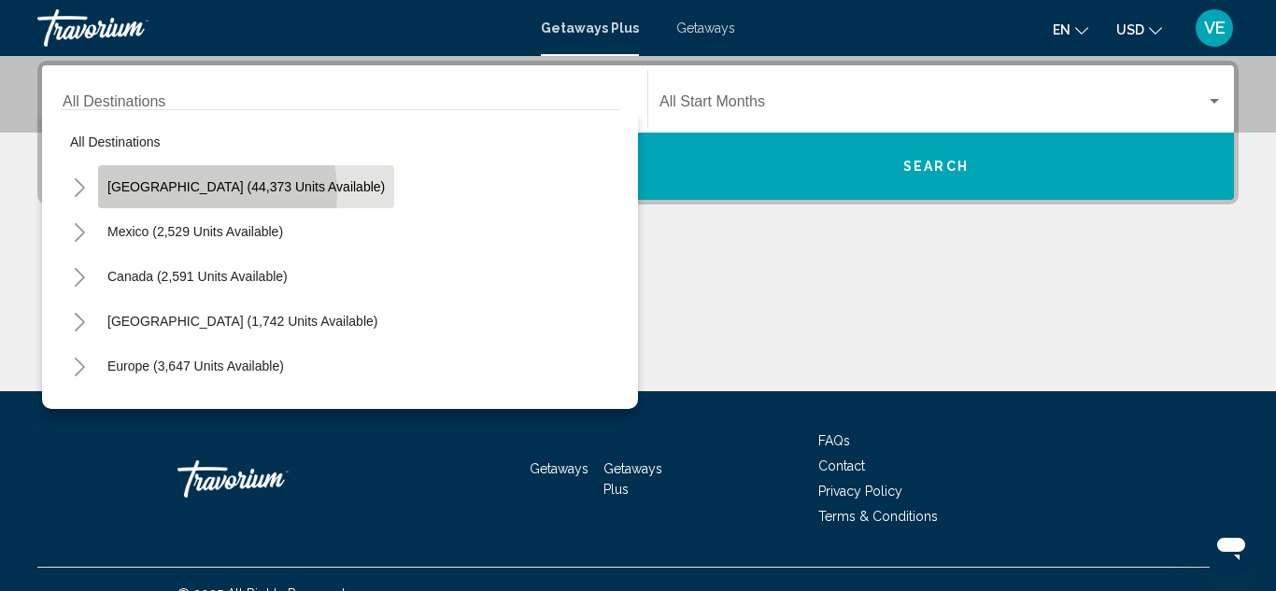
click at [192, 192] on span "[GEOGRAPHIC_DATA] (44,373 units available)" at bounding box center [245, 186] width 277 height 15
type input "**********"
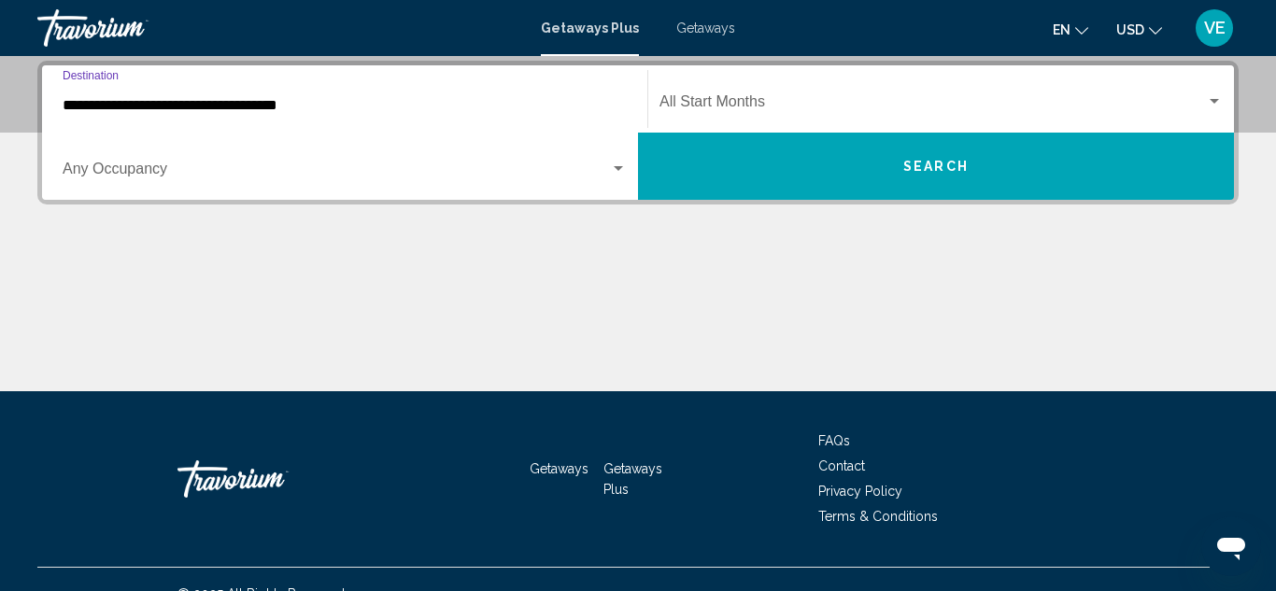
click at [279, 113] on input "**********" at bounding box center [345, 105] width 564 height 17
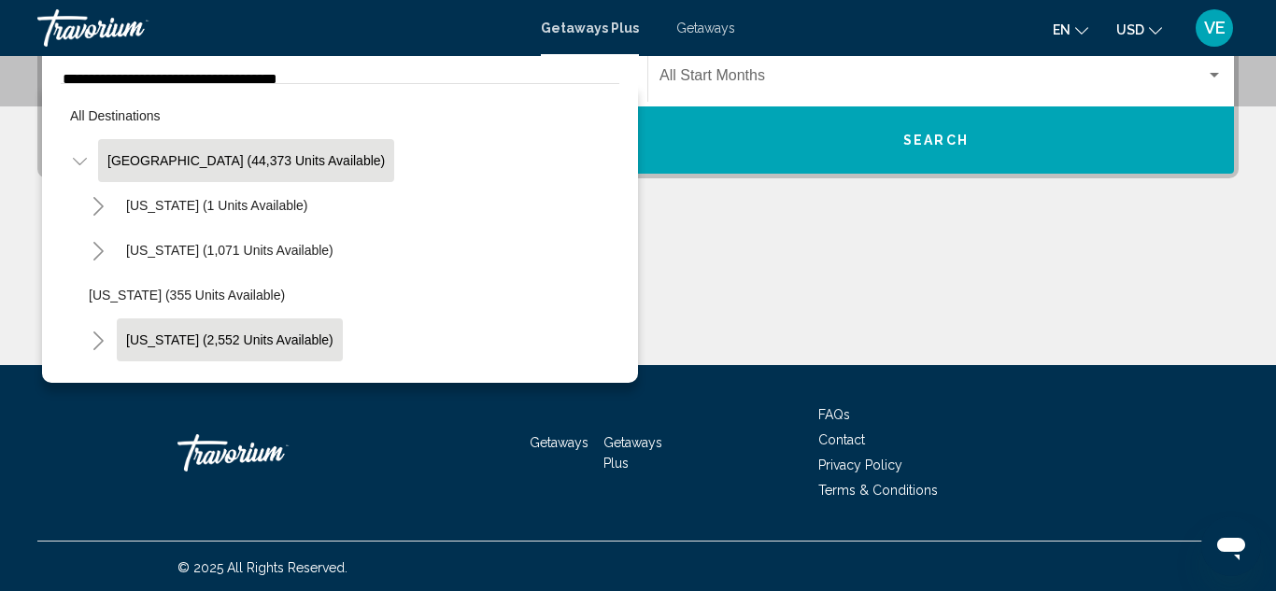
scroll to position [457, 0]
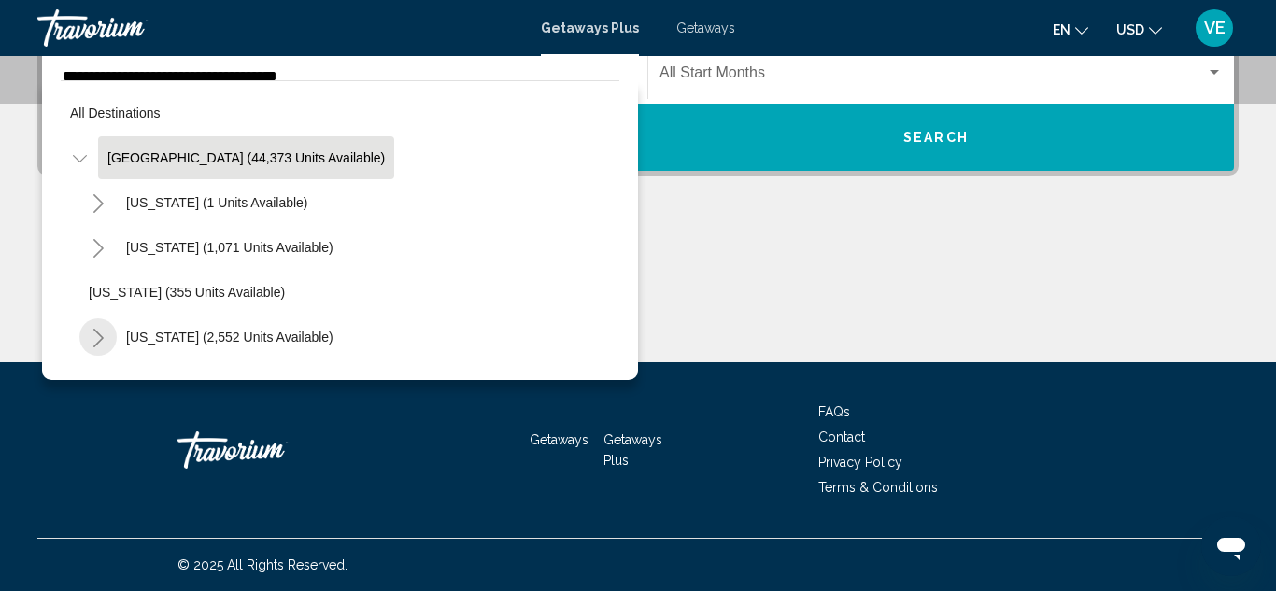
click at [101, 340] on icon "Toggle California (2,552 units available)" at bounding box center [98, 338] width 10 height 19
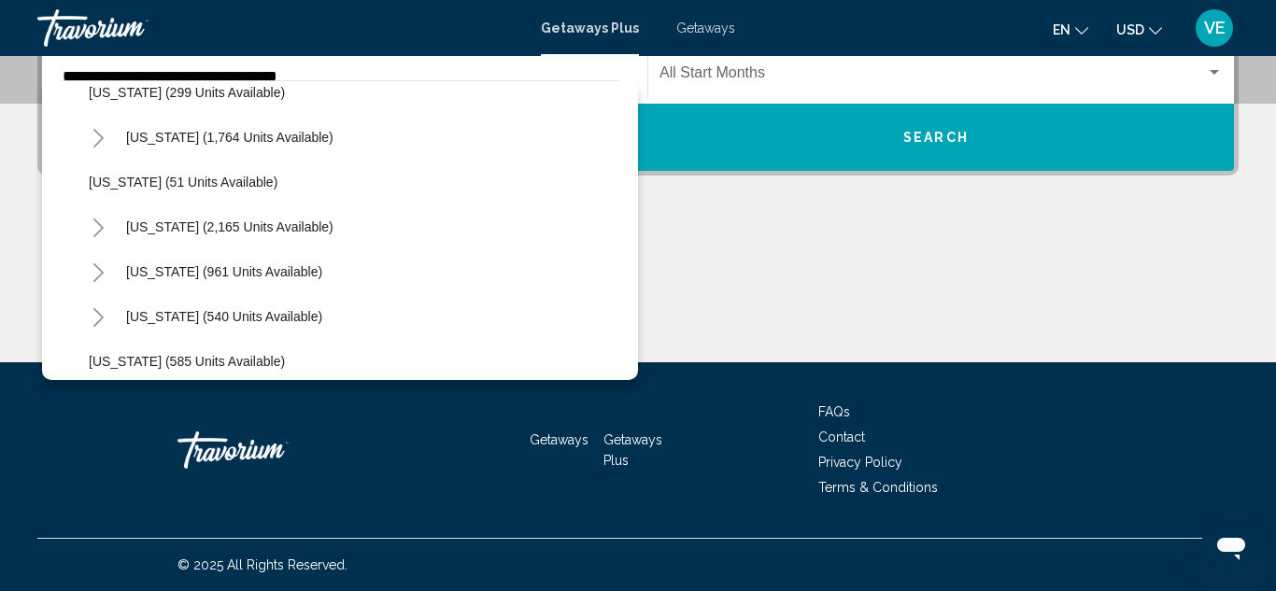
scroll to position [1682, 0]
click at [99, 226] on icon "Toggle South Carolina (2,165 units available)" at bounding box center [99, 226] width 14 height 19
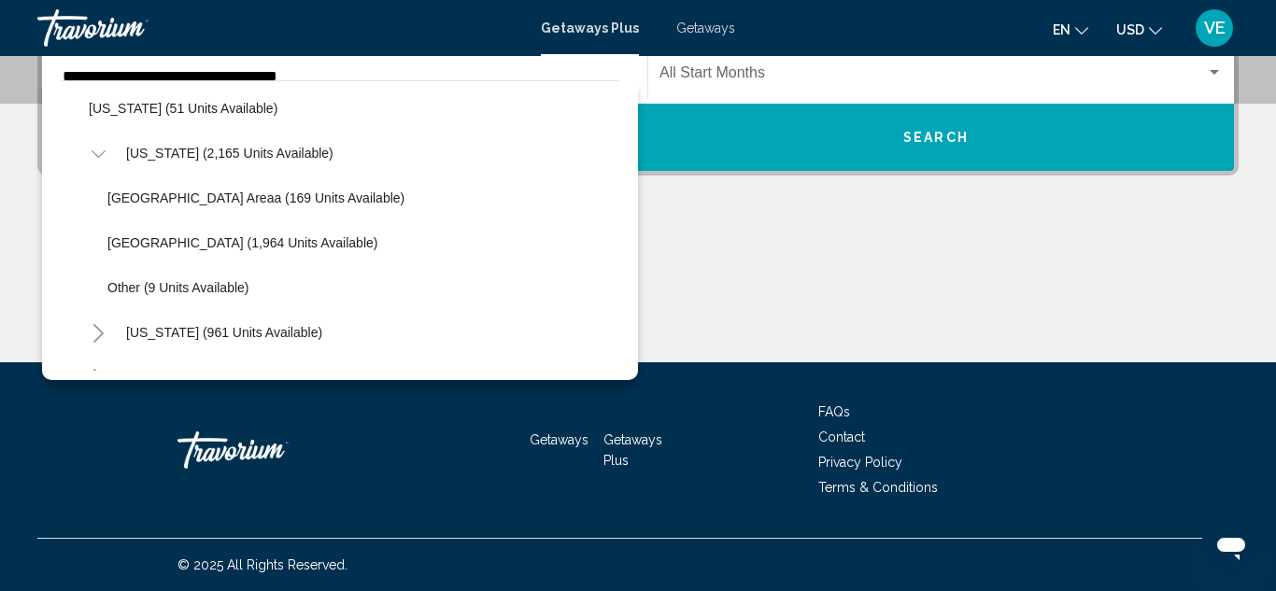
scroll to position [1756, 0]
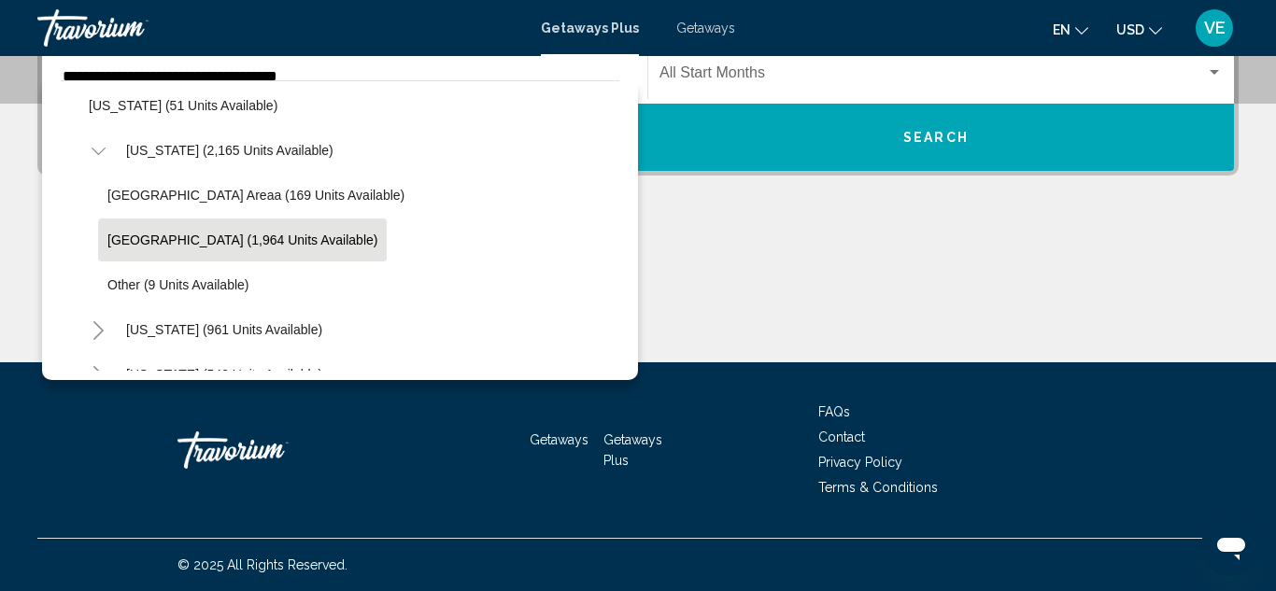
click at [156, 255] on button "Myrtle Beach Area (1,964 units available)" at bounding box center [242, 240] width 289 height 43
type input "**********"
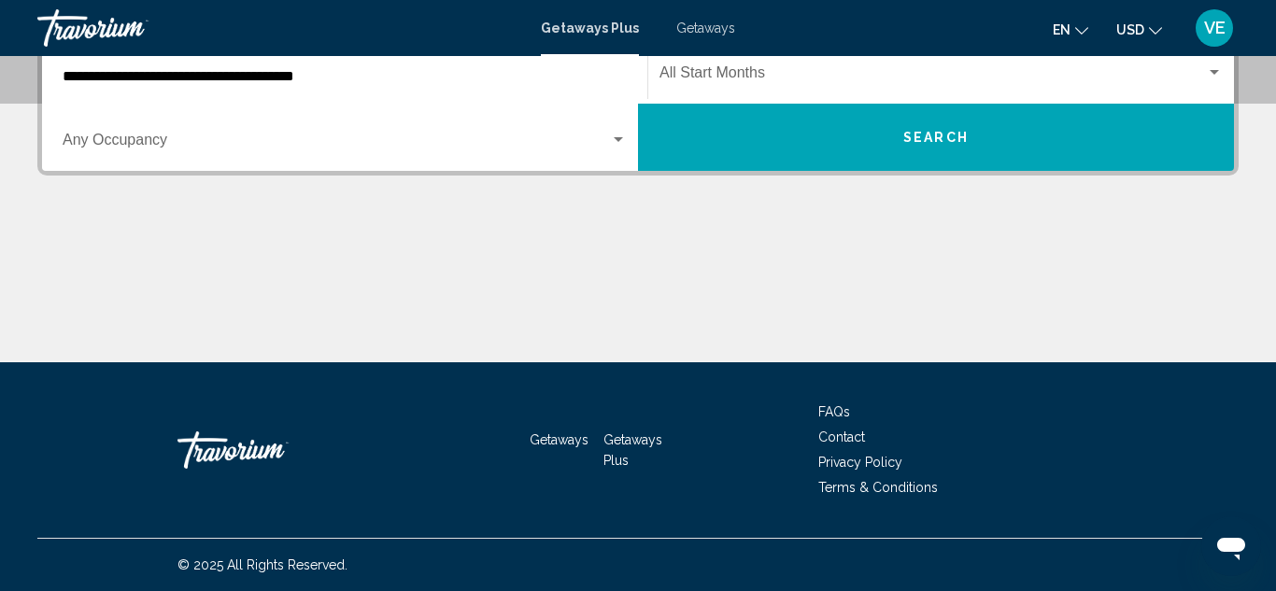
scroll to position [428, 0]
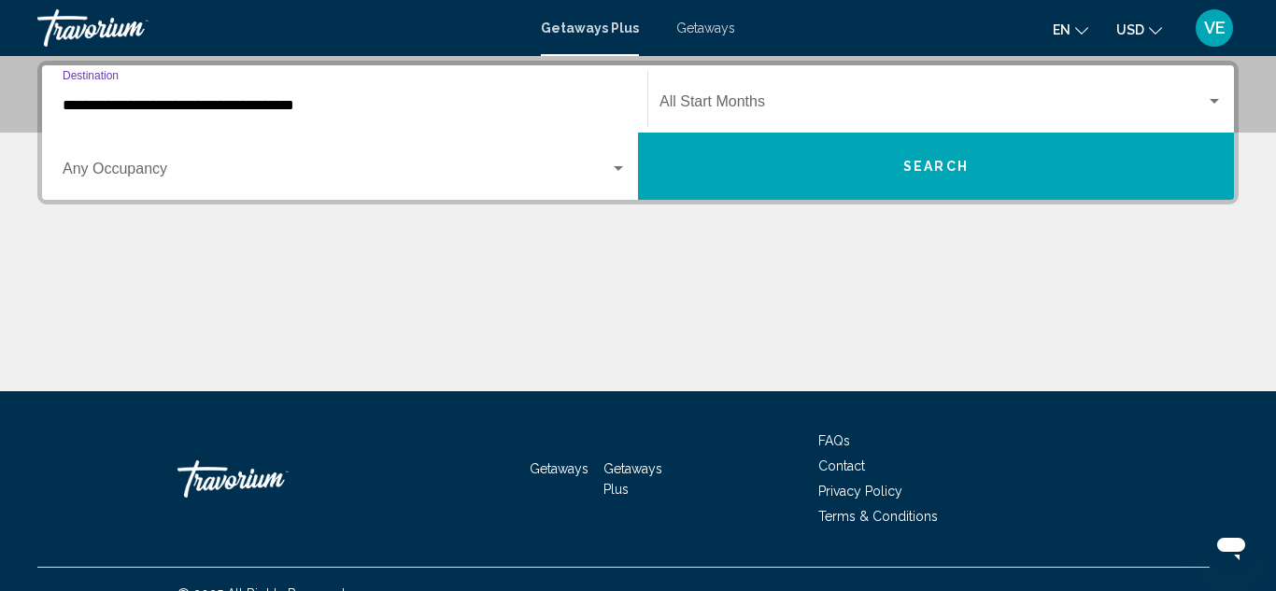
click at [730, 155] on button "Search" at bounding box center [936, 166] width 596 height 67
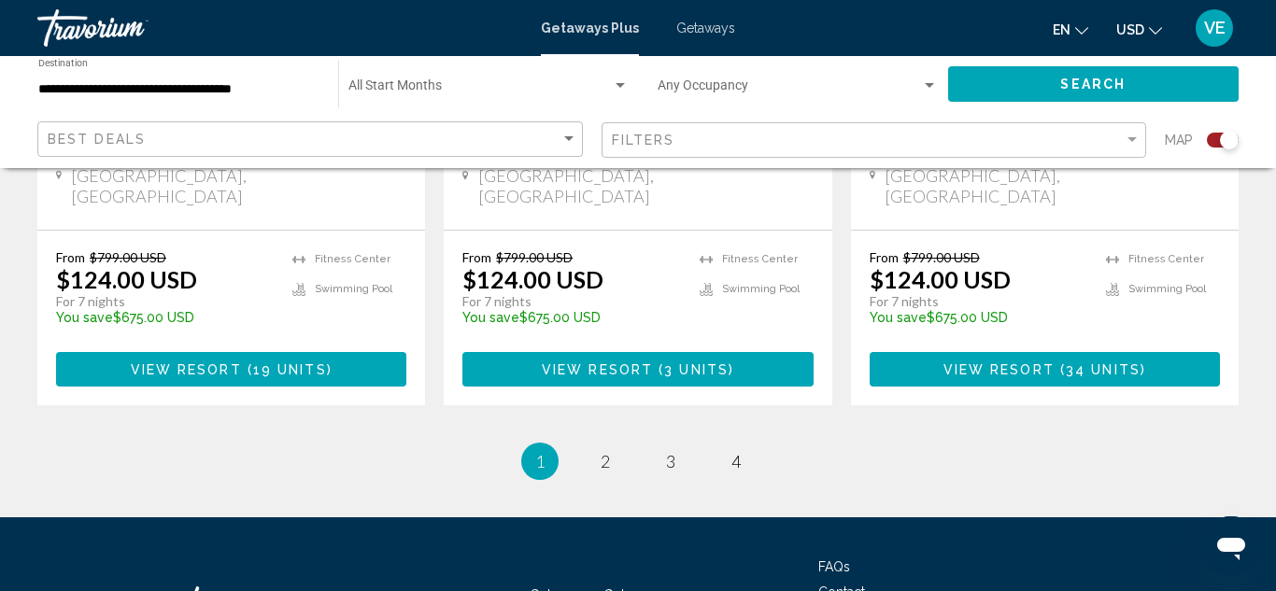
scroll to position [3145, 0]
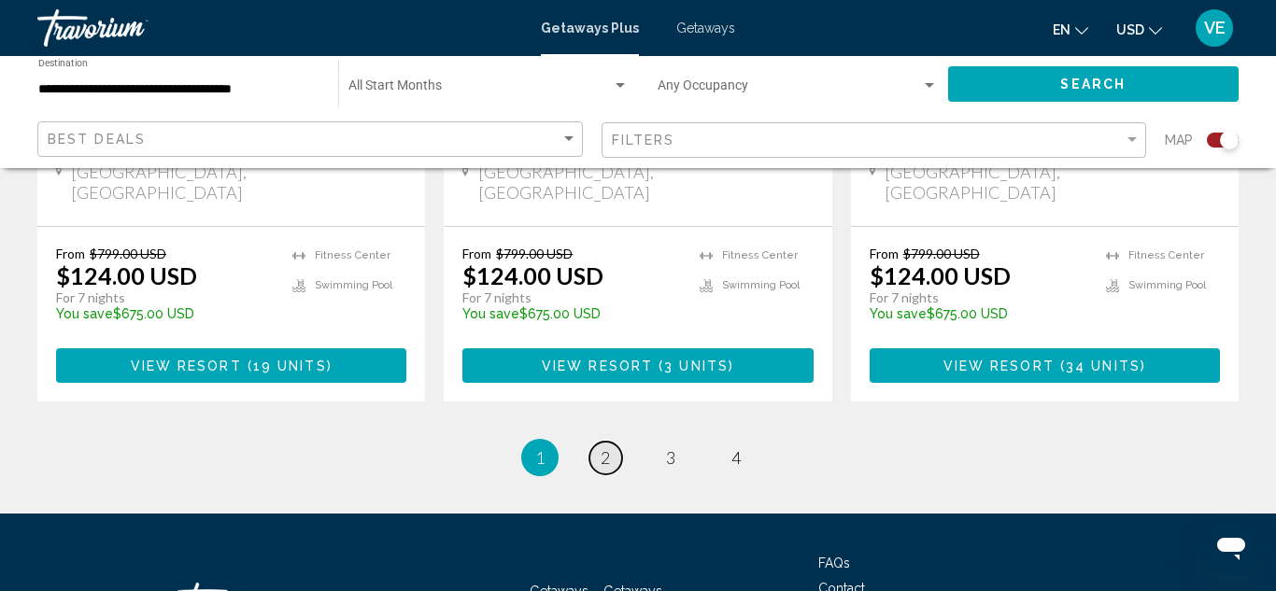
click at [607, 447] on span "2" at bounding box center [605, 457] width 9 height 21
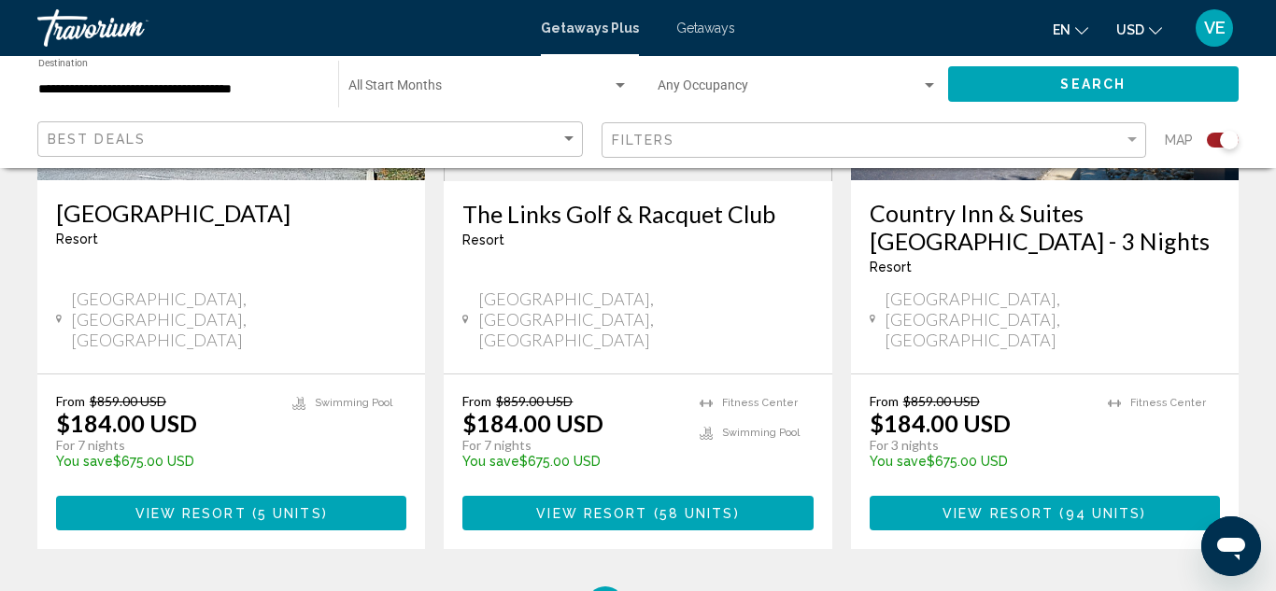
scroll to position [3173, 0]
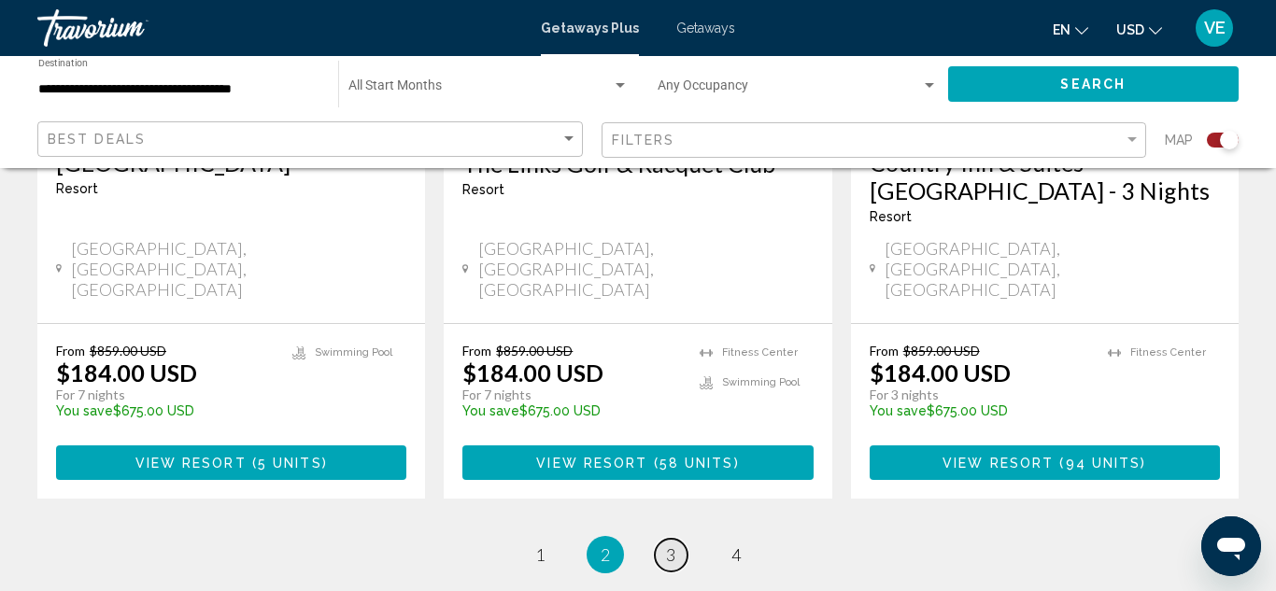
click at [673, 545] on span "3" at bounding box center [670, 555] width 9 height 21
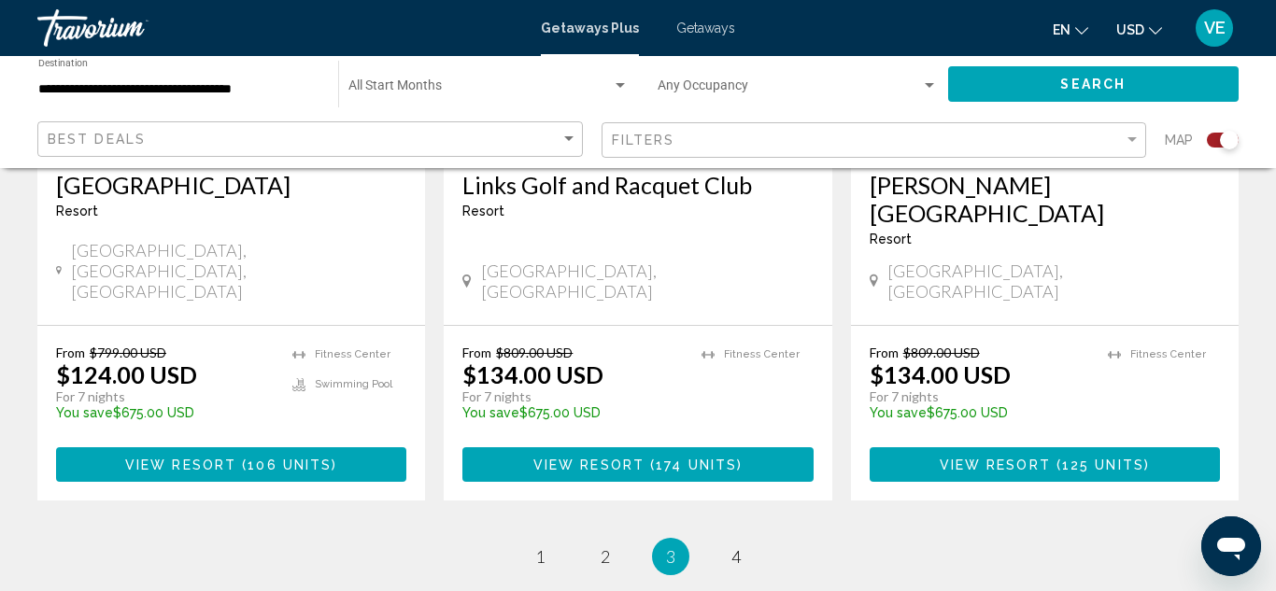
scroll to position [3145, 0]
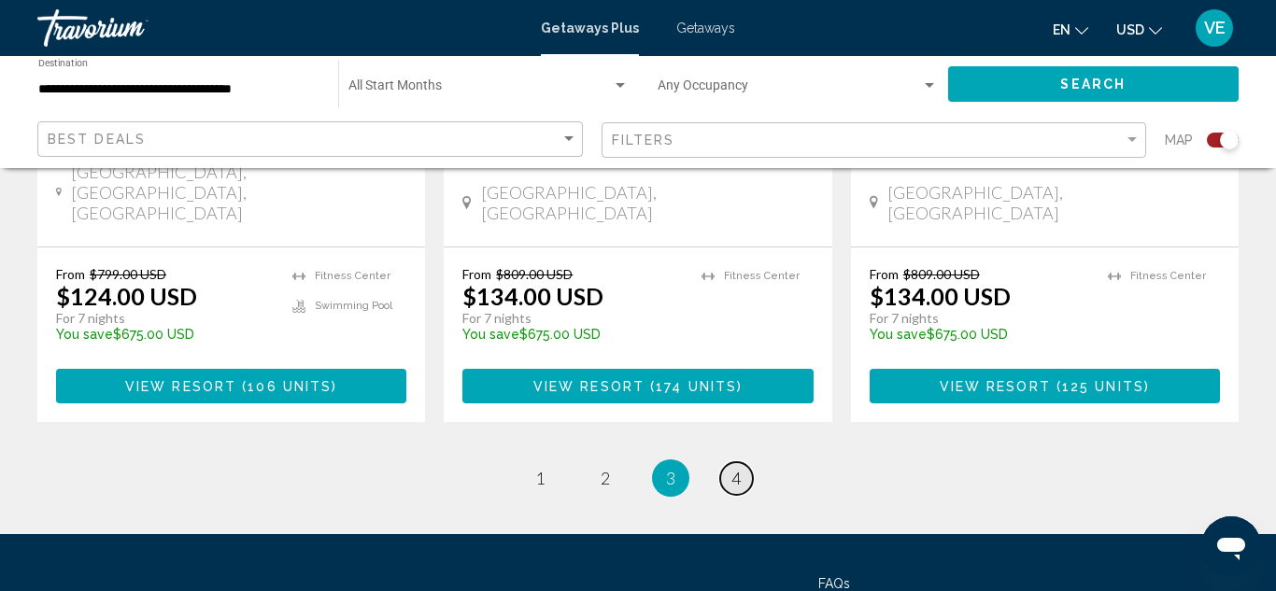
click at [734, 468] on span "4" at bounding box center [735, 478] width 9 height 21
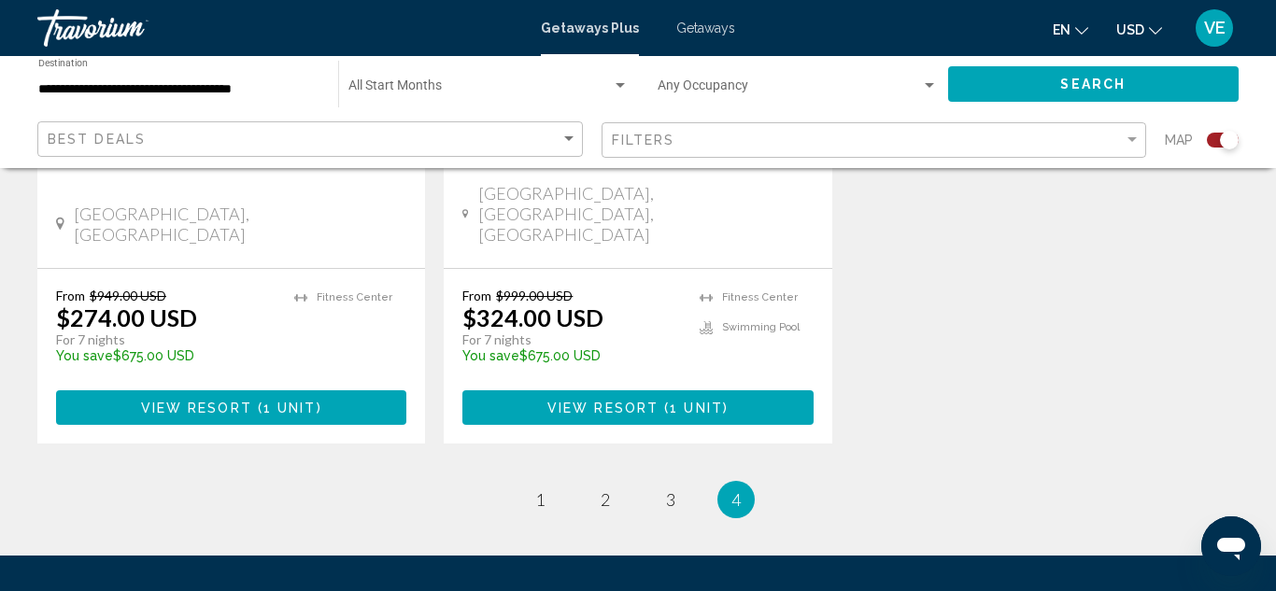
scroll to position [3146, 0]
